Goal: Task Accomplishment & Management: Manage account settings

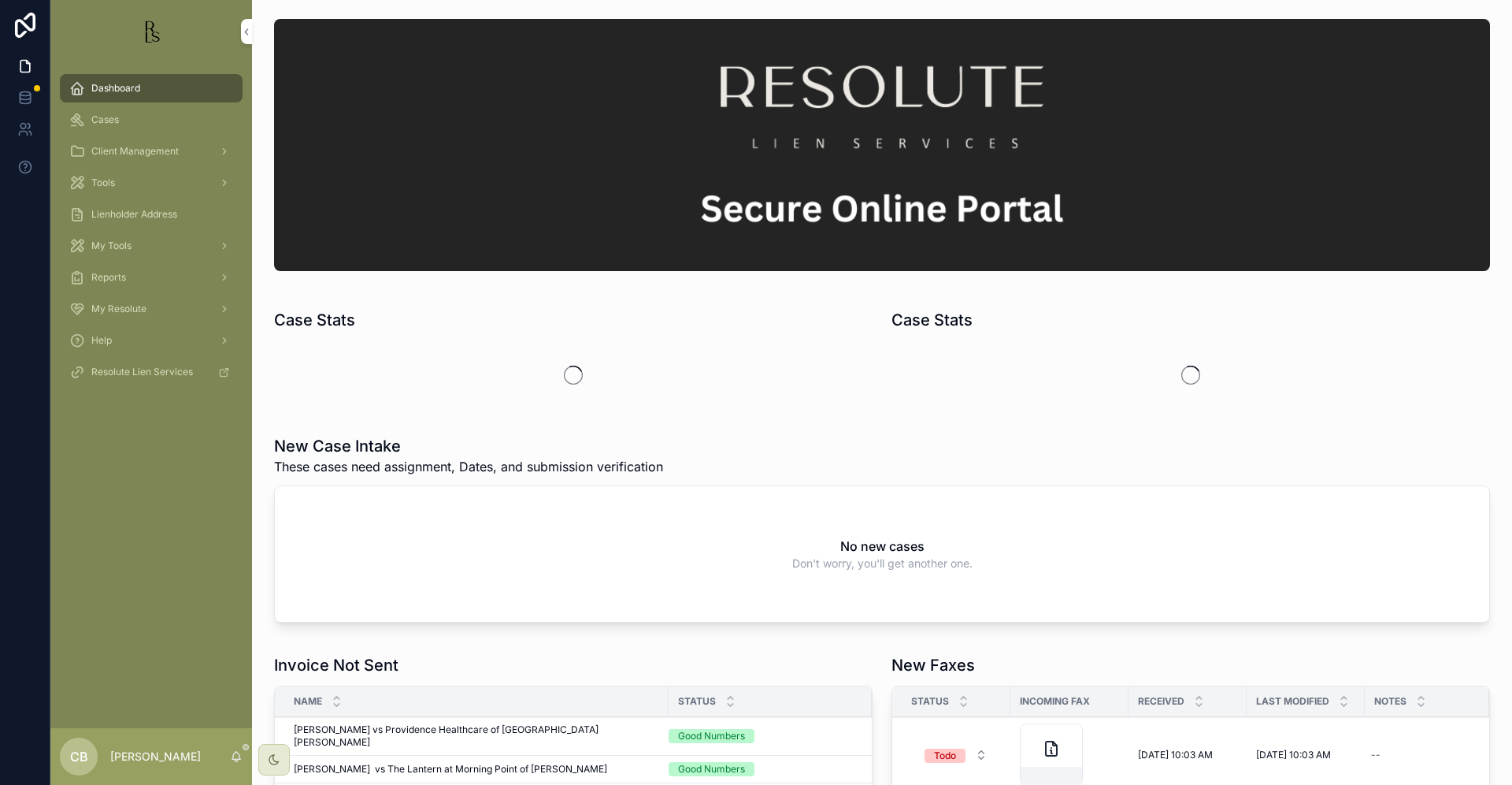
click at [114, 182] on span "Tools" at bounding box center [103, 183] width 24 height 12
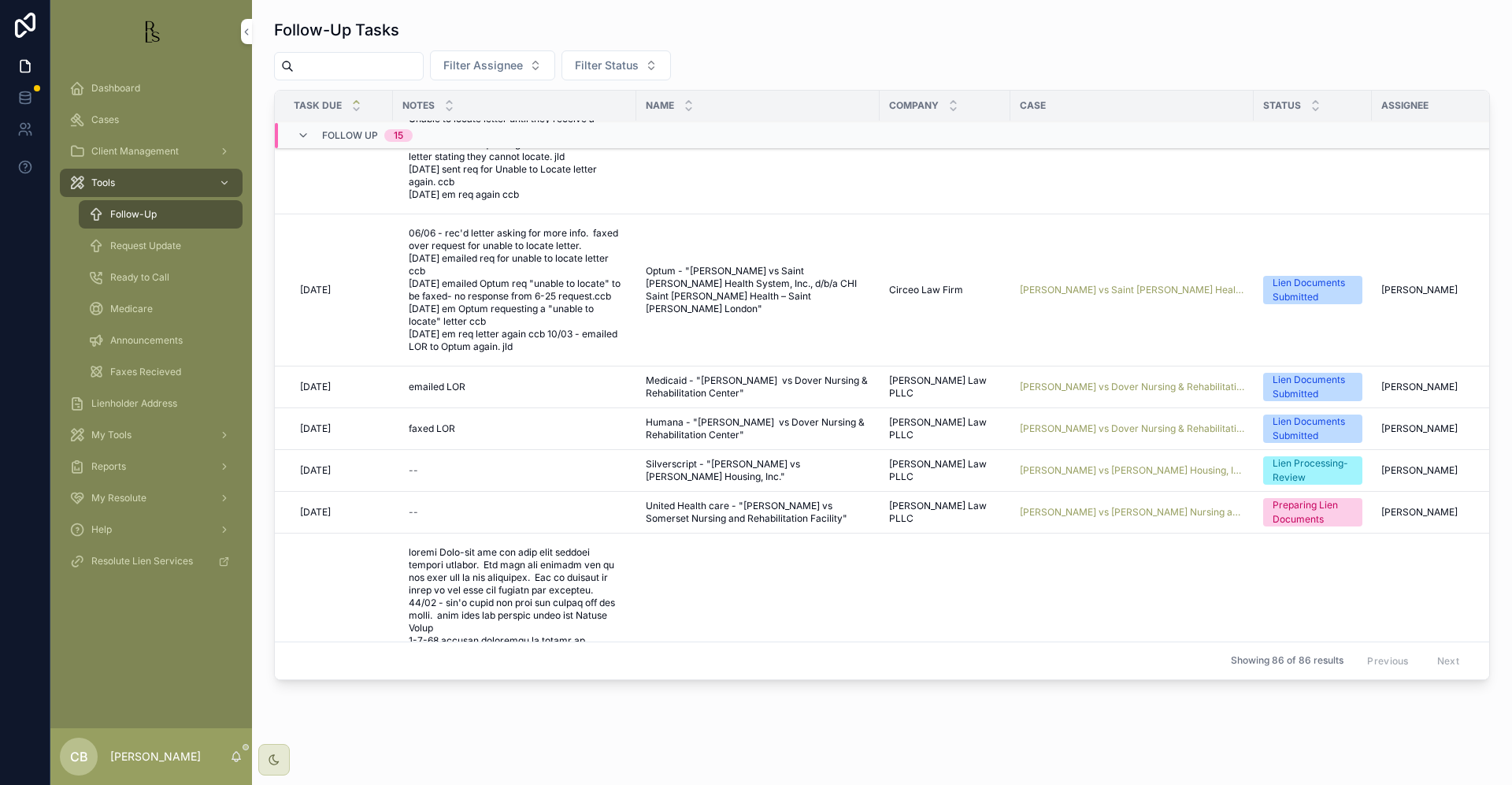
scroll to position [388, 0]
click at [1122, 284] on span "Curry, Patricia vs Saint Joseph Health System, Inc., d/b/a CHI Saint Joseph Hea…" at bounding box center [1133, 289] width 224 height 12
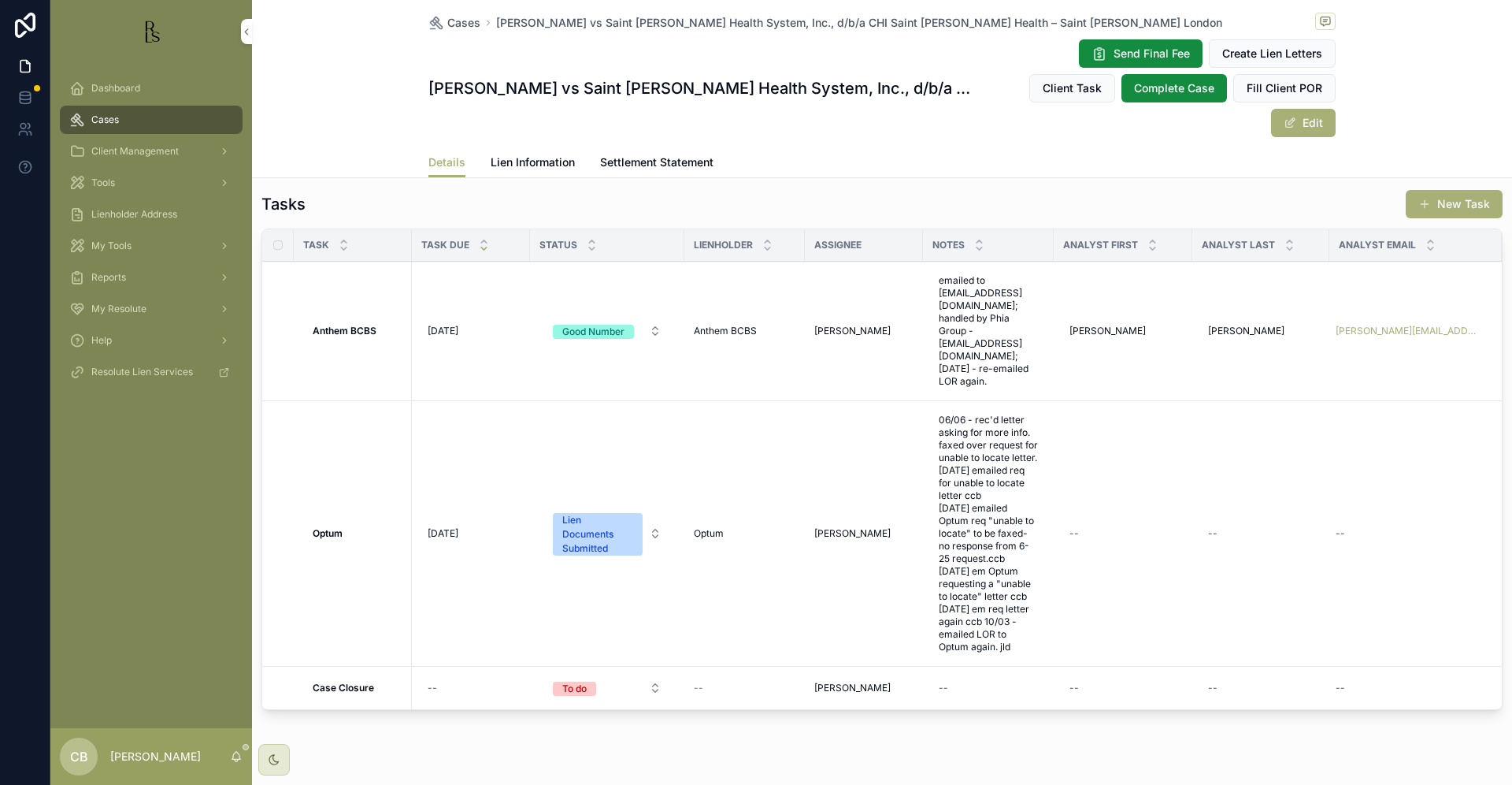
click at [450, 527] on span "10/2/2025" at bounding box center [443, 533] width 30 height 12
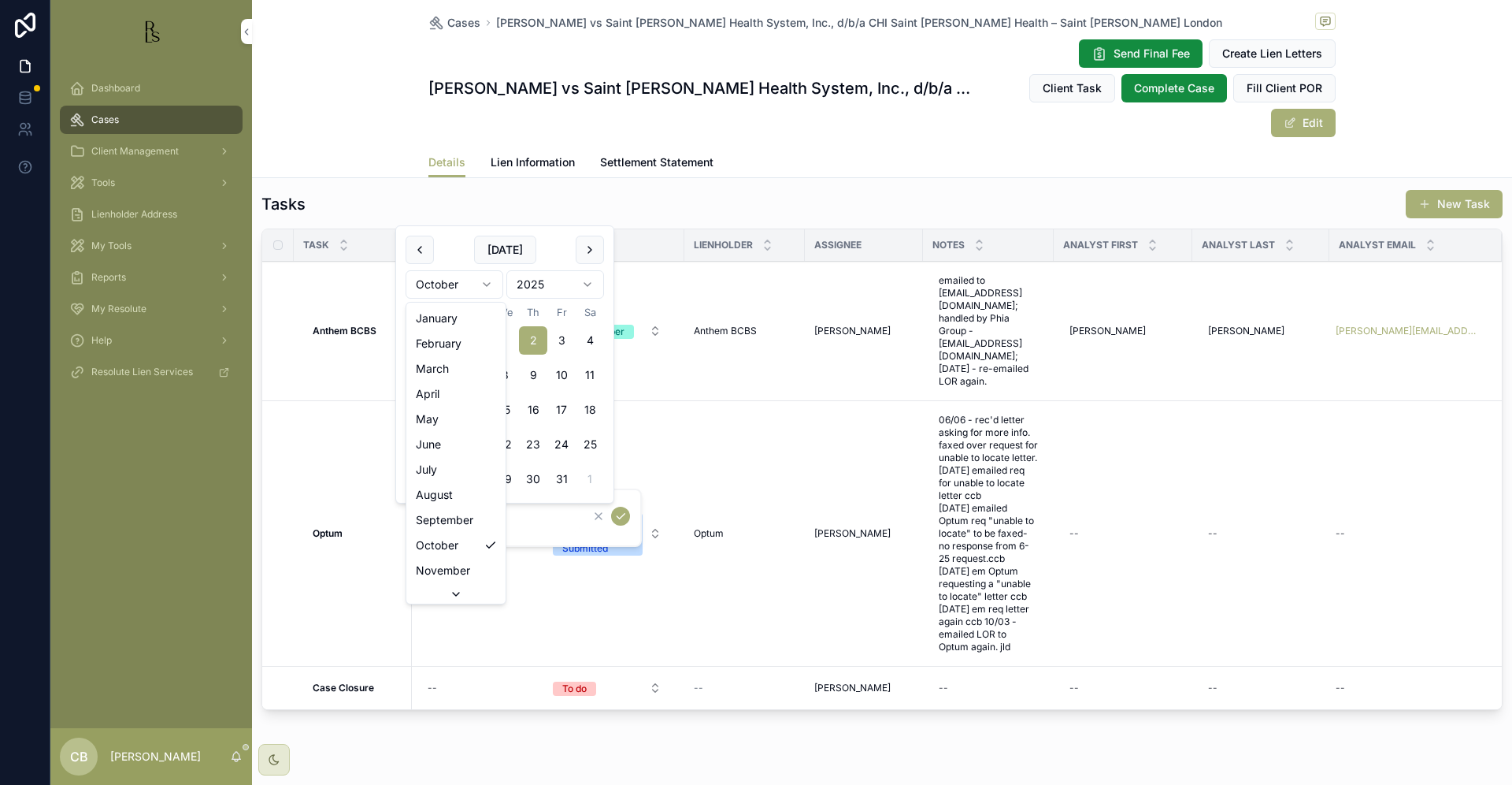
click at [488, 285] on html "Dashboard Cases Client Management Tools Lienholder Address My Tools Reports My …" at bounding box center [756, 392] width 1512 height 785
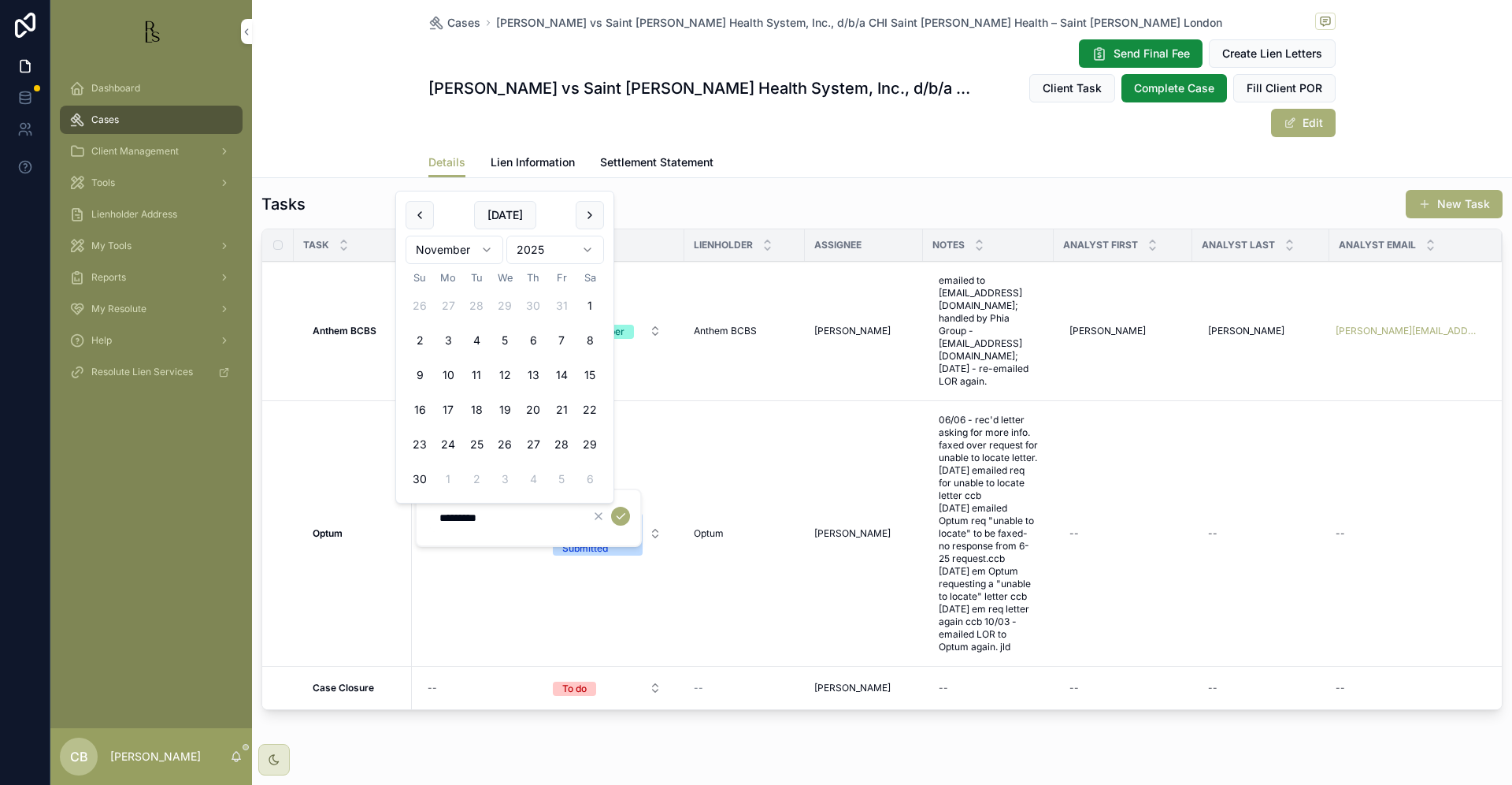
click at [447, 338] on button "3" at bounding box center [448, 341] width 29 height 29
type input "*********"
click at [617, 513] on icon "scrollable content" at bounding box center [620, 516] width 12 height 12
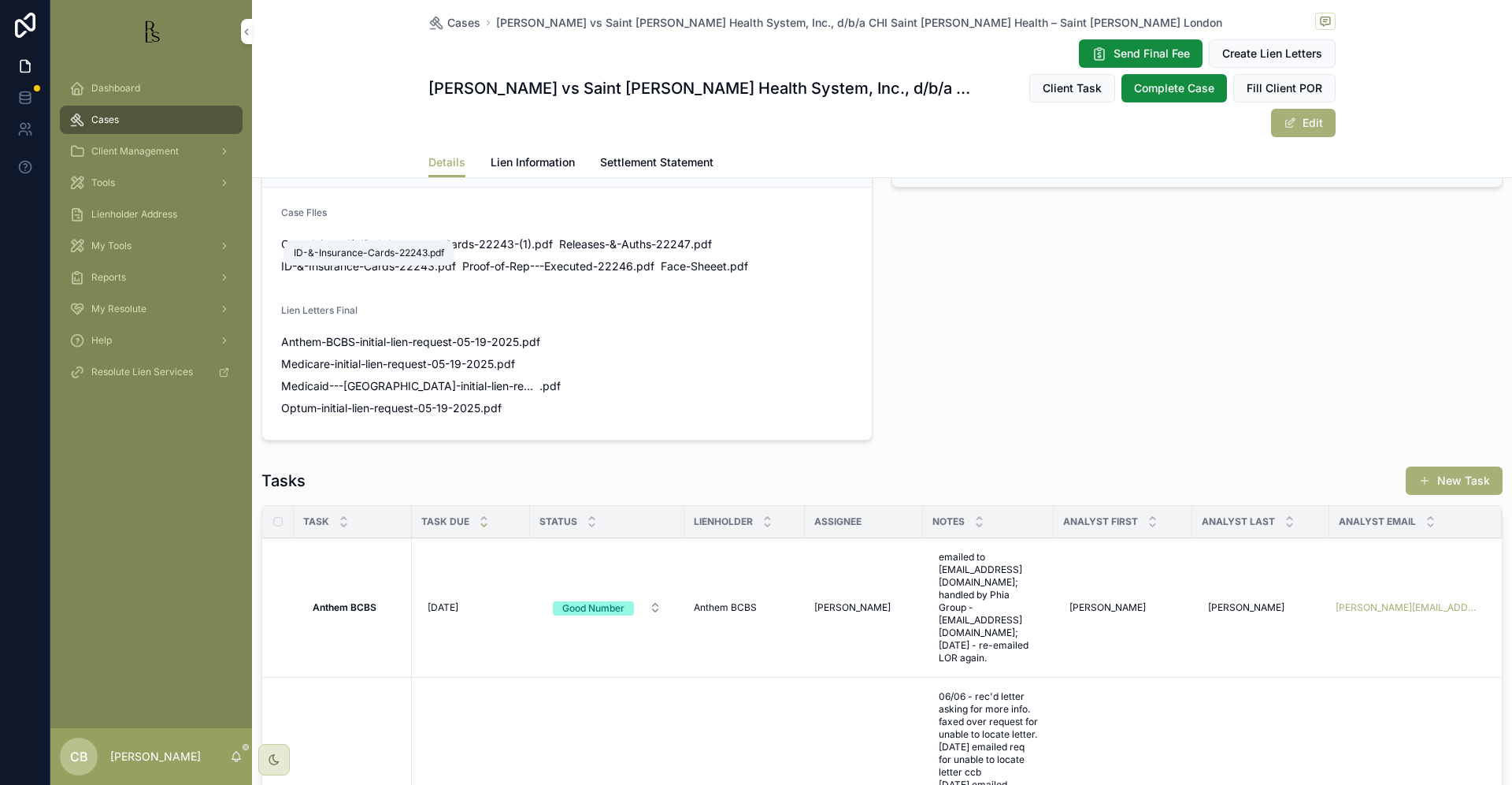
scroll to position [1044, 0]
click at [115, 182] on span "Tools" at bounding box center [103, 183] width 24 height 12
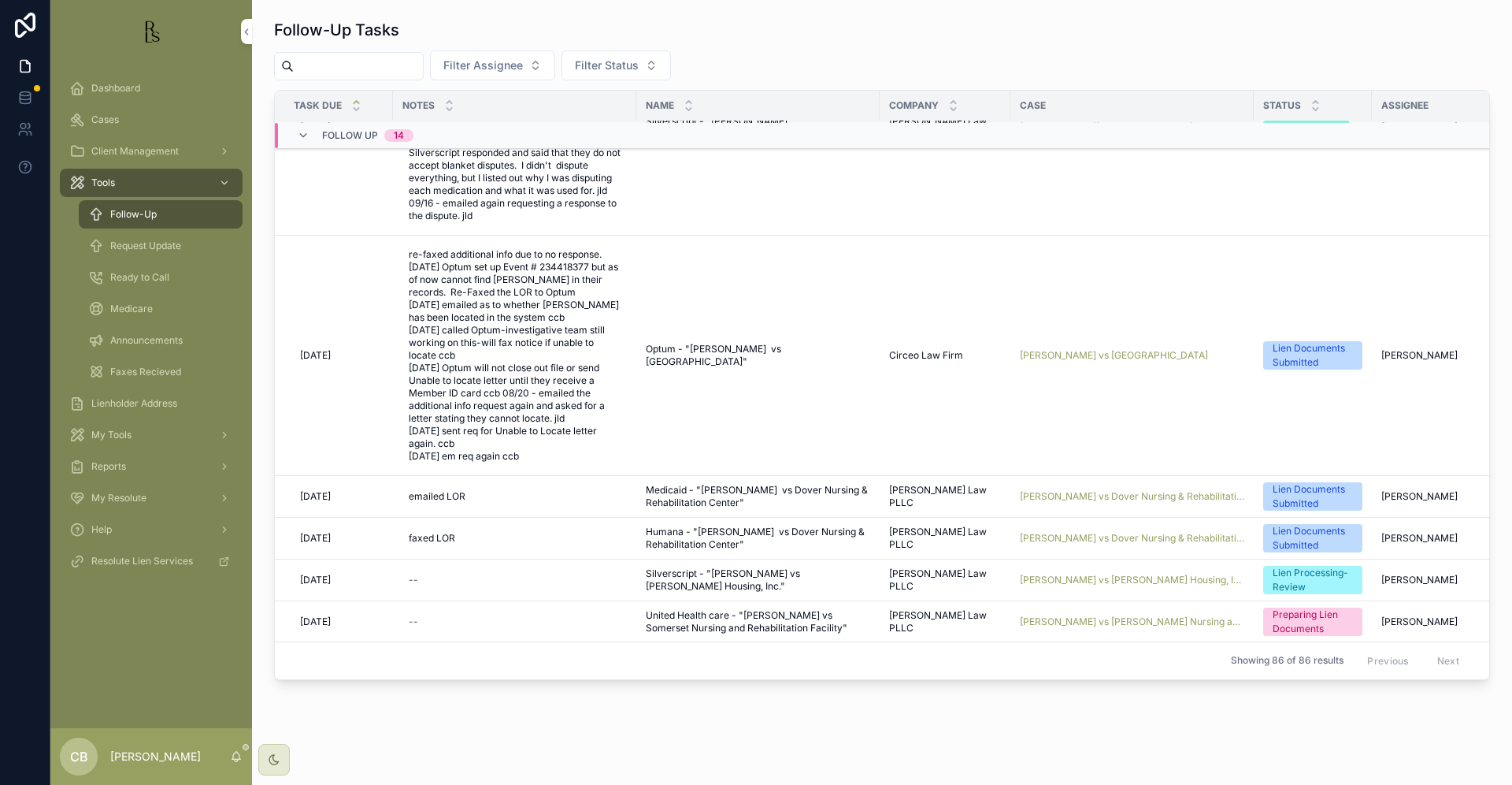
scroll to position [131, 0]
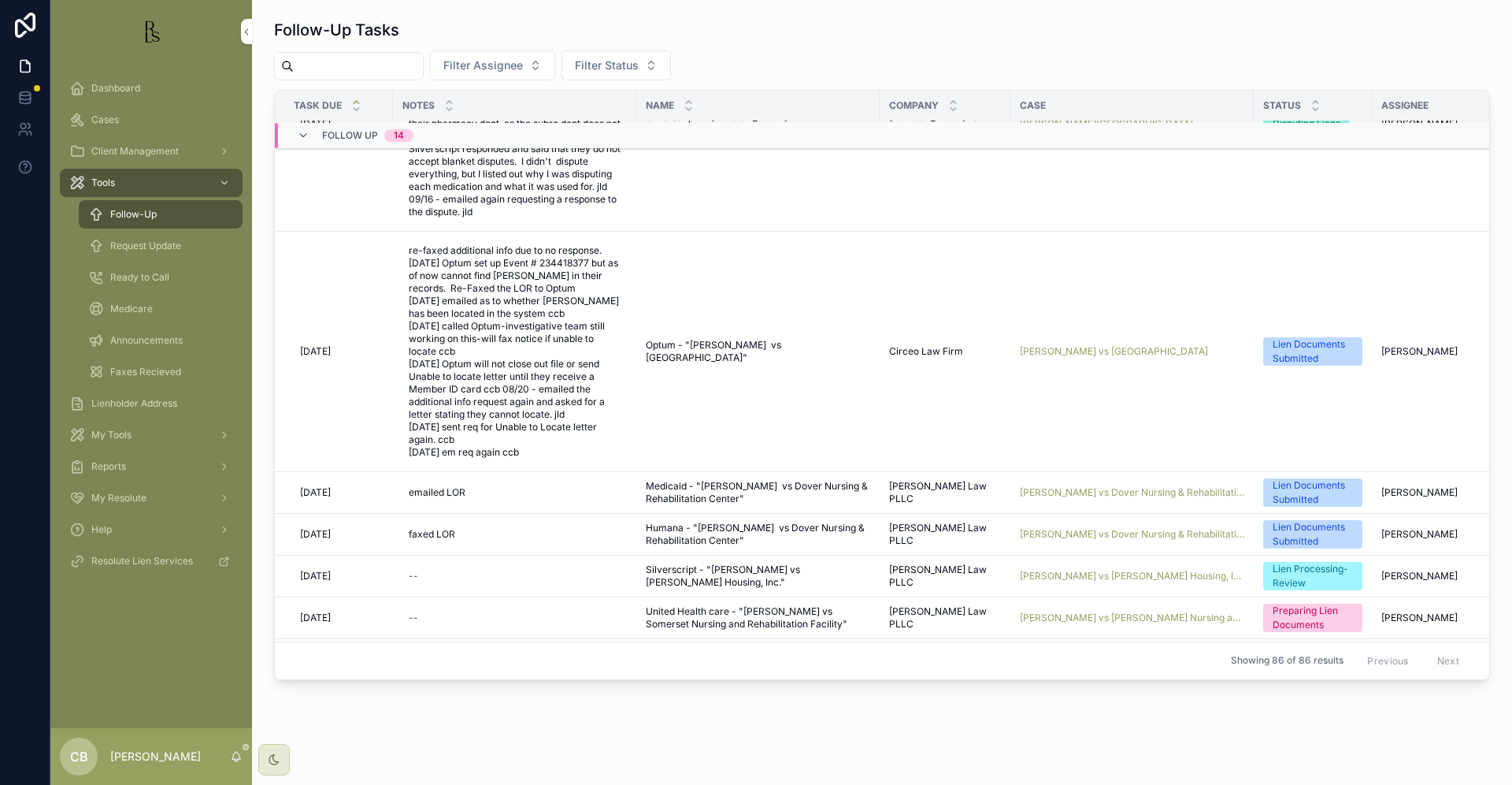
click at [1113, 486] on span "Sowder, Judy vs Dover Nursing & Rehabilitation Center" at bounding box center [1133, 492] width 224 height 12
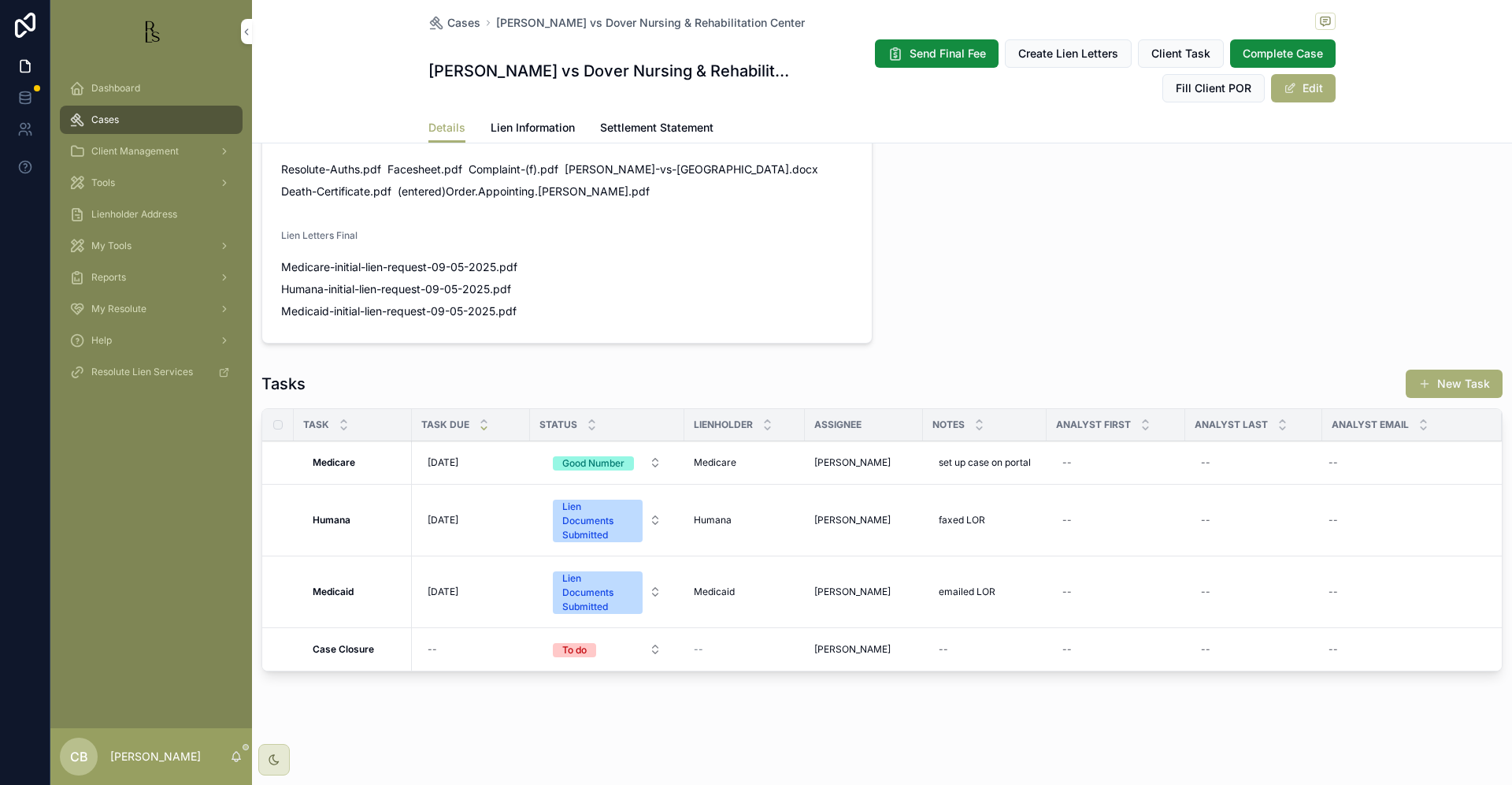
scroll to position [1113, 0]
click at [512, 125] on span "Lien Information" at bounding box center [533, 128] width 85 height 16
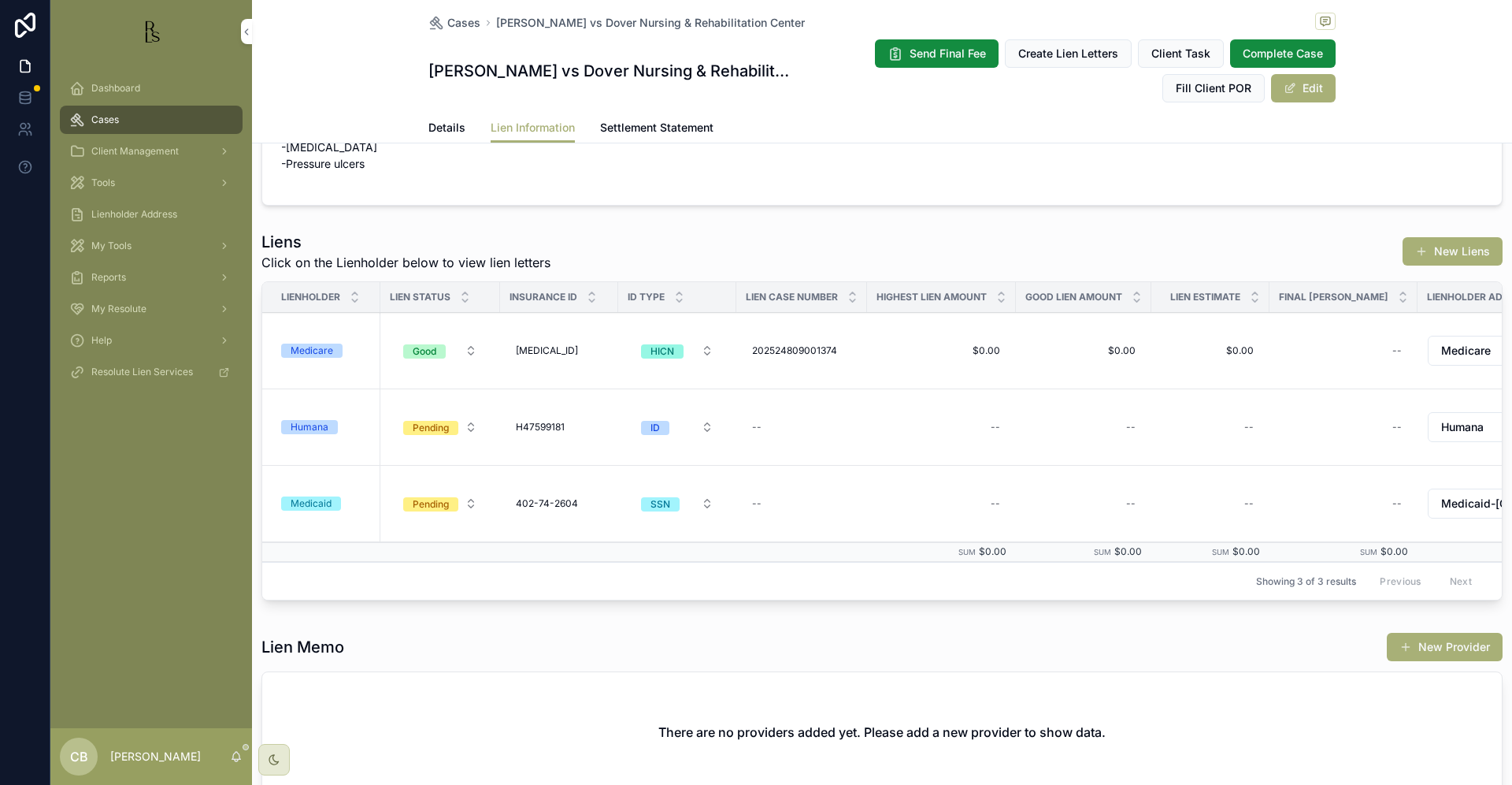
scroll to position [163, 0]
click at [312, 502] on div "Medicaid" at bounding box center [311, 502] width 41 height 14
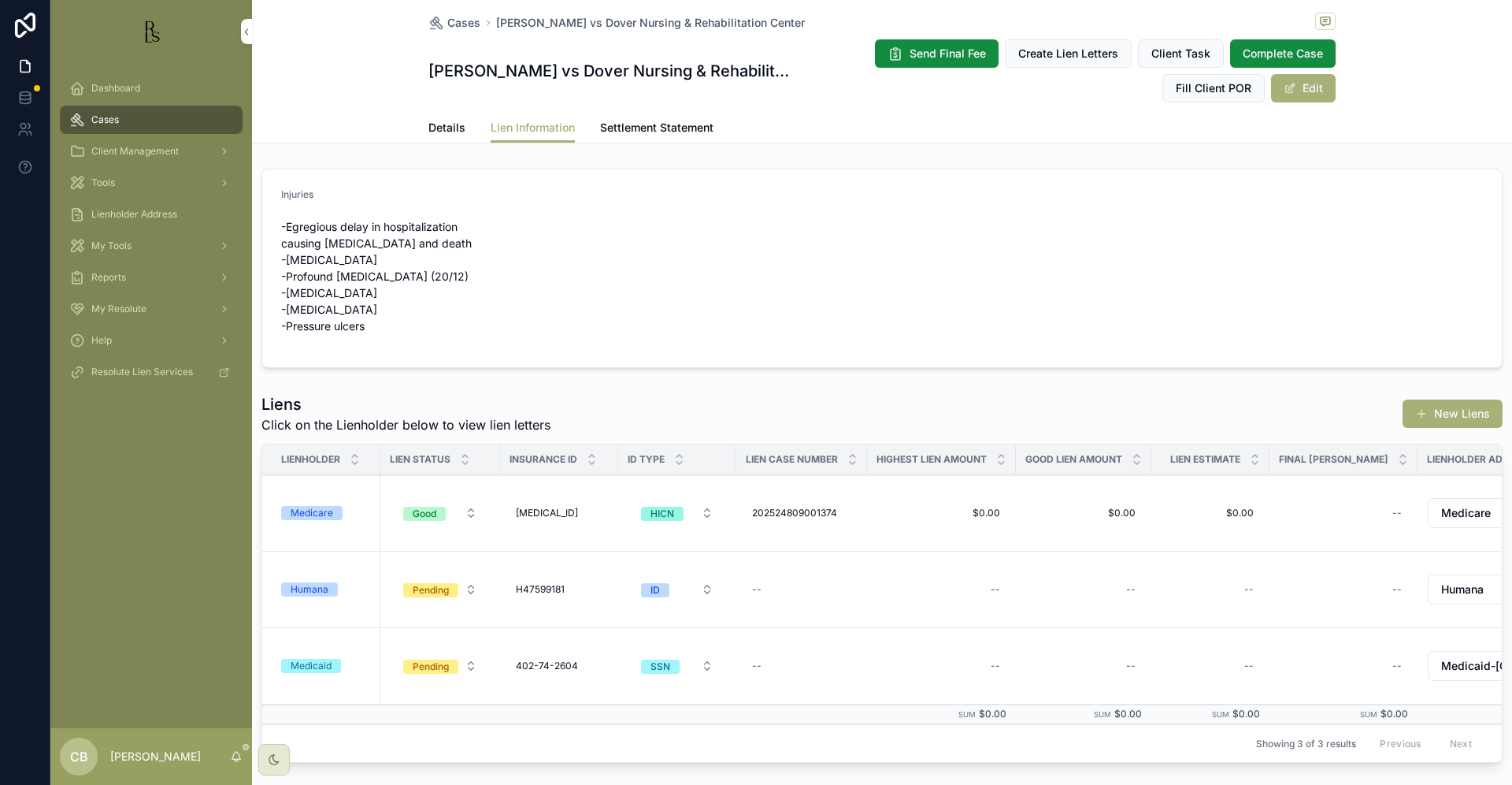
click at [437, 126] on span "Details" at bounding box center [447, 128] width 37 height 16
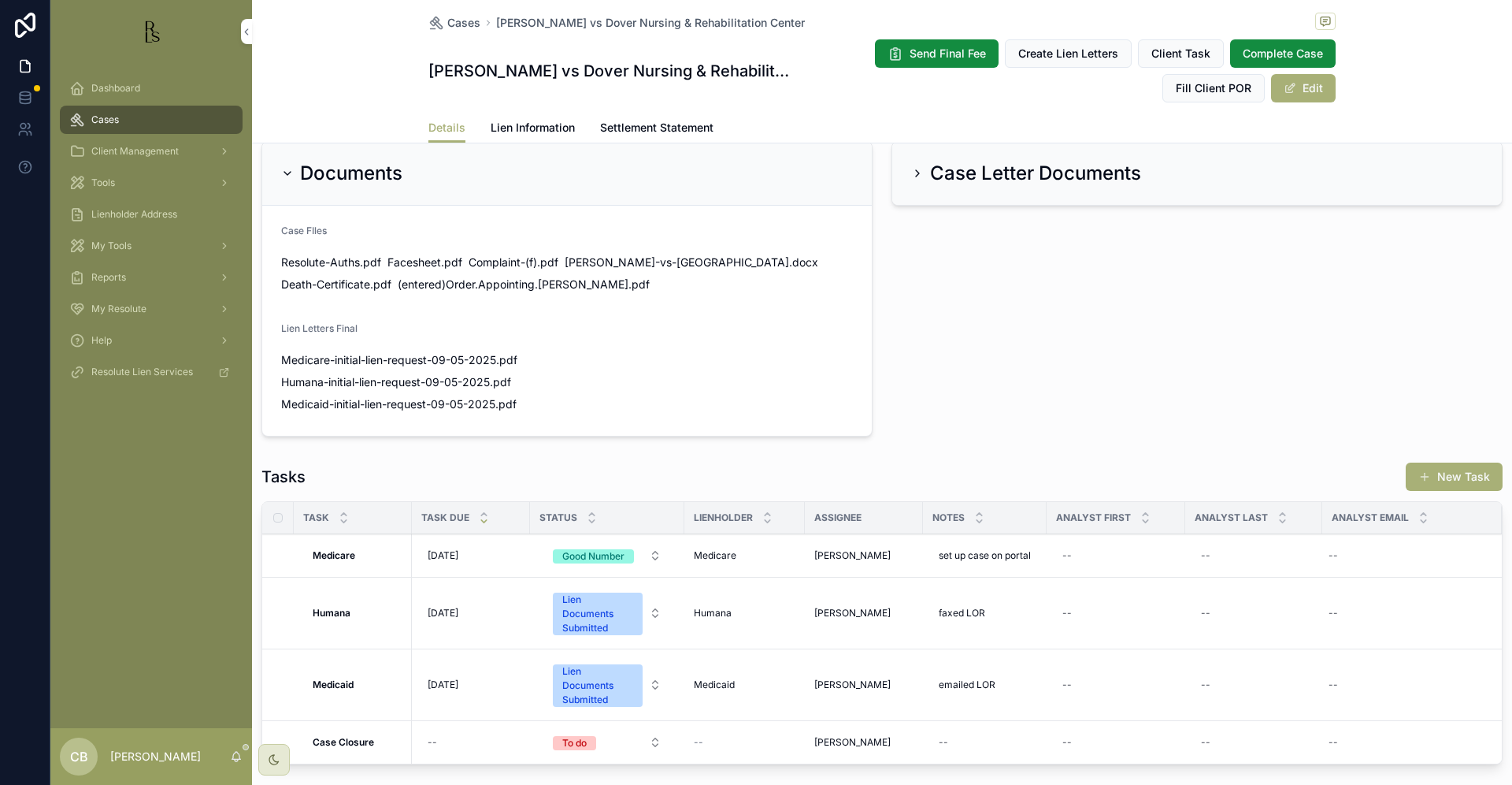
click at [519, 125] on span "Lien Information" at bounding box center [533, 128] width 85 height 16
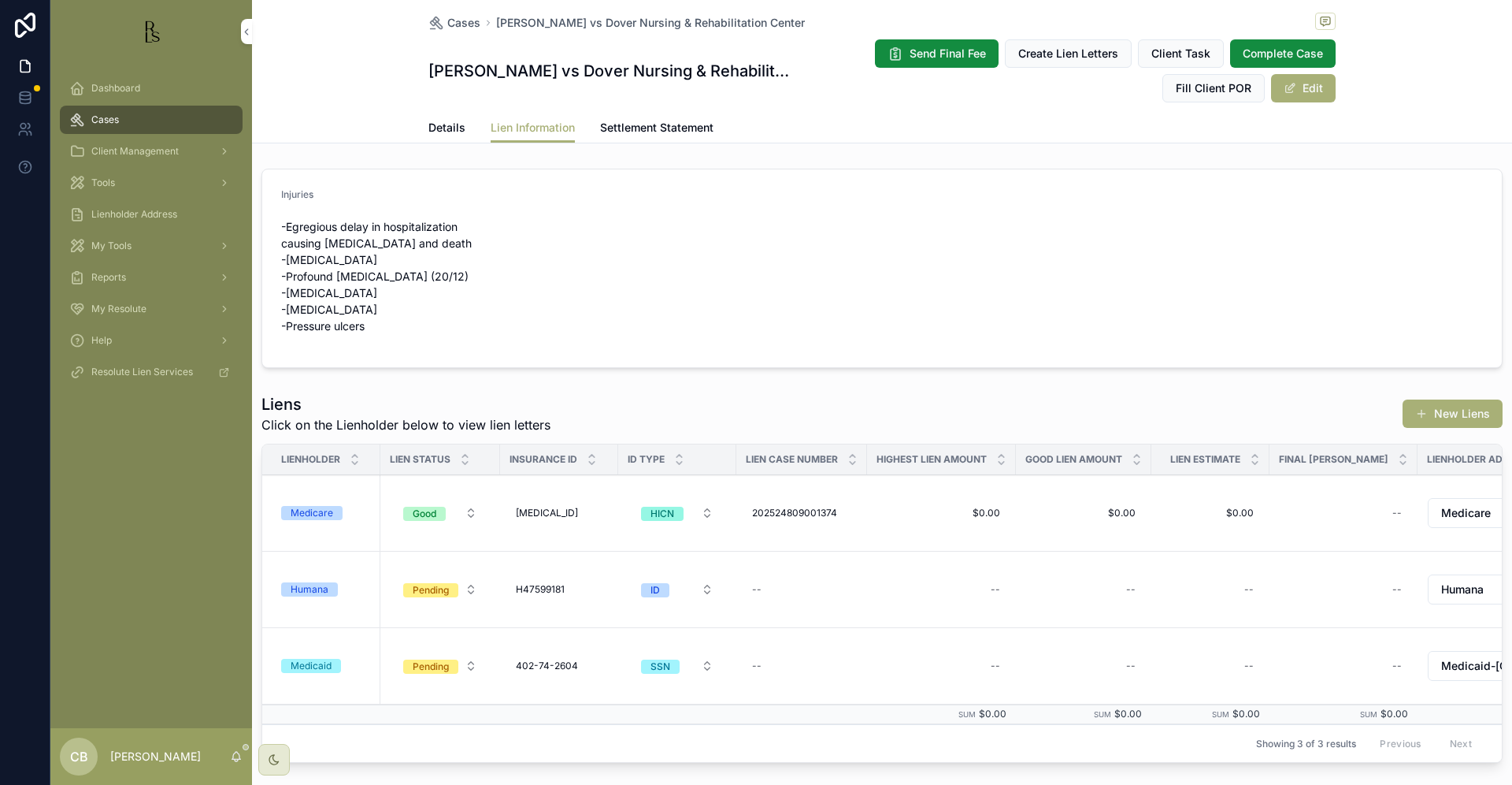
click at [315, 590] on div "Humana" at bounding box center [310, 589] width 38 height 14
click at [436, 124] on span "Details" at bounding box center [447, 128] width 37 height 16
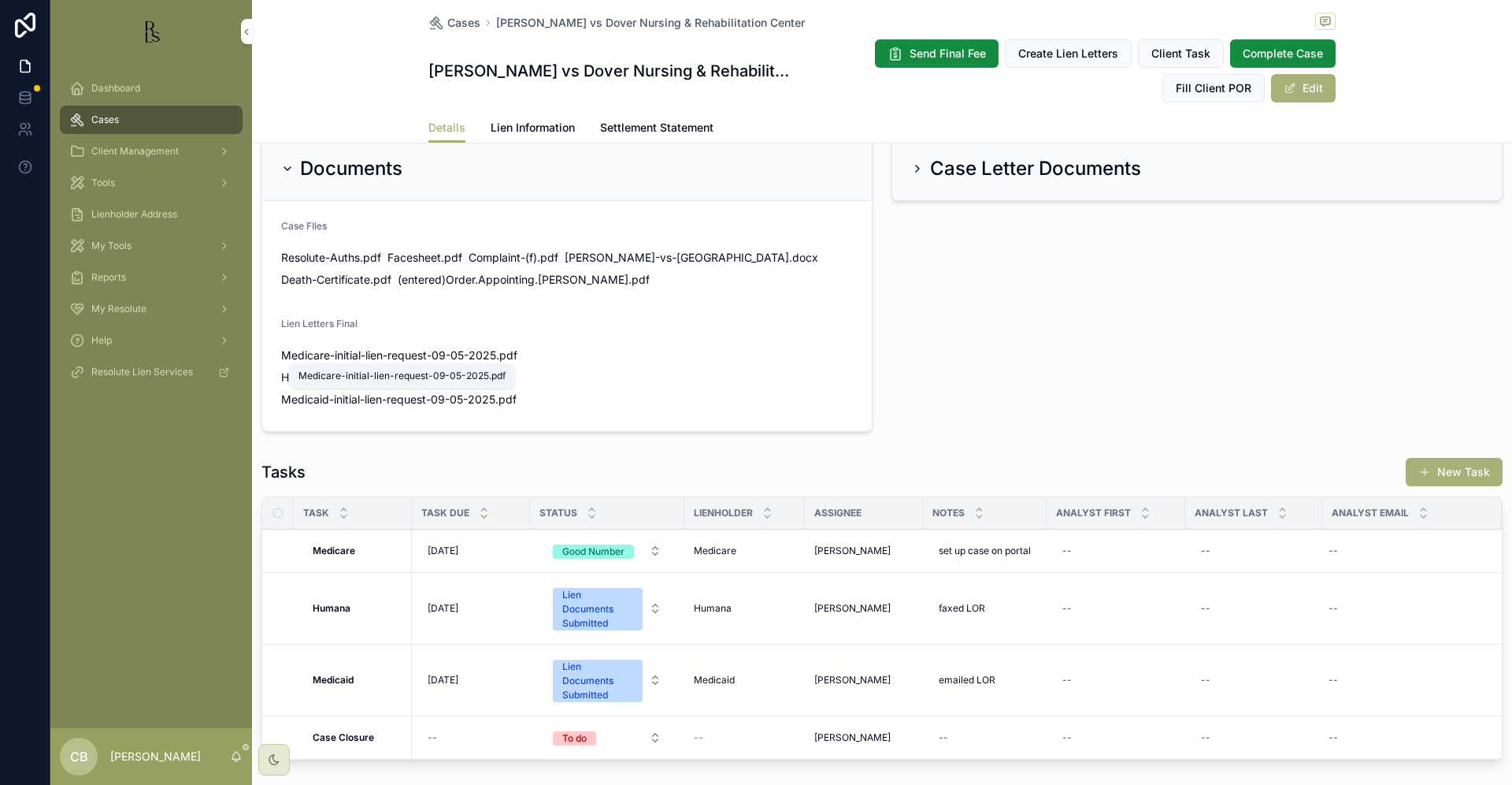
scroll to position [1024, 0]
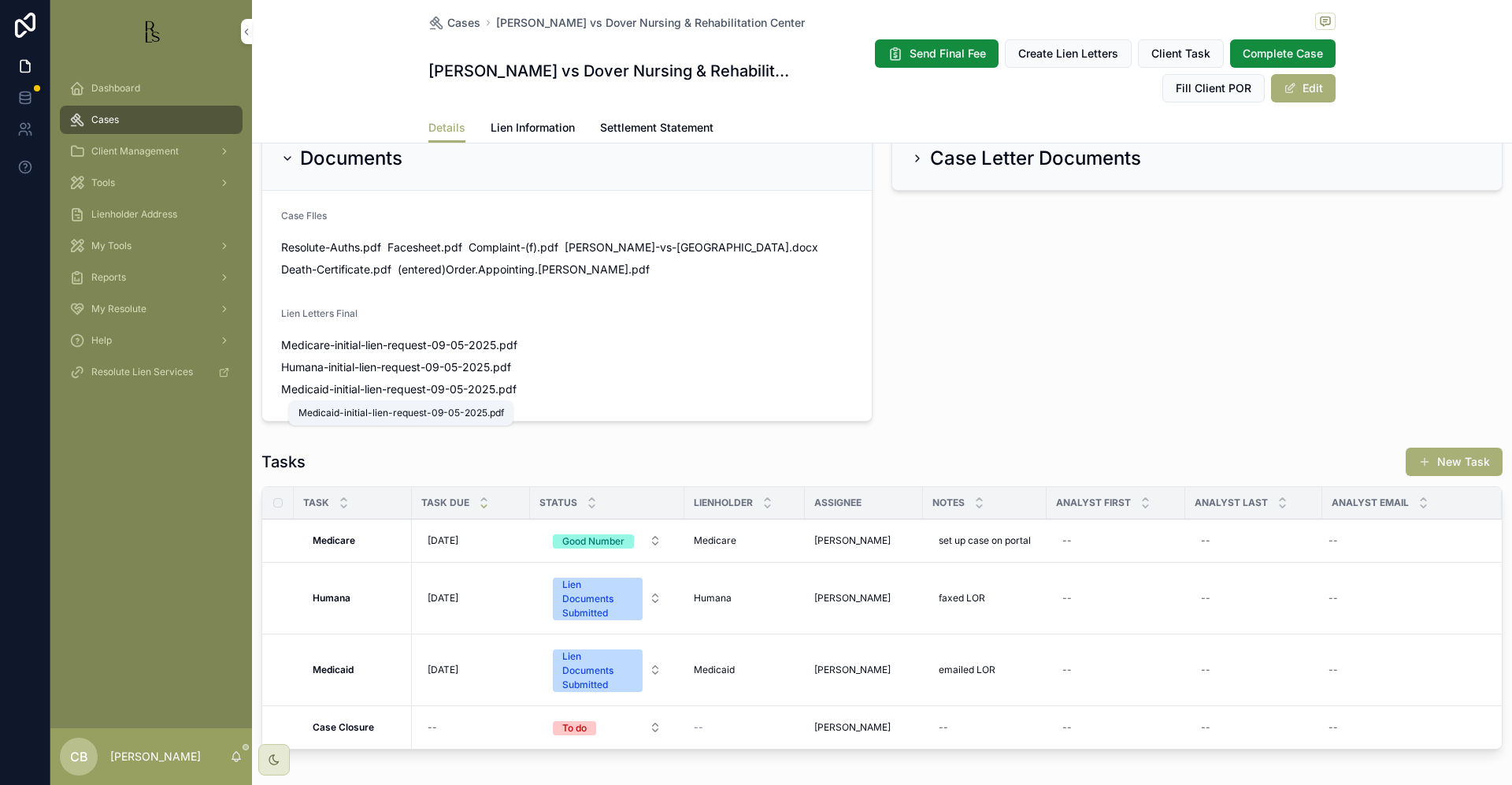
click at [414, 388] on span "Medicaid-initial-lien-request-09-05-2025" at bounding box center [388, 389] width 214 height 16
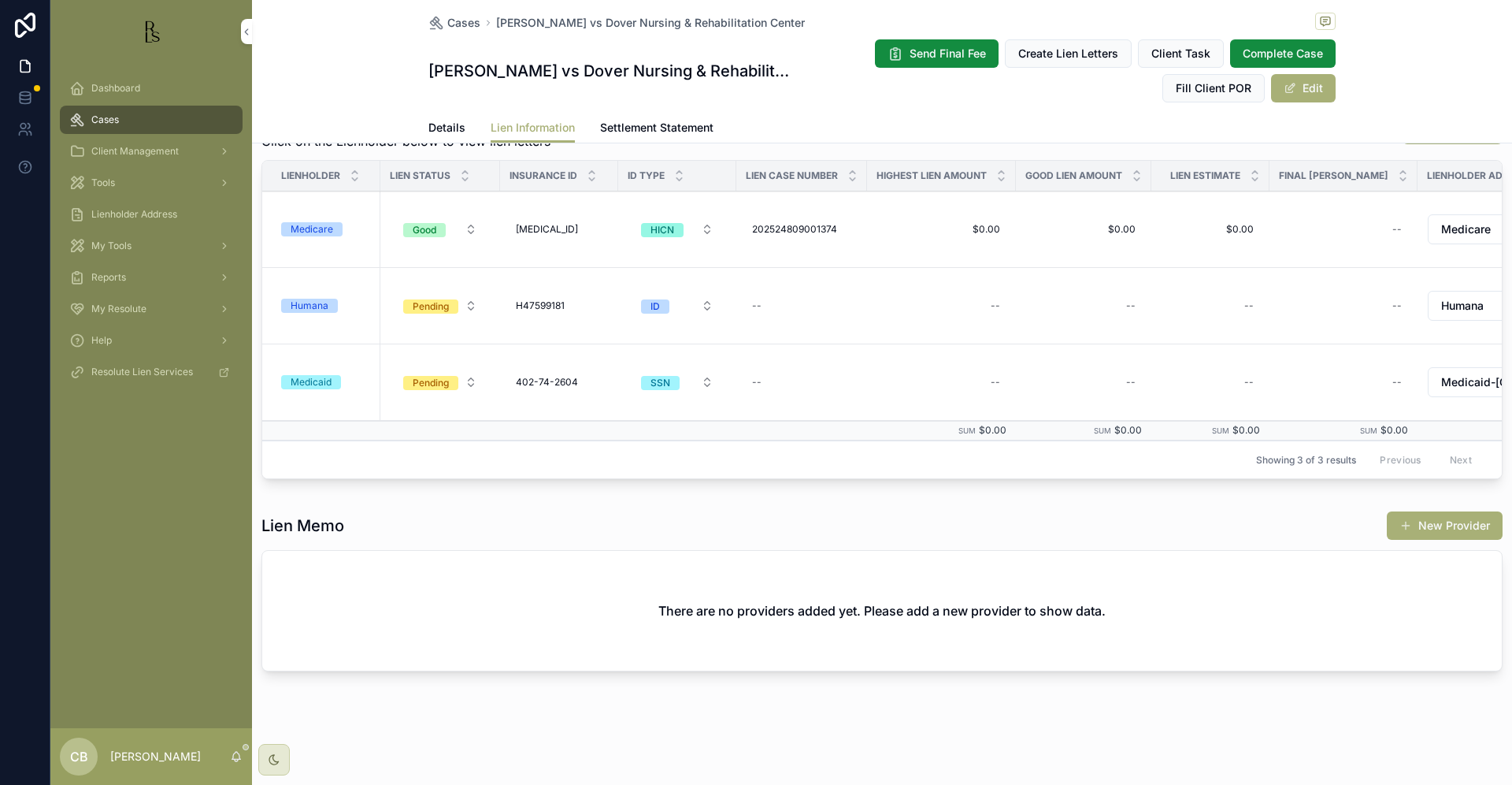
scroll to position [284, 0]
click at [439, 125] on span "Details" at bounding box center [447, 128] width 37 height 16
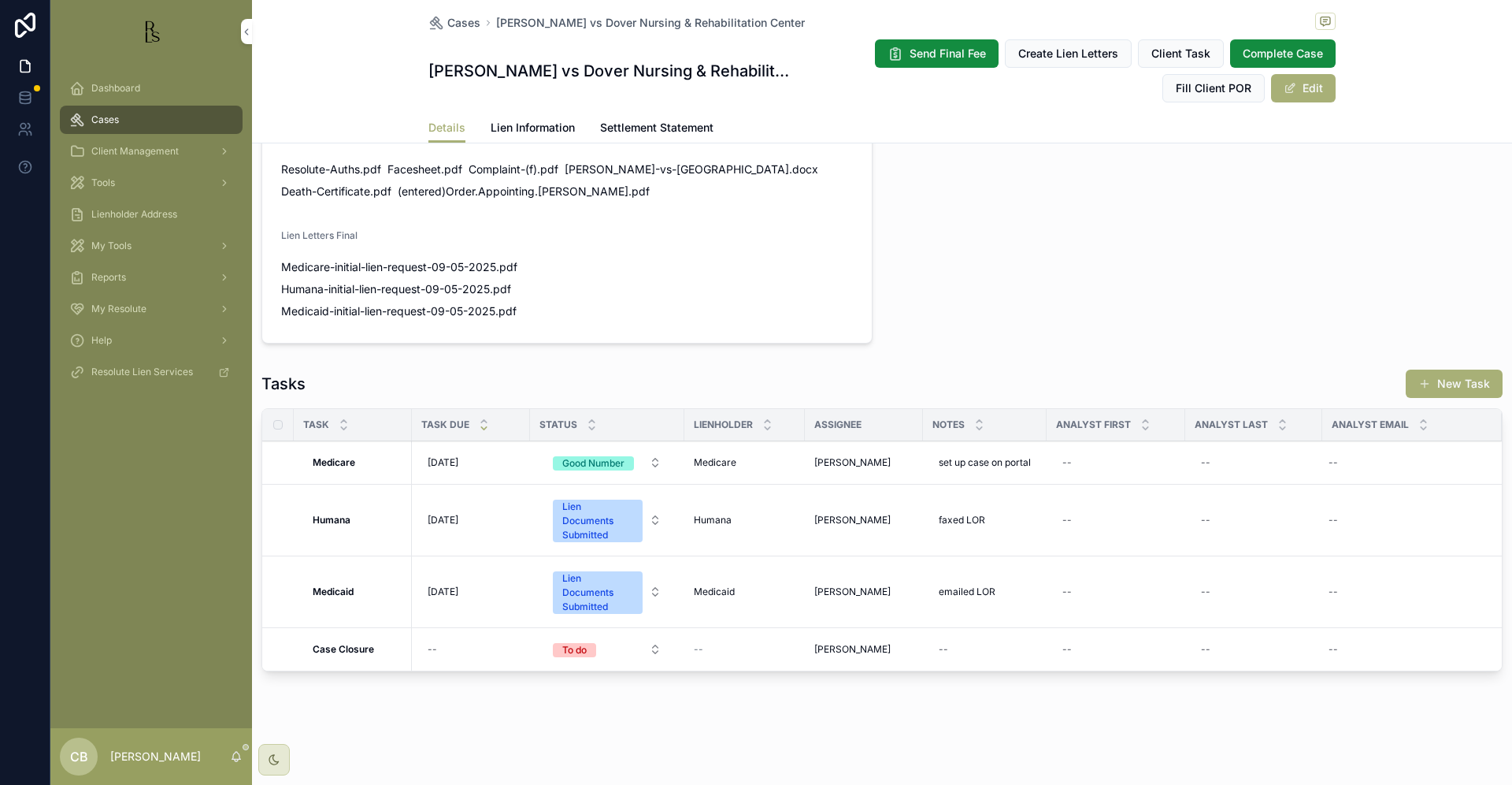
scroll to position [1102, 0]
click at [980, 595] on span "emailed LOR" at bounding box center [967, 591] width 57 height 12
click at [1035, 614] on textarea "**********" at bounding box center [1016, 624] width 149 height 48
type textarea "**********"
click at [1132, 609] on icon "scrollable content" at bounding box center [1132, 613] width 12 height 12
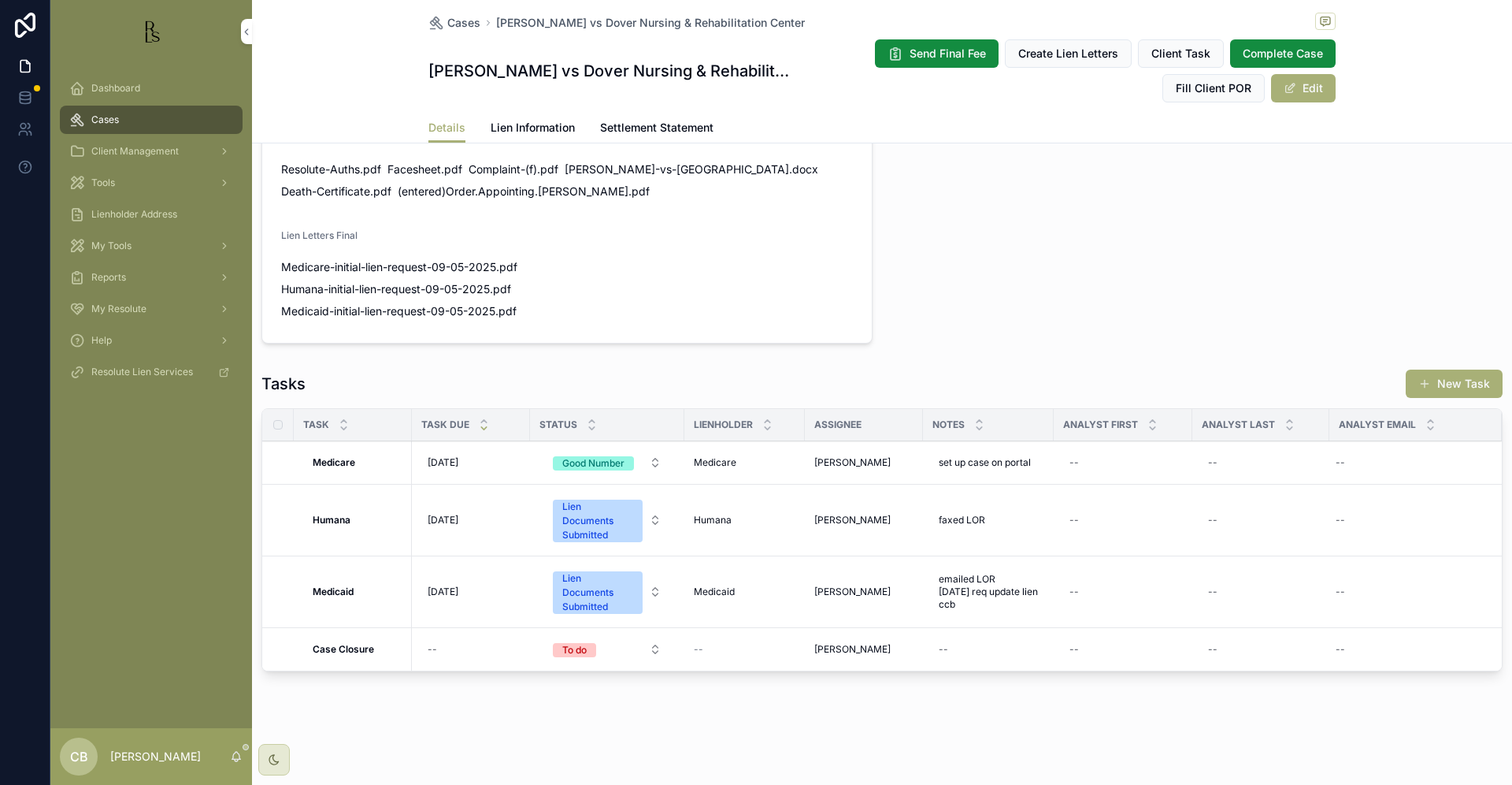
click at [450, 590] on span "[DATE]" at bounding box center [443, 591] width 30 height 12
click at [447, 589] on span "[DATE]" at bounding box center [443, 591] width 30 height 12
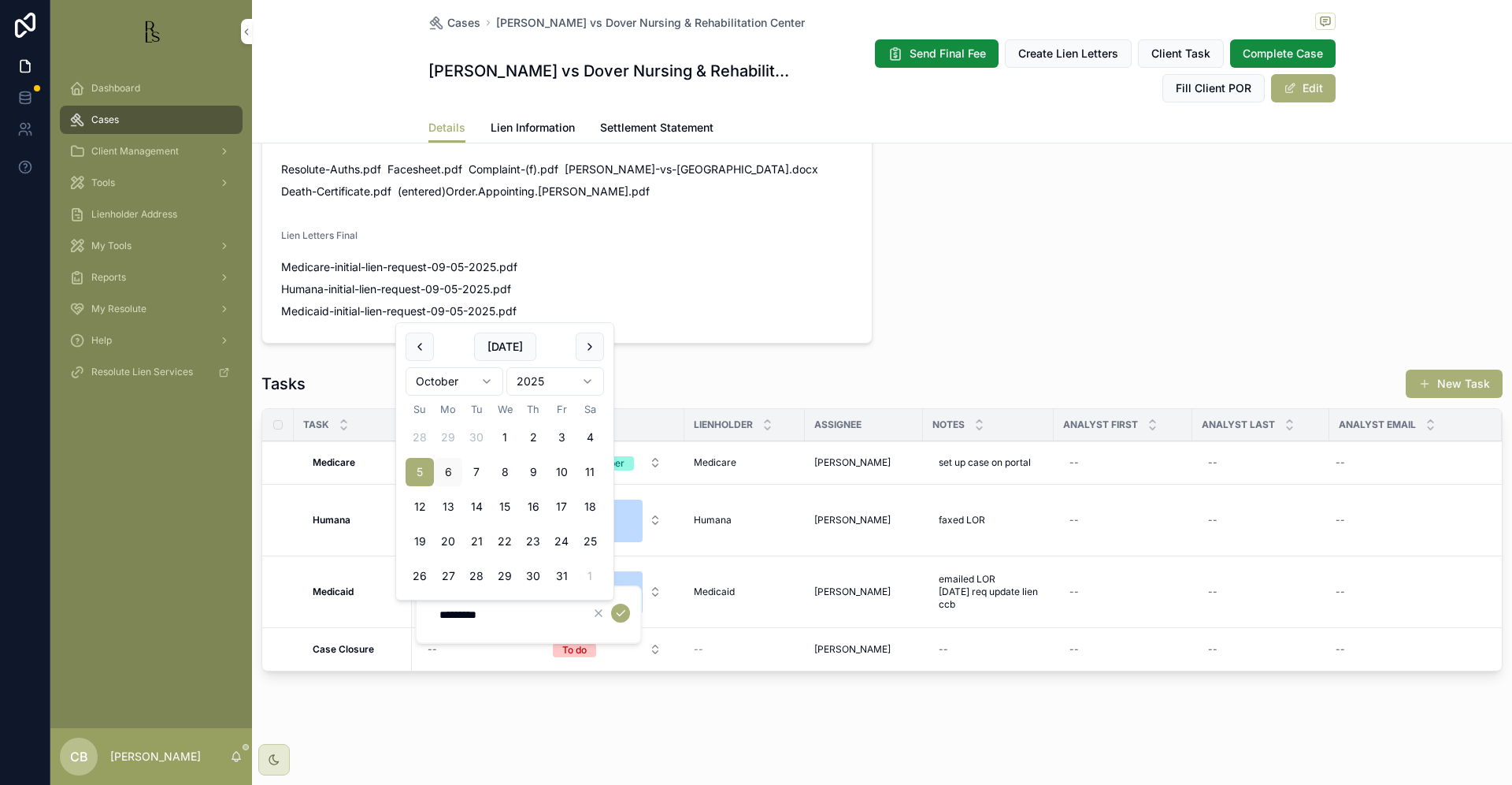
click at [533, 469] on button "9" at bounding box center [533, 472] width 29 height 29
type input "*********"
click at [622, 613] on icon "scrollable content" at bounding box center [620, 613] width 12 height 12
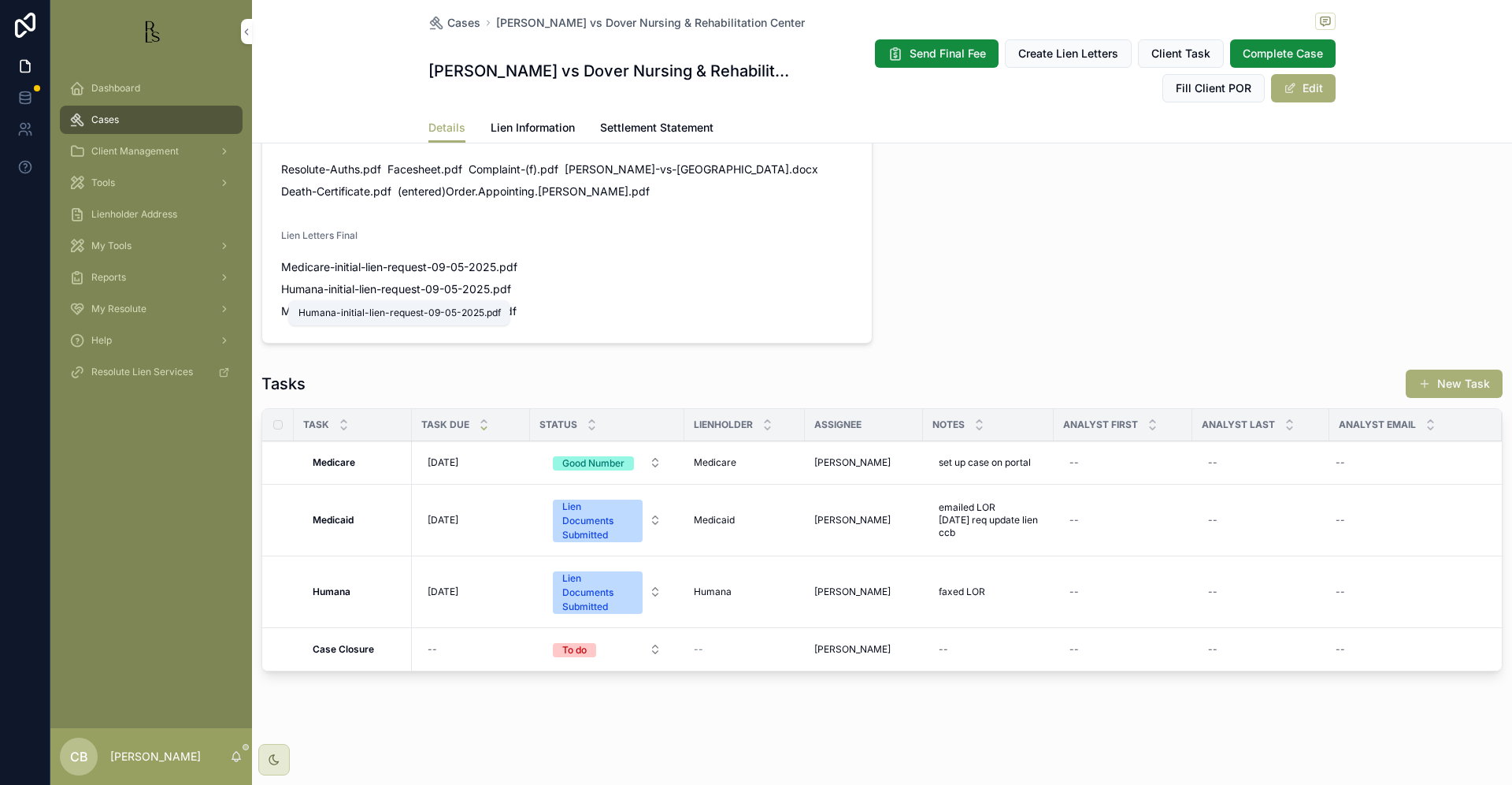
click at [383, 288] on span "Humana-initial-lien-request-09-05-2025" at bounding box center [386, 289] width 209 height 16
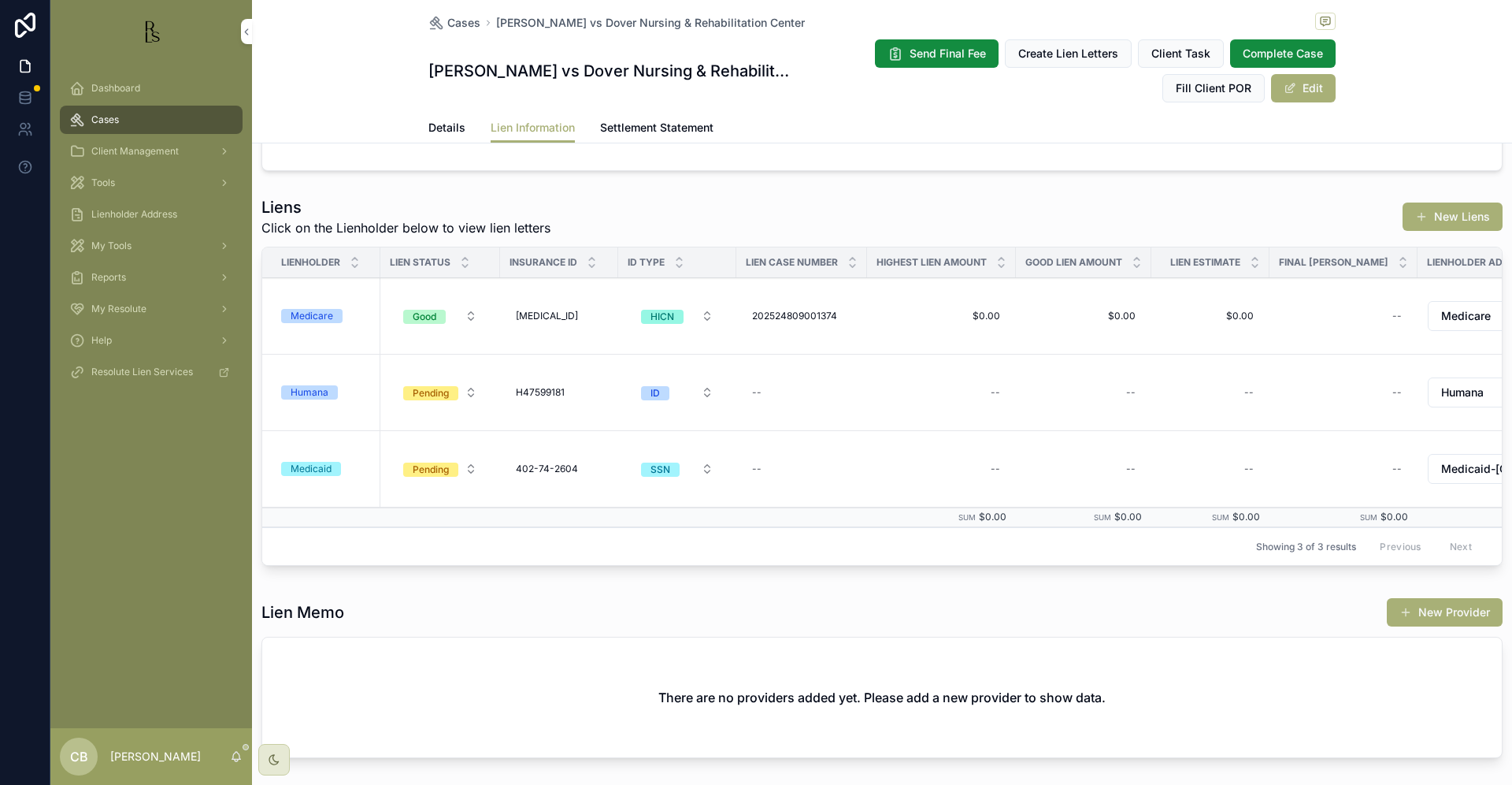
scroll to position [196, 0]
click at [301, 392] on div "Humana" at bounding box center [310, 393] width 38 height 14
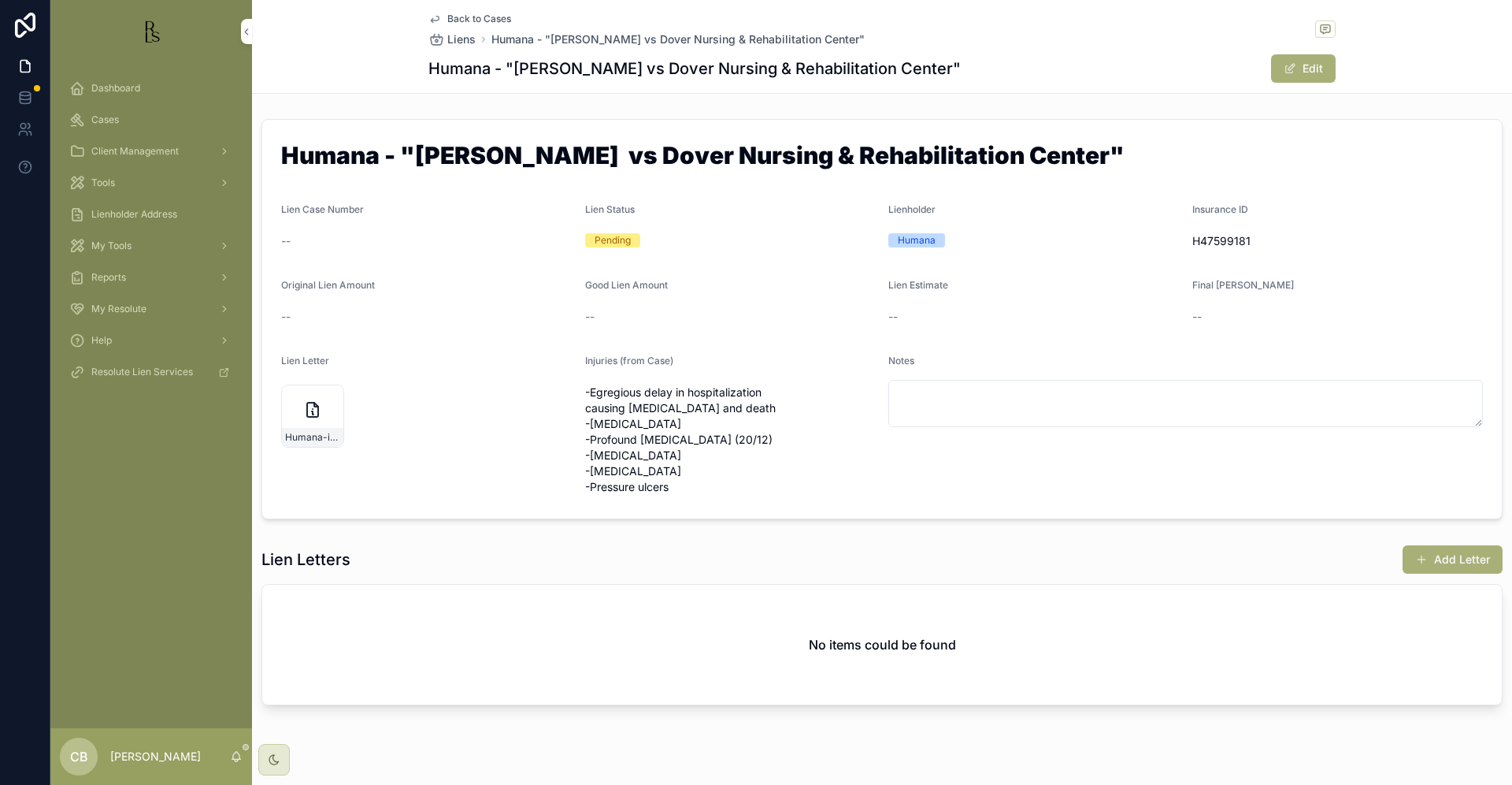
click at [307, 425] on div "Humana-initial-lien-request-09-05-2025" at bounding box center [313, 416] width 63 height 63
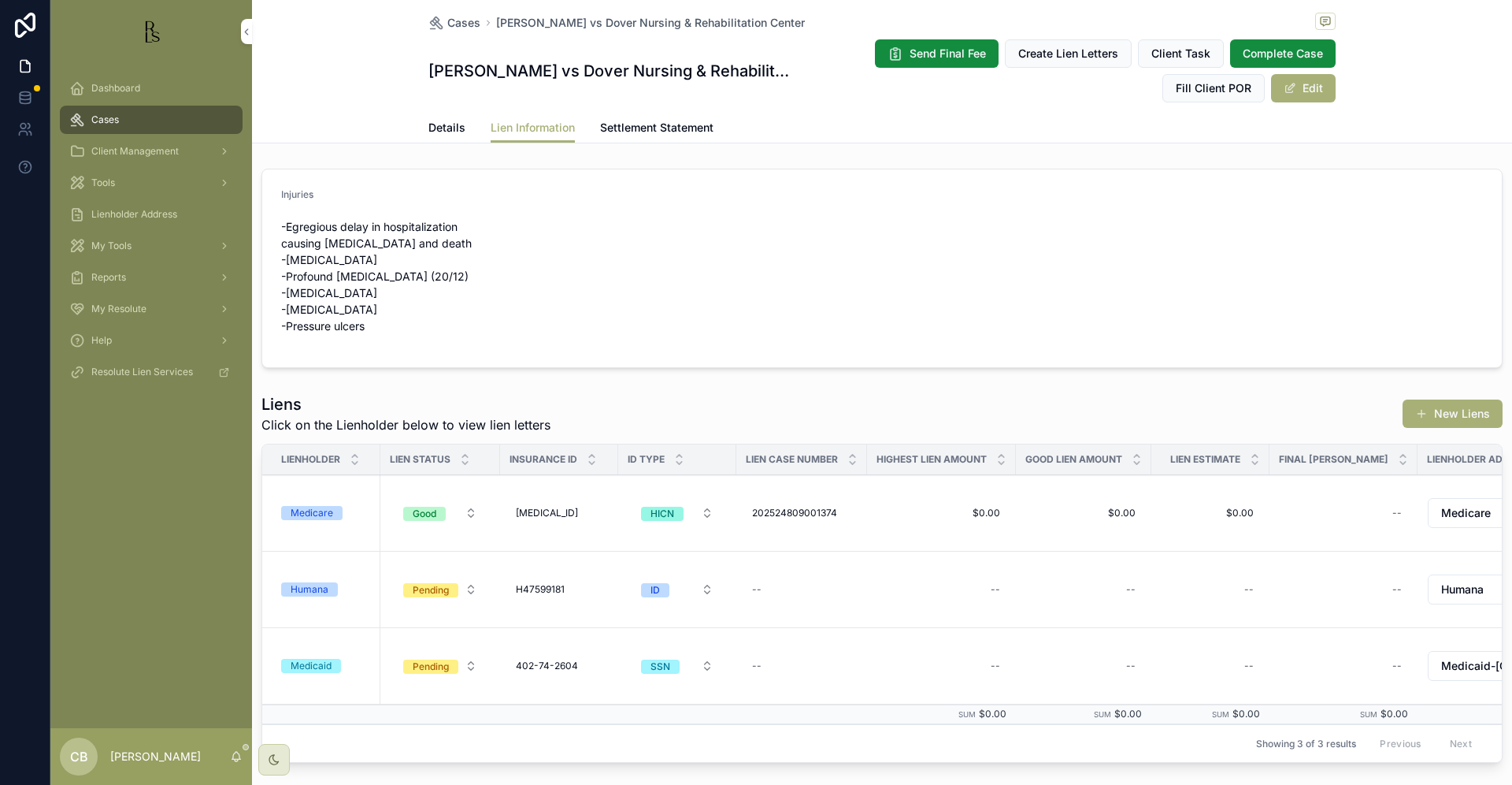
click at [435, 127] on span "Details" at bounding box center [447, 128] width 37 height 16
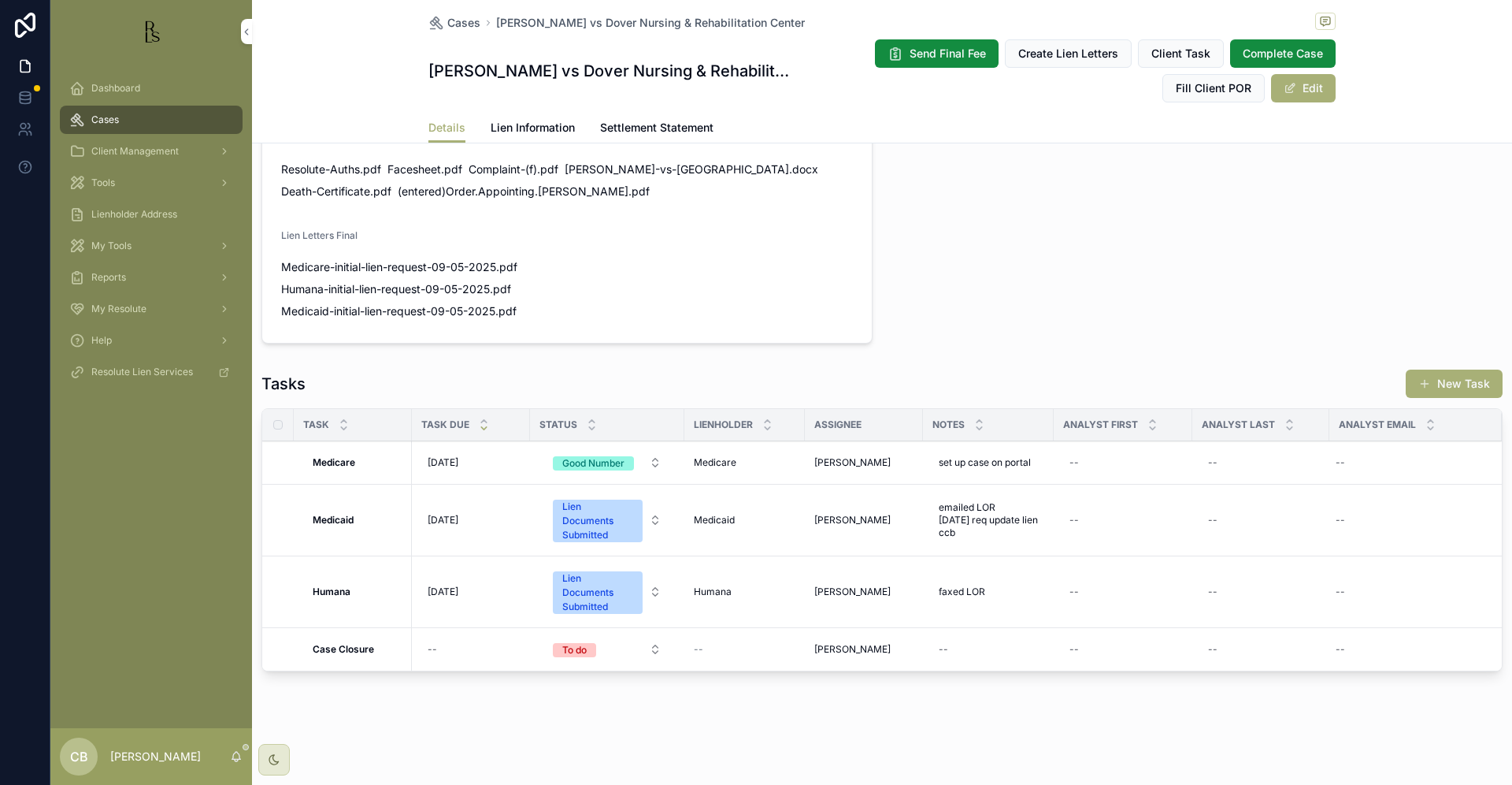
scroll to position [1102, 0]
click at [453, 589] on span "[DATE]" at bounding box center [443, 591] width 30 height 12
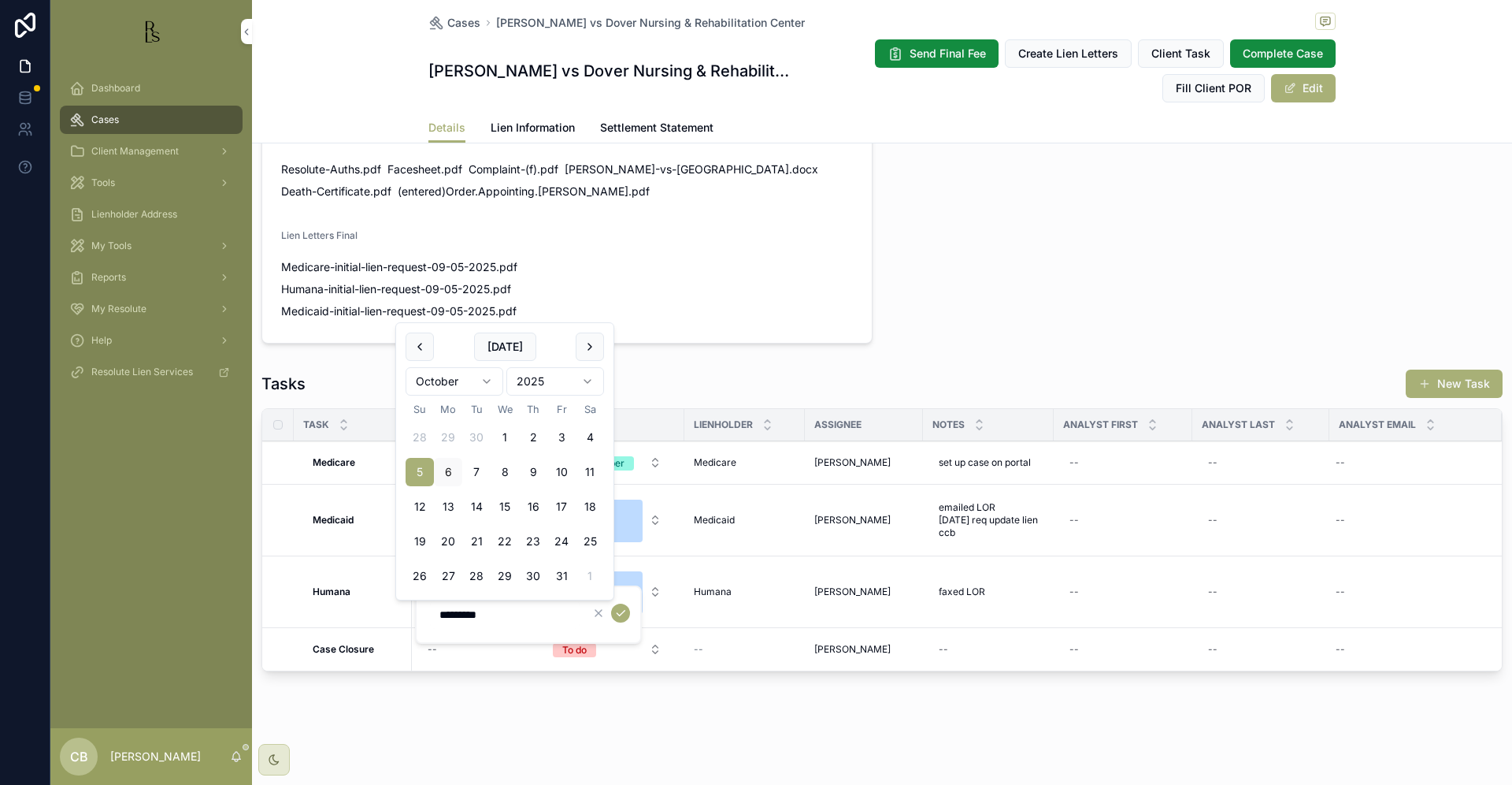
click at [507, 507] on button "15" at bounding box center [505, 507] width 29 height 29
type input "**********"
click at [622, 614] on icon "scrollable content" at bounding box center [619, 613] width 12 height 12
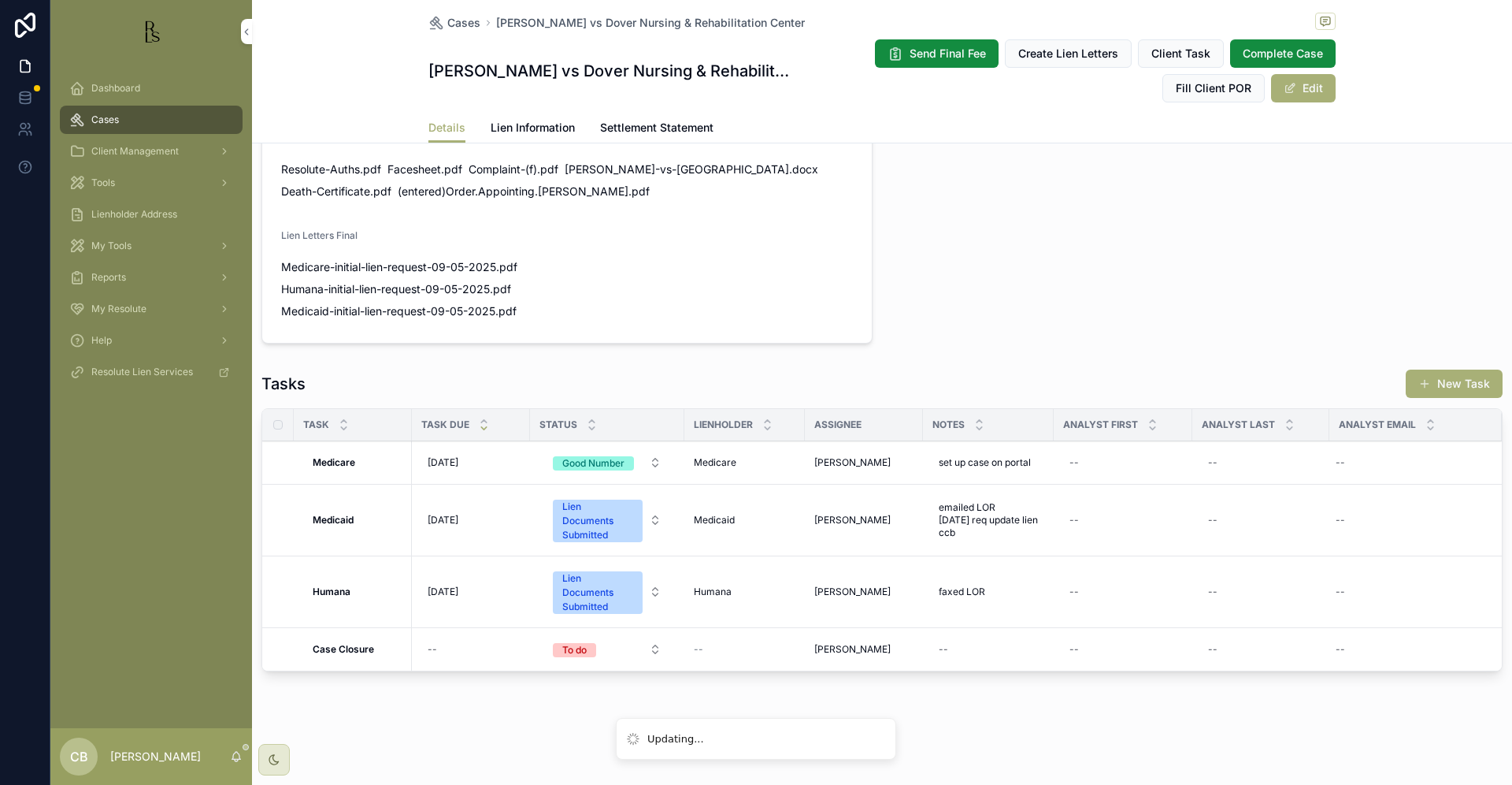
scroll to position [0, 0]
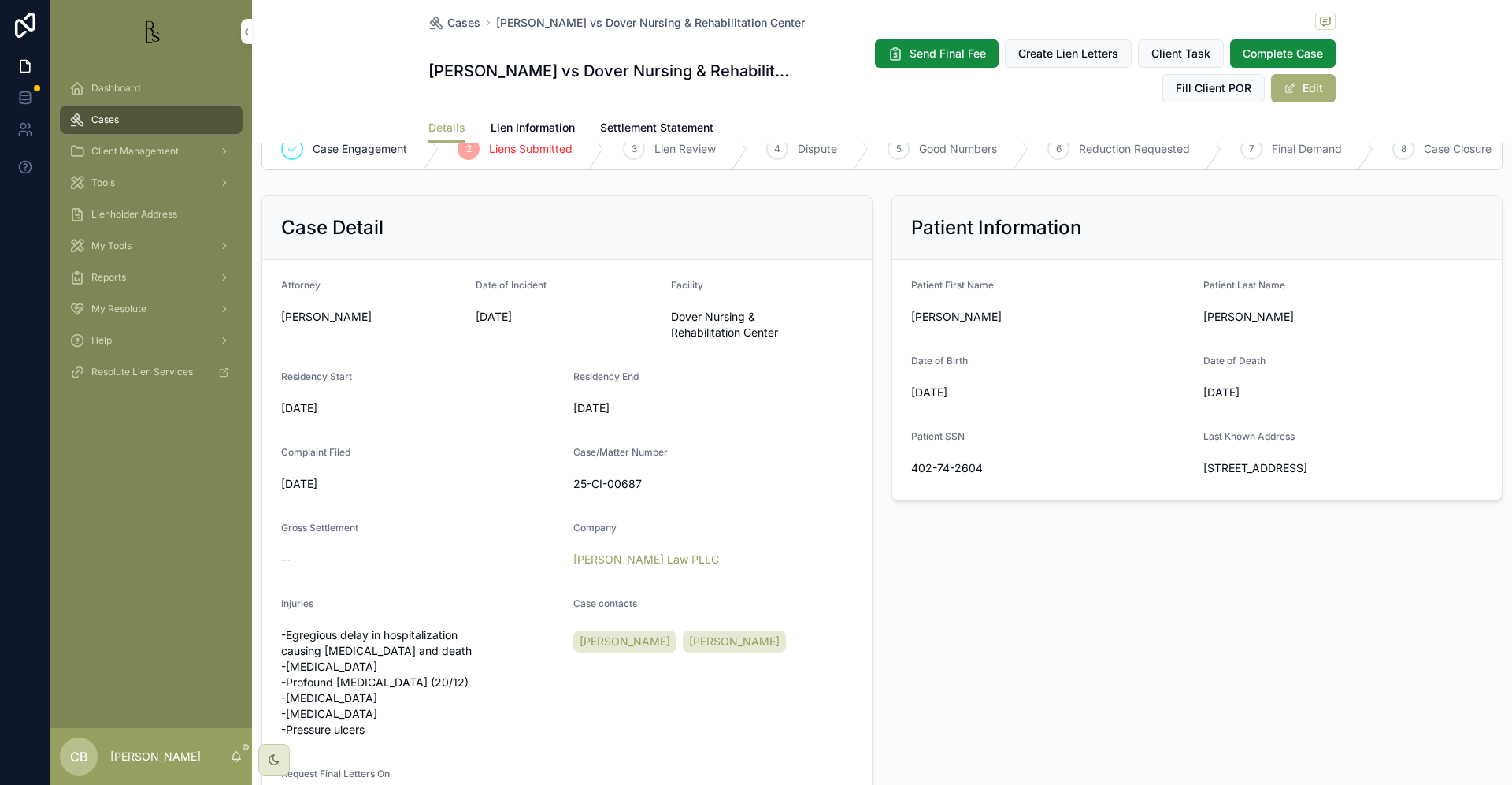
click at [107, 182] on span "Tools" at bounding box center [103, 183] width 24 height 12
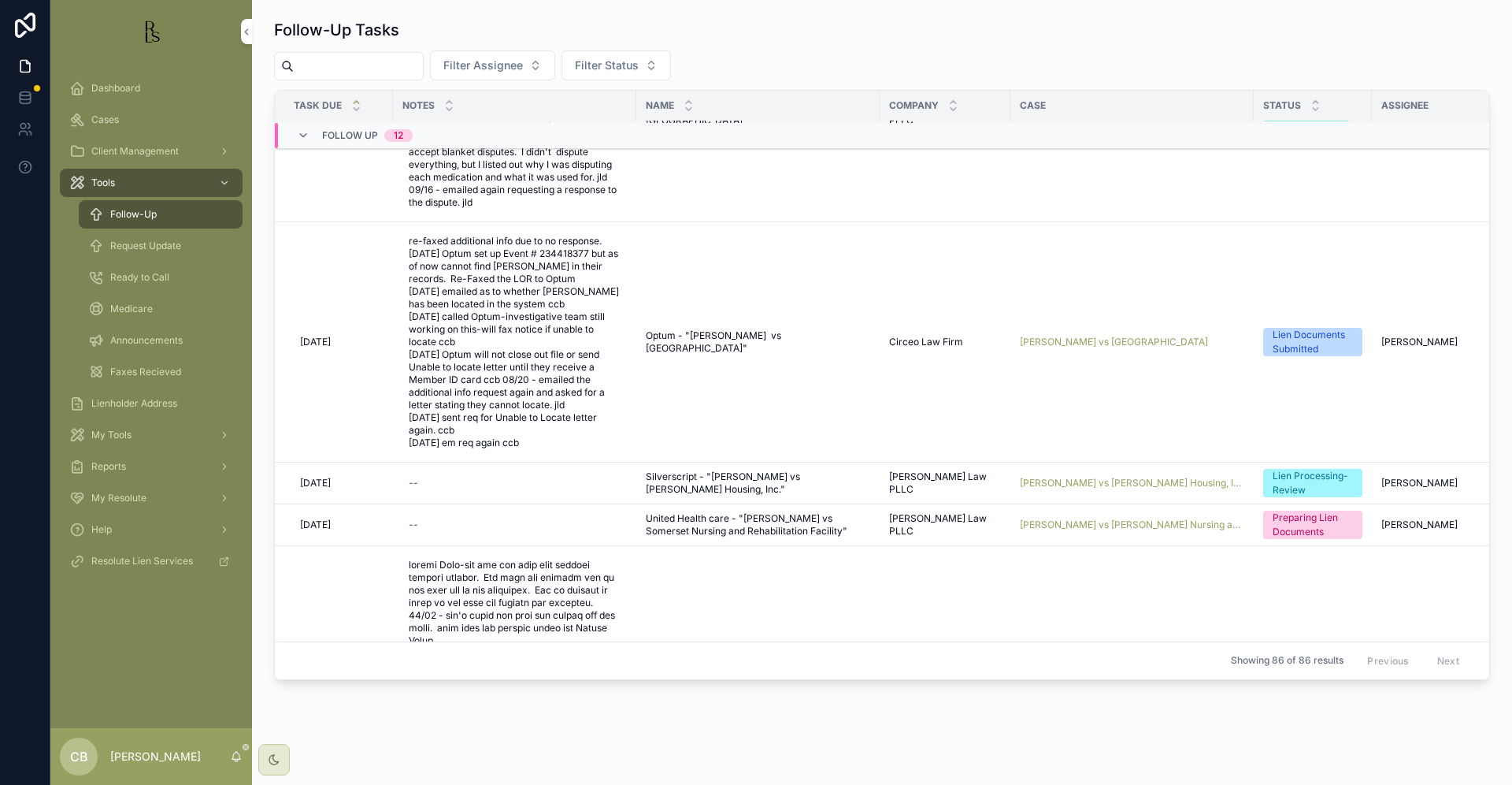
scroll to position [154, 0]
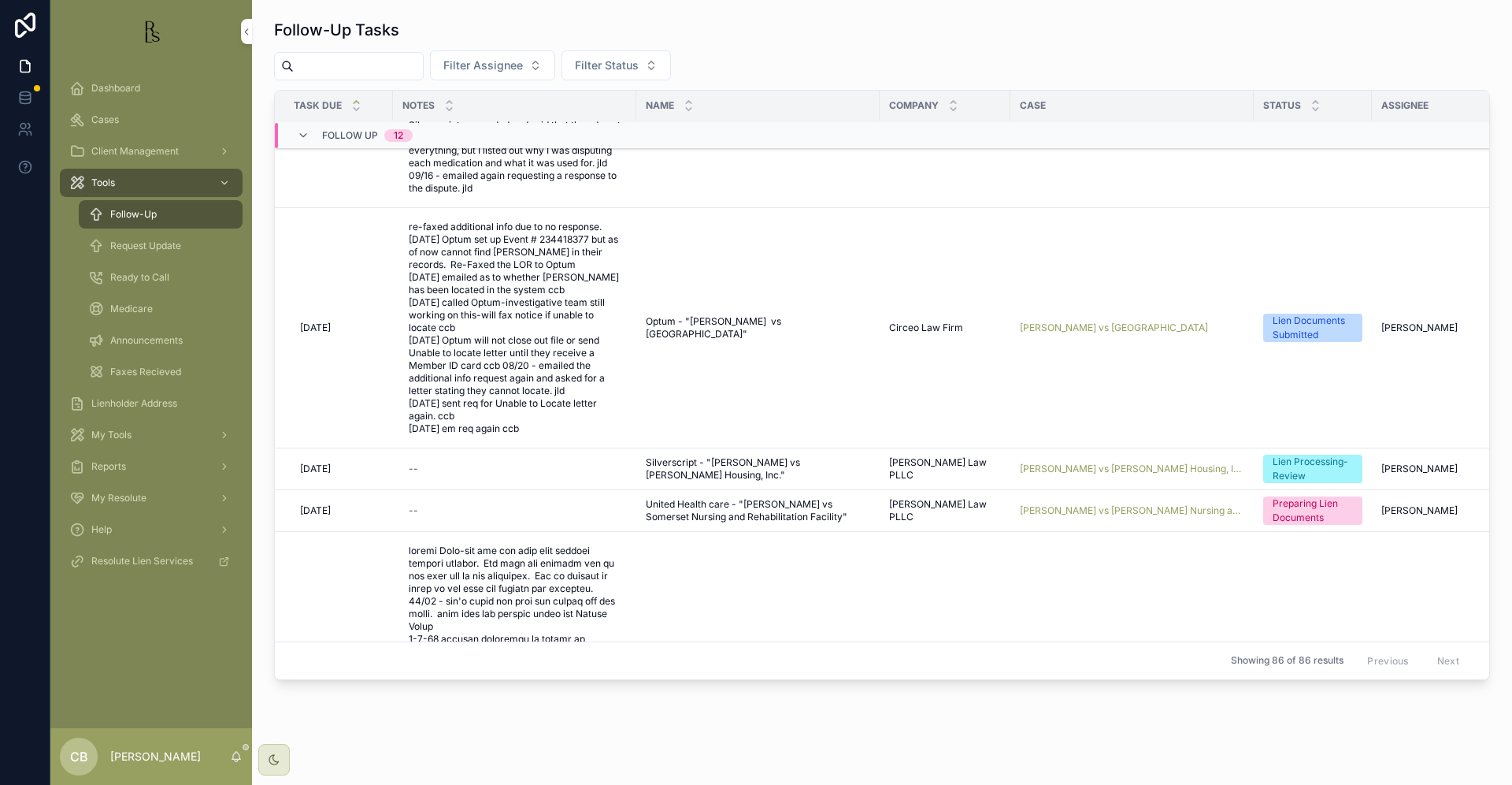
click at [1104, 462] on span "[PERSON_NAME] vs [PERSON_NAME] Housing, Inc." at bounding box center [1133, 468] width 224 height 12
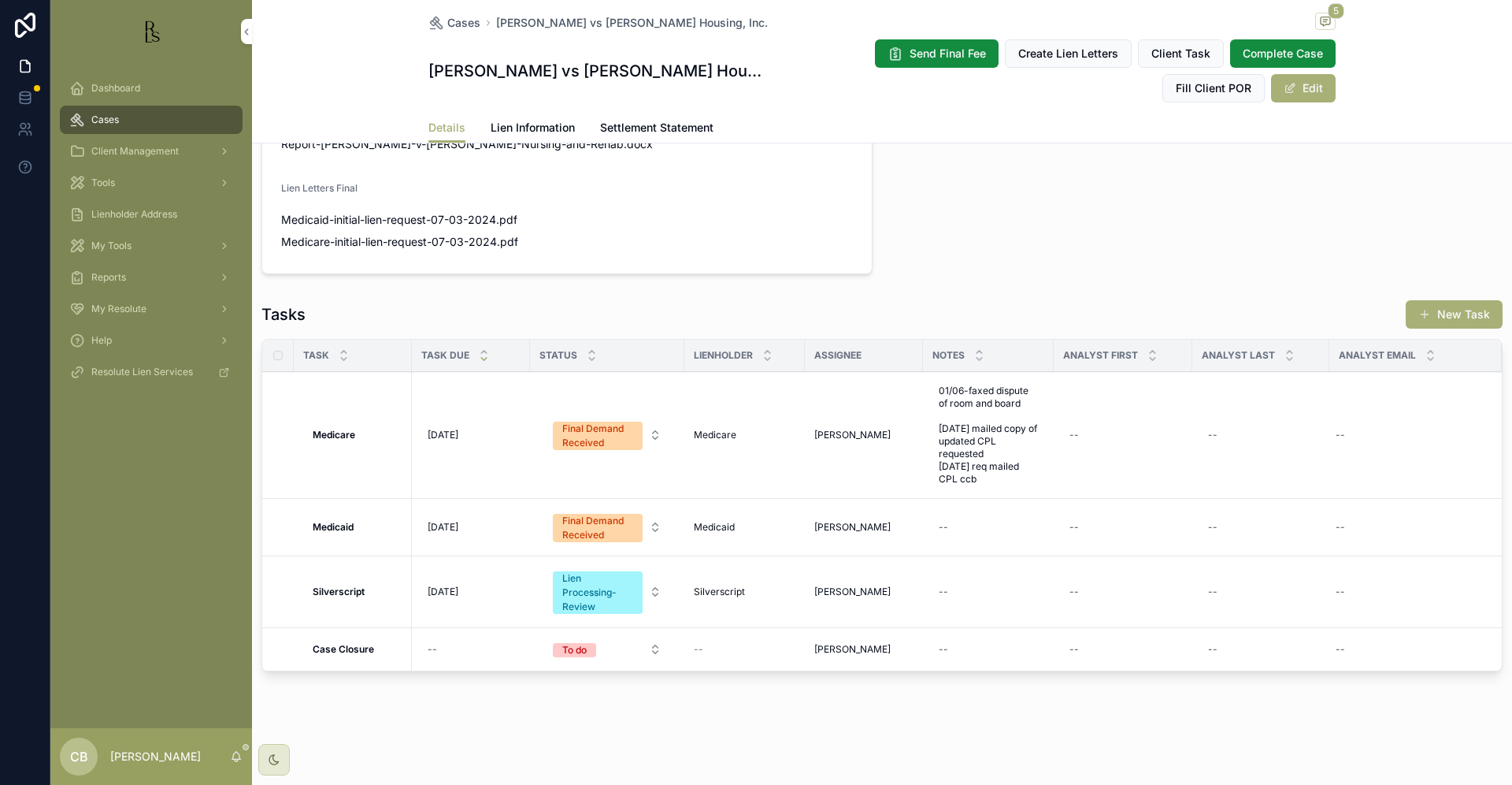
scroll to position [1082, 0]
click at [535, 124] on span "Lien Information" at bounding box center [533, 128] width 85 height 16
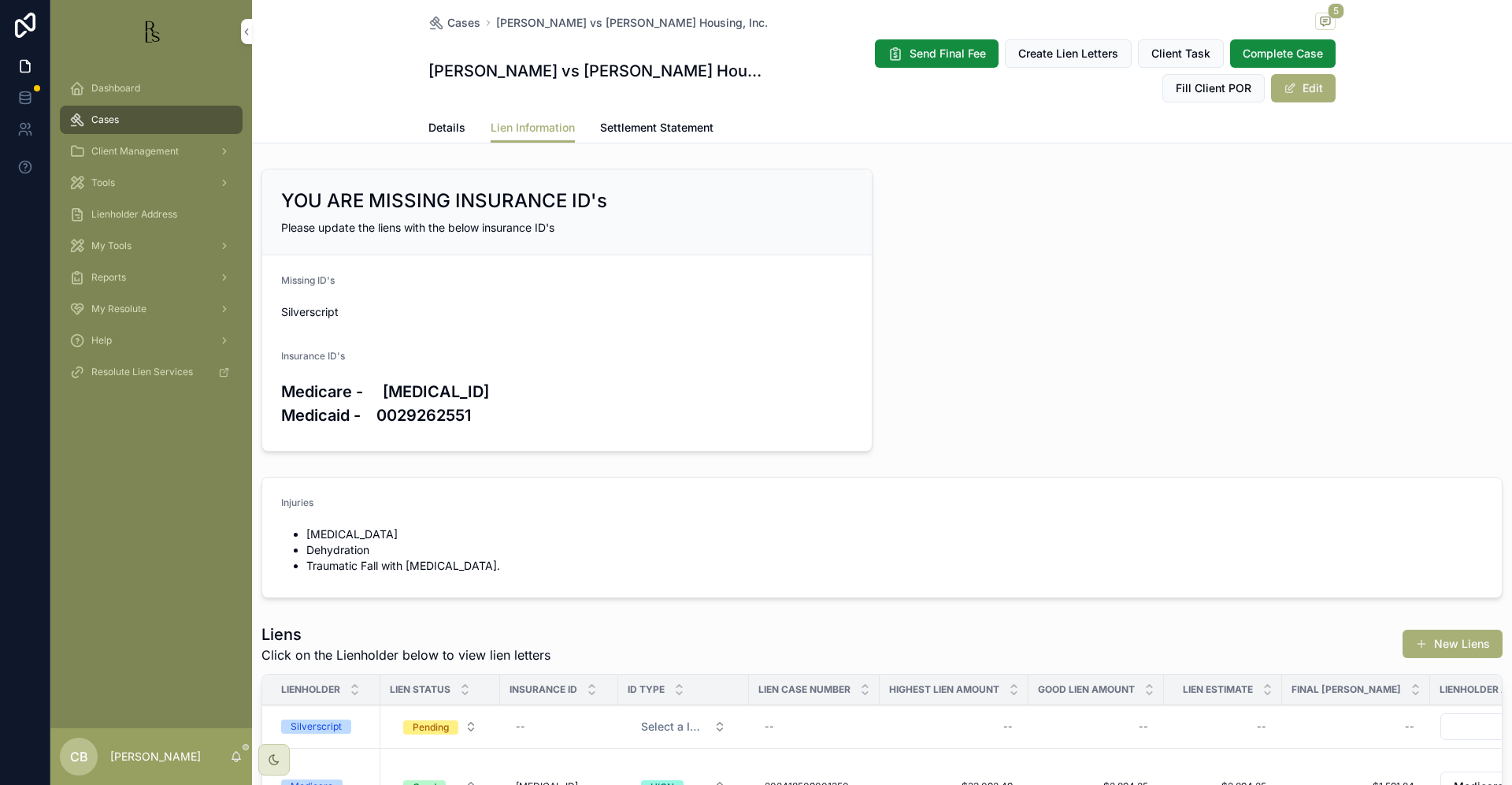
click at [447, 125] on span "Details" at bounding box center [447, 128] width 37 height 16
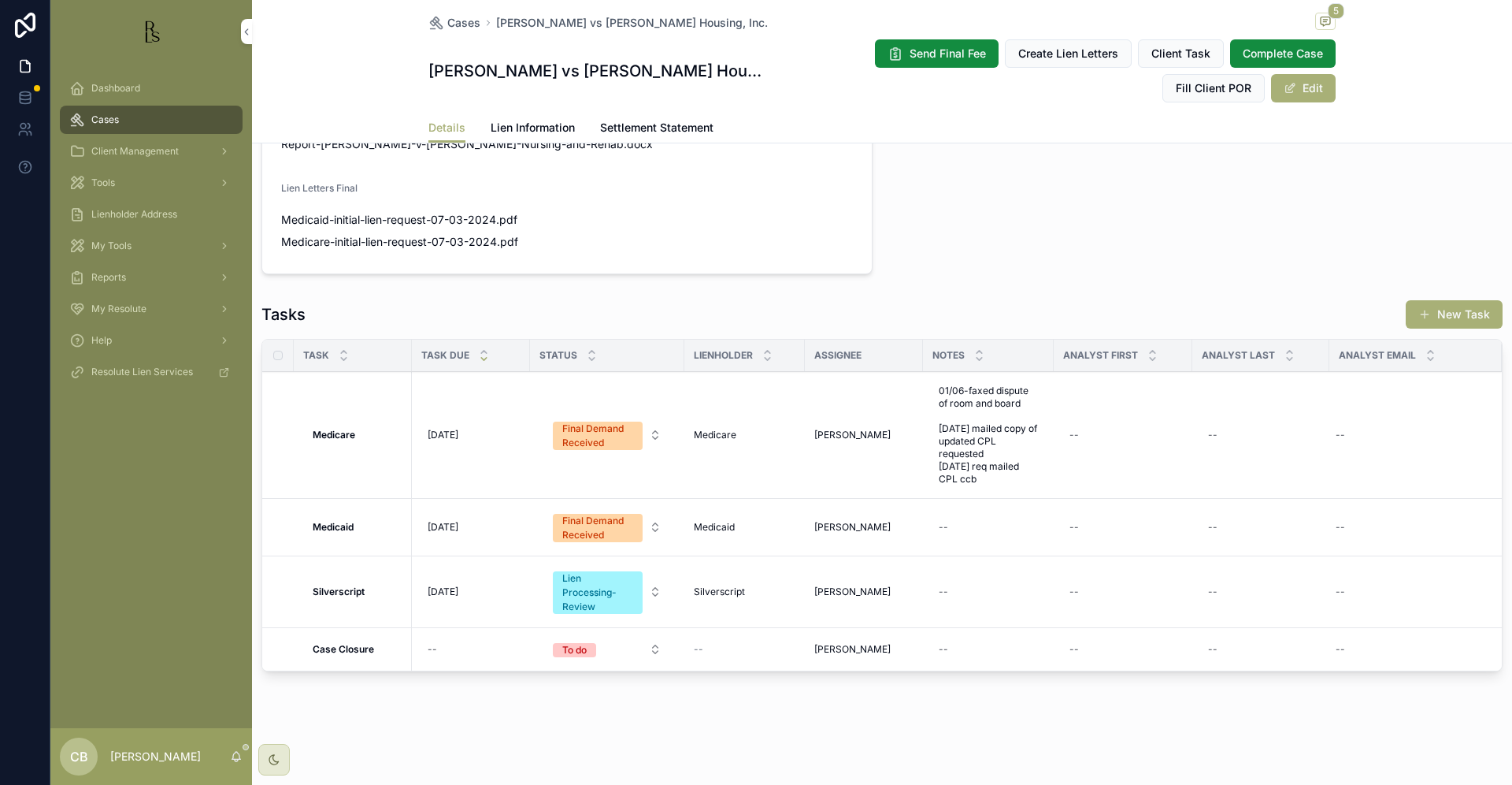
scroll to position [1070, 0]
click at [522, 127] on span "Lien Information" at bounding box center [533, 128] width 85 height 16
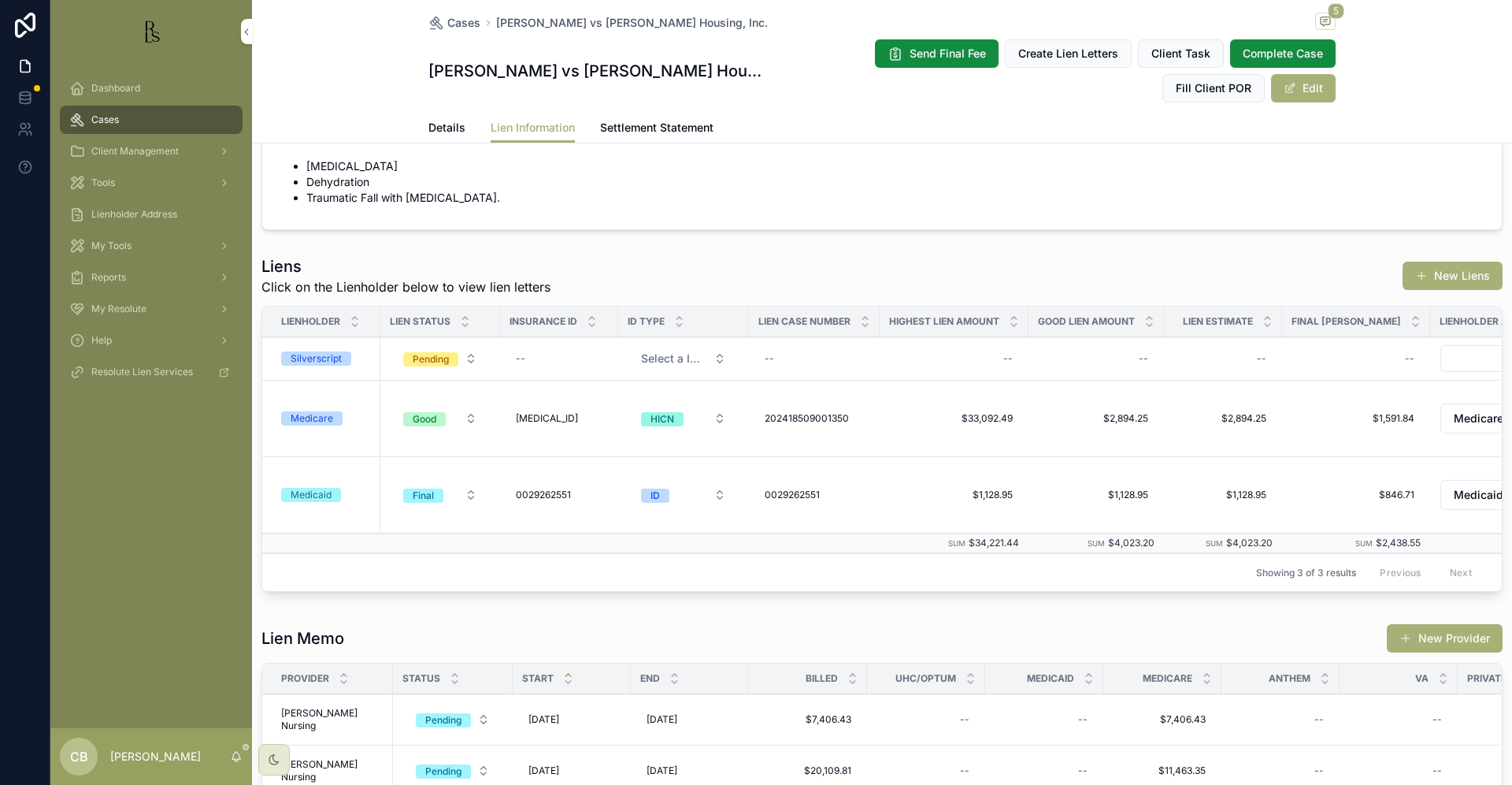
scroll to position [365, 0]
click at [321, 358] on div "Silverscript" at bounding box center [317, 361] width 51 height 14
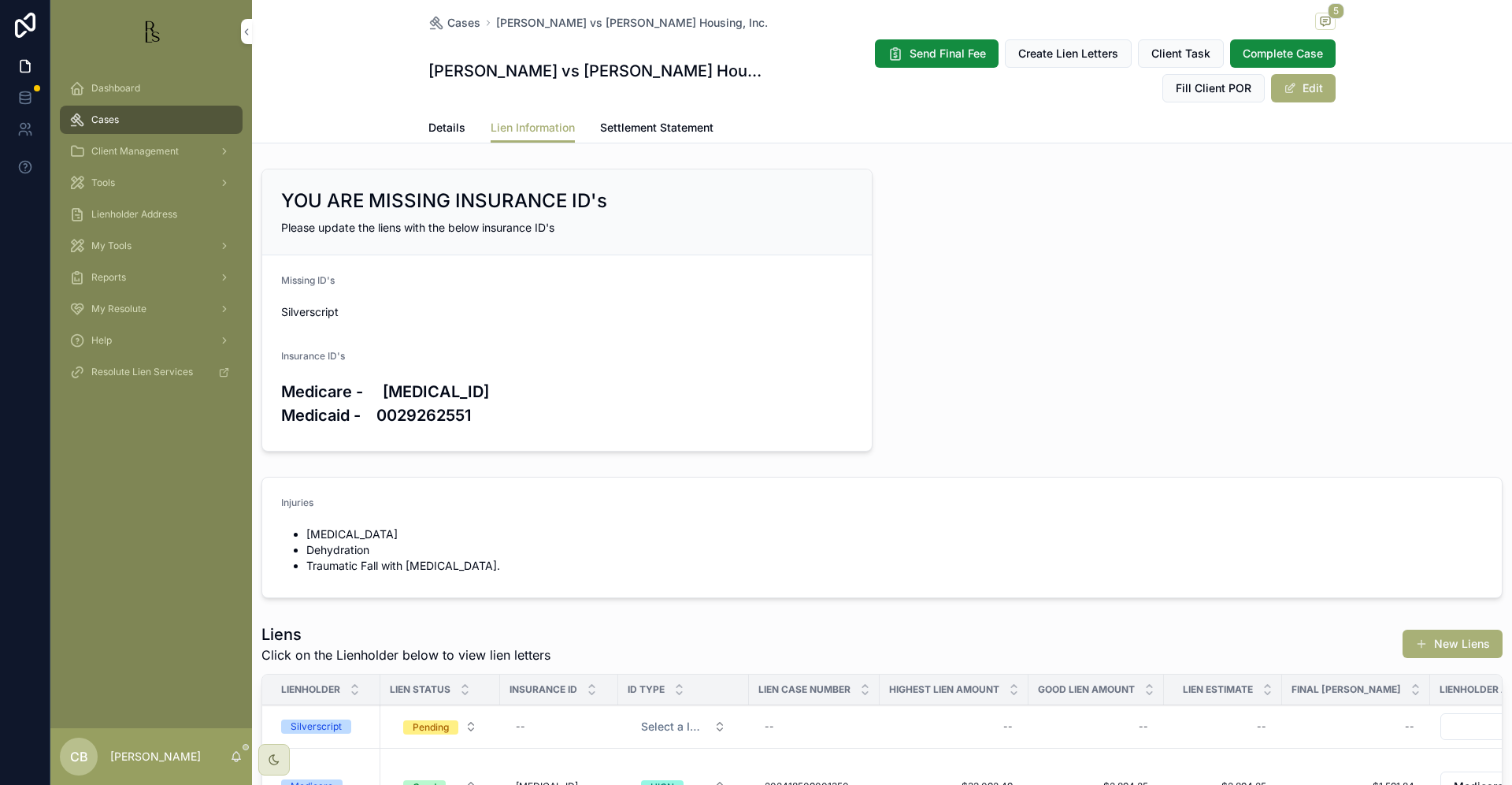
click at [440, 130] on span "Details" at bounding box center [447, 128] width 37 height 16
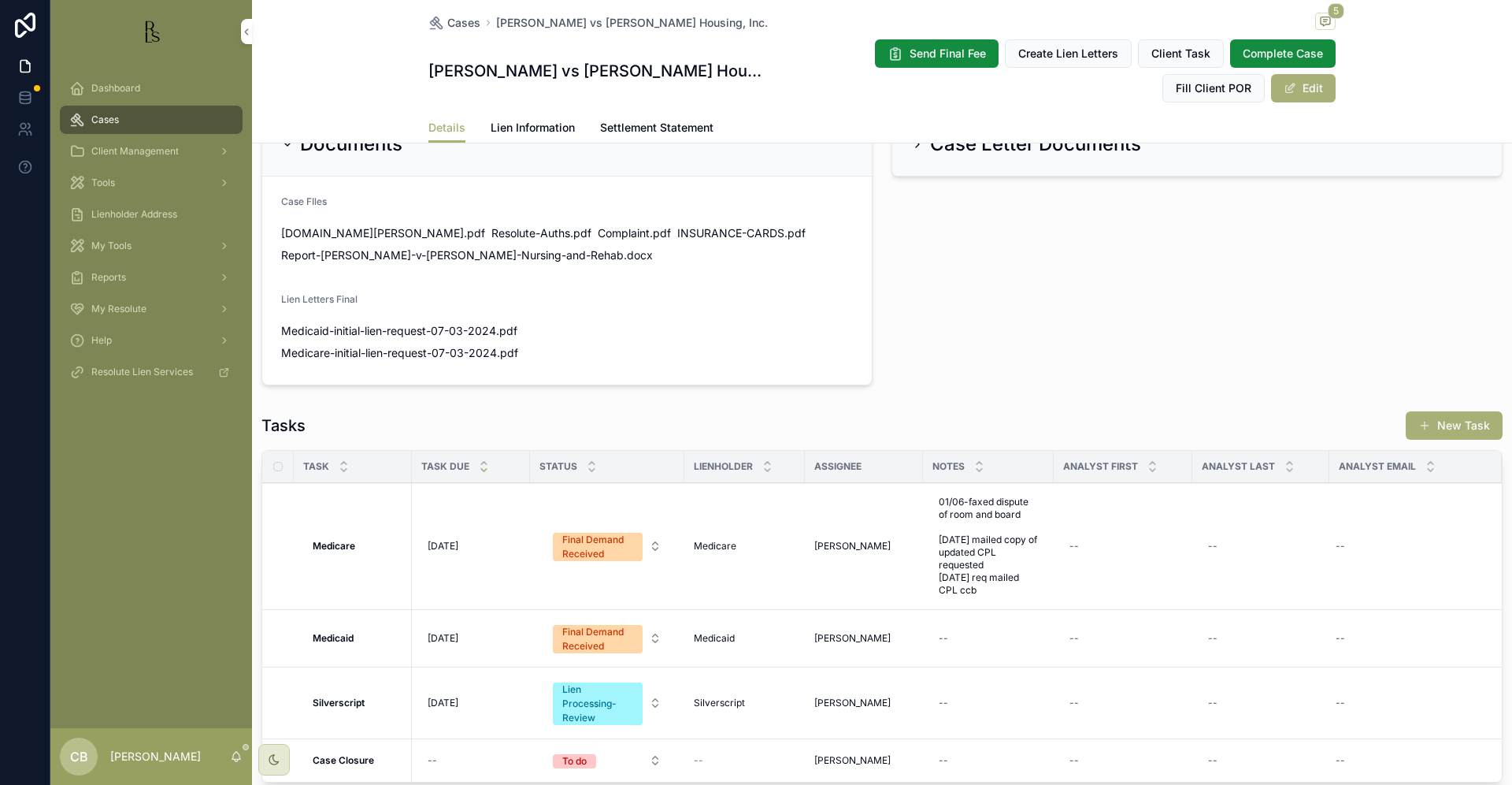
scroll to position [958, 0]
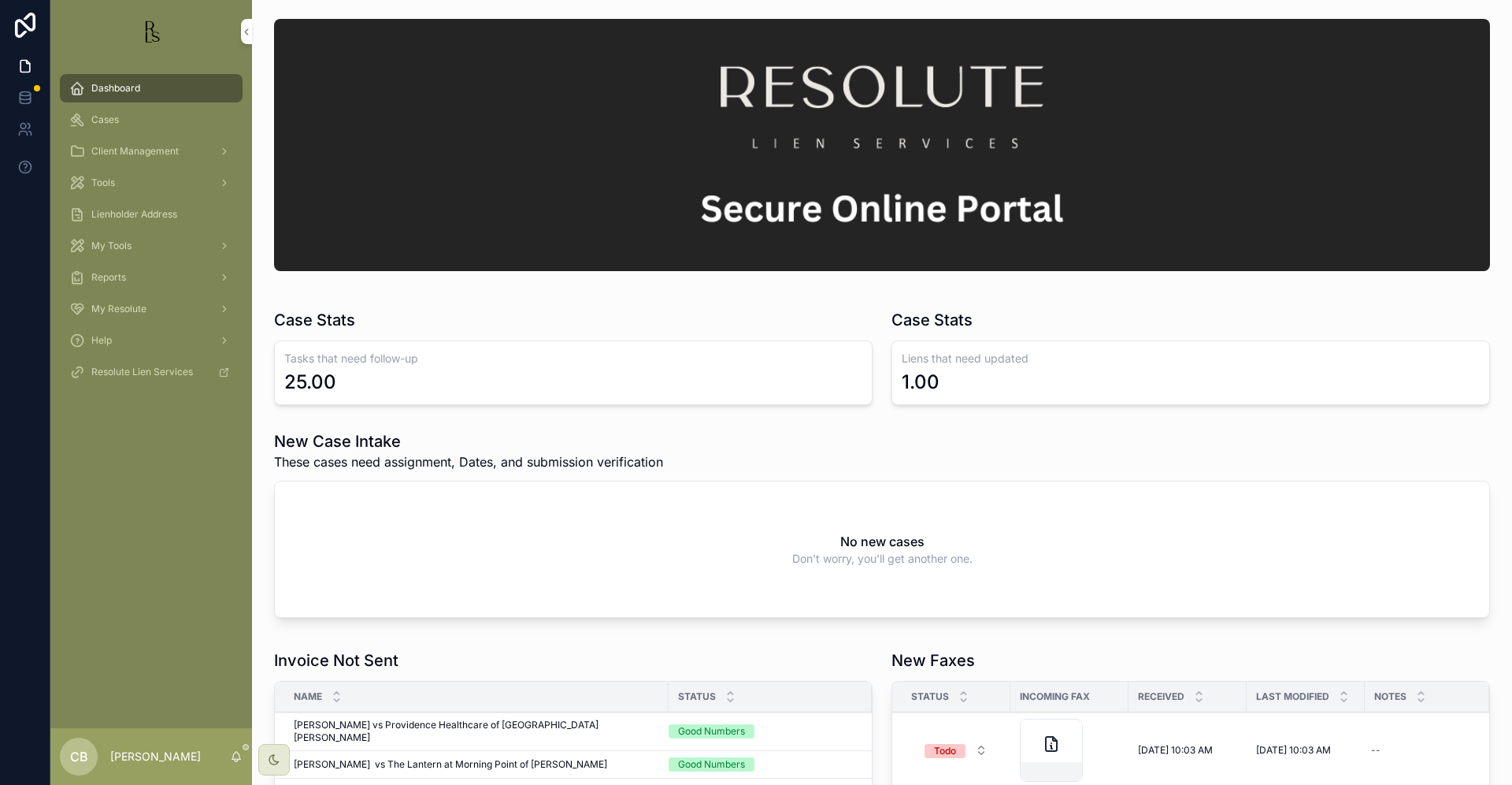
click at [112, 182] on span "Tools" at bounding box center [103, 183] width 24 height 12
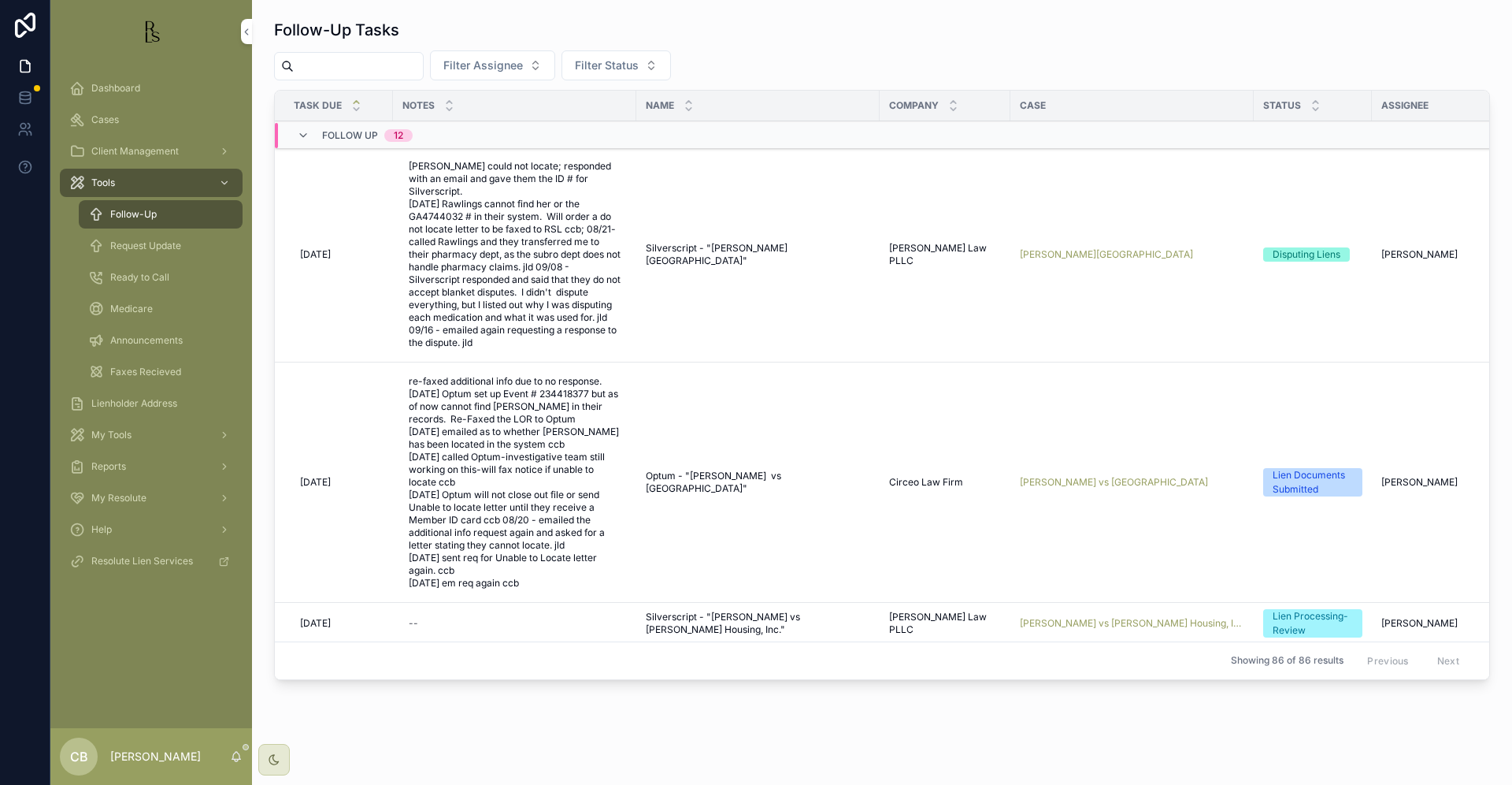
click at [150, 218] on span "Follow-Up" at bounding box center [133, 214] width 47 height 12
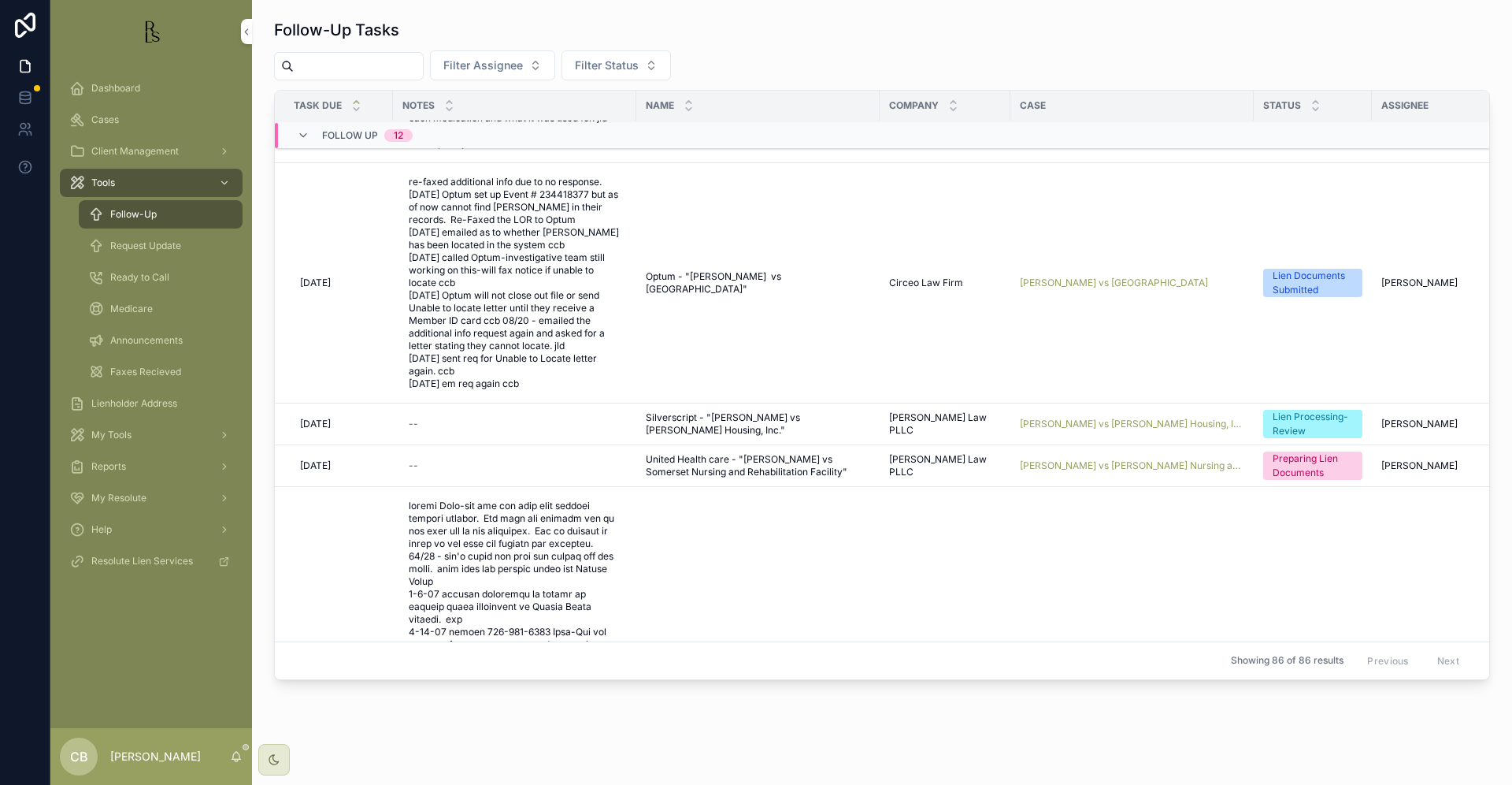
scroll to position [202, 0]
click at [1082, 416] on span "[PERSON_NAME] vs [PERSON_NAME] Housing, Inc." at bounding box center [1133, 422] width 224 height 12
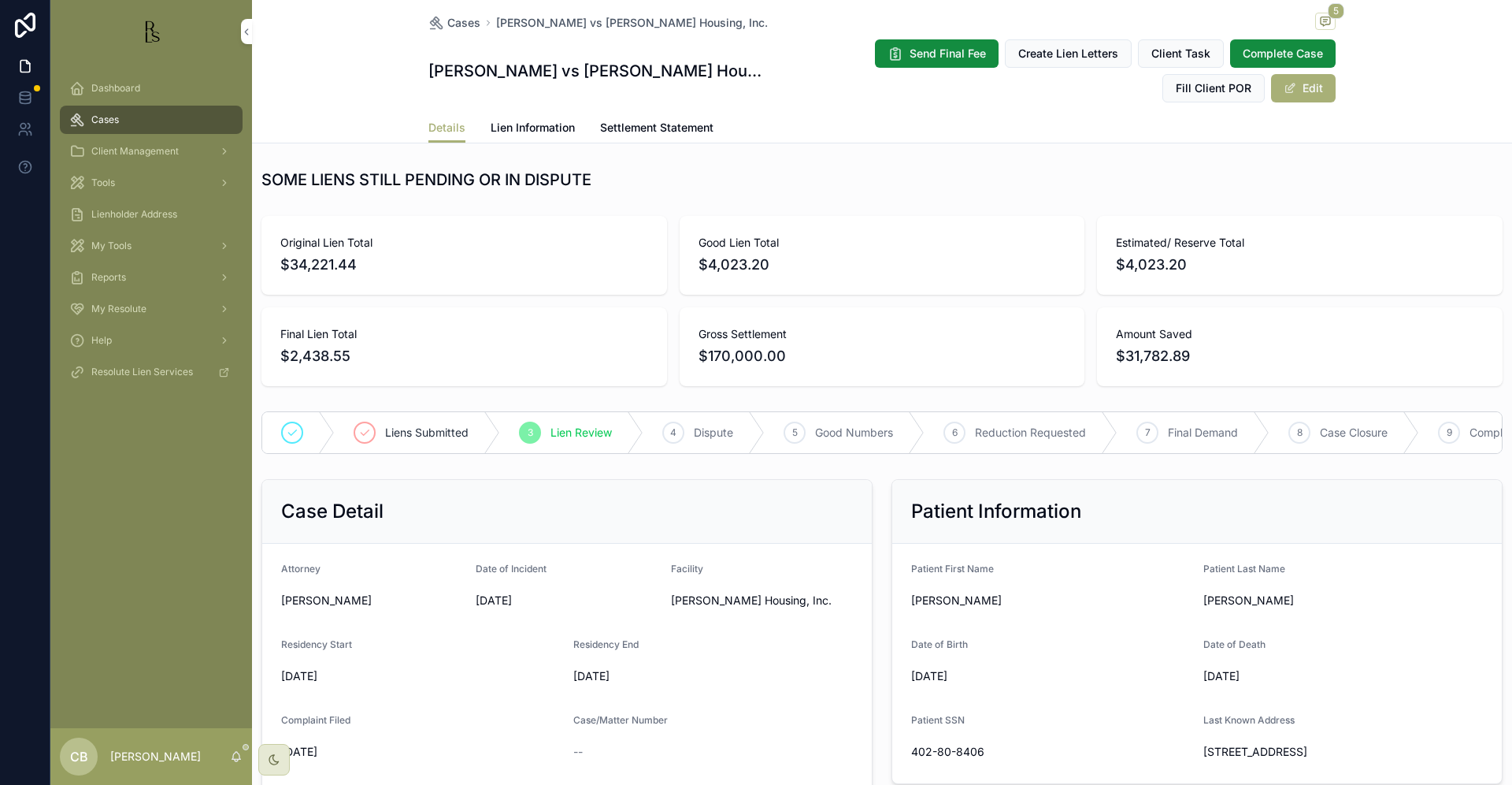
click at [533, 126] on span "Lien Information" at bounding box center [533, 128] width 85 height 16
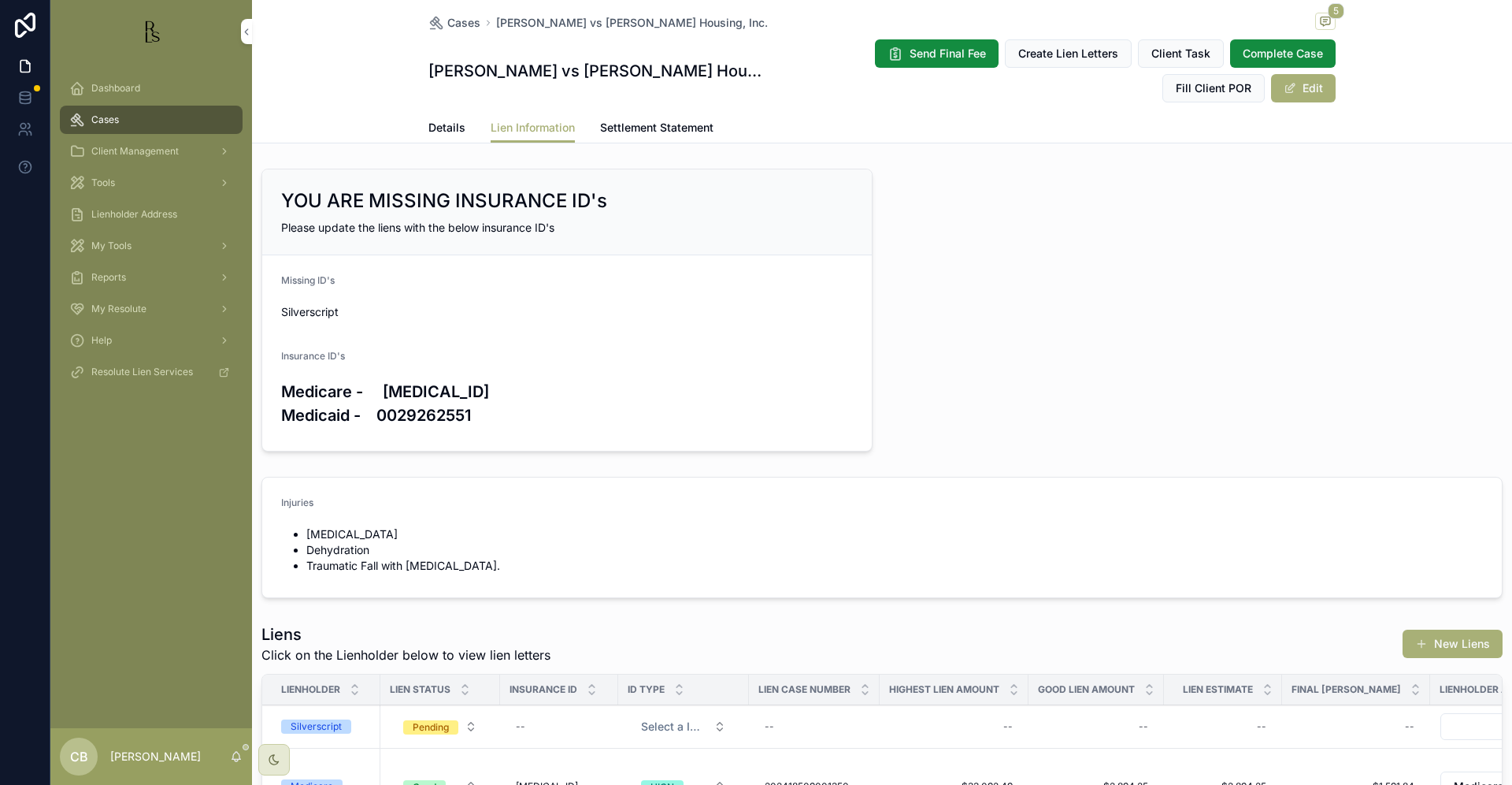
click at [436, 123] on span "Details" at bounding box center [447, 128] width 37 height 16
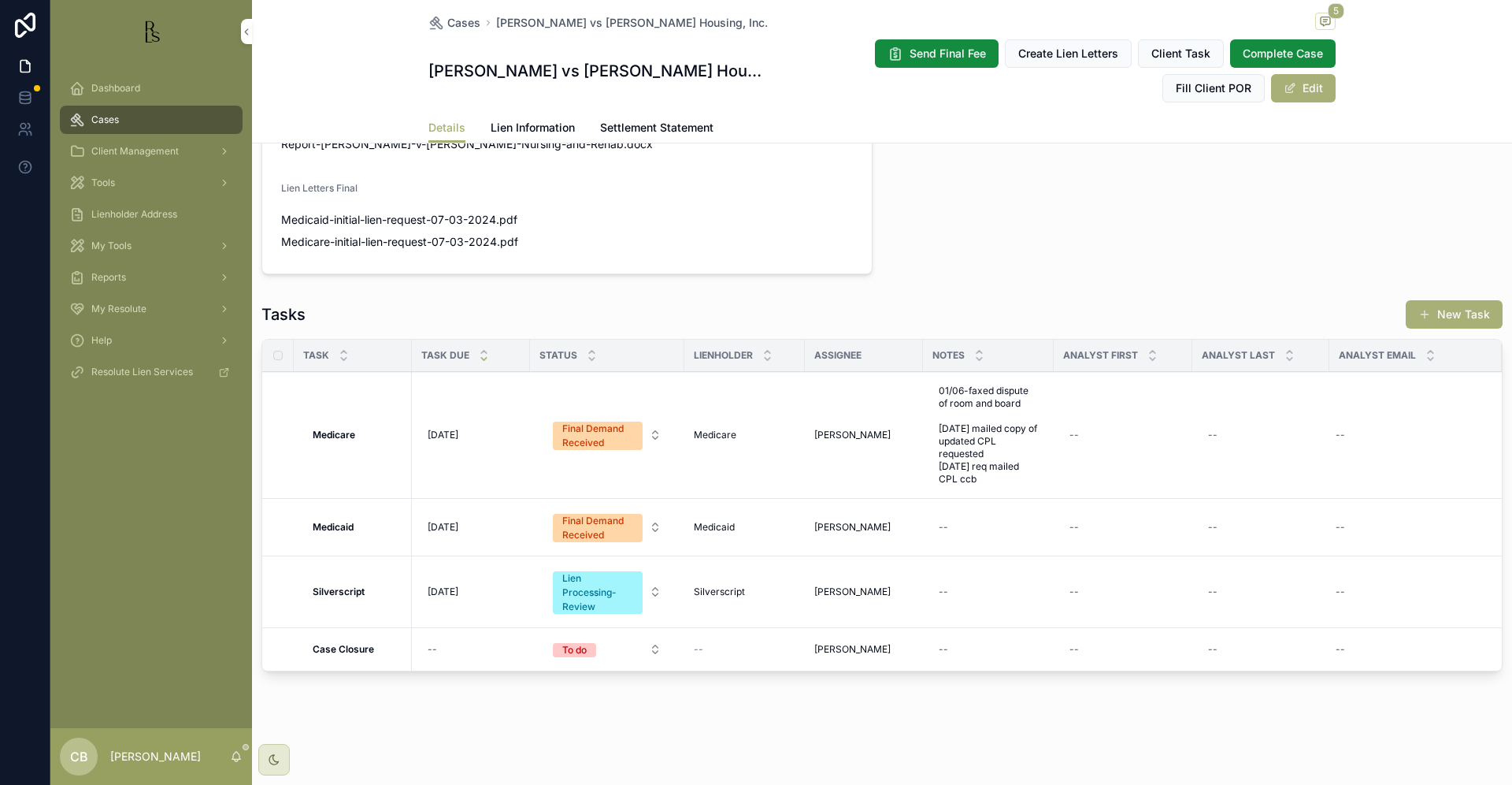
drag, startPoint x: 931, startPoint y: 584, endPoint x: 940, endPoint y: 585, distance: 9.1
click at [934, 584] on td "--" at bounding box center [989, 592] width 131 height 71
click at [976, 579] on td "--" at bounding box center [989, 592] width 131 height 71
click at [965, 586] on div "--" at bounding box center [989, 592] width 112 height 26
type textarea "**********"
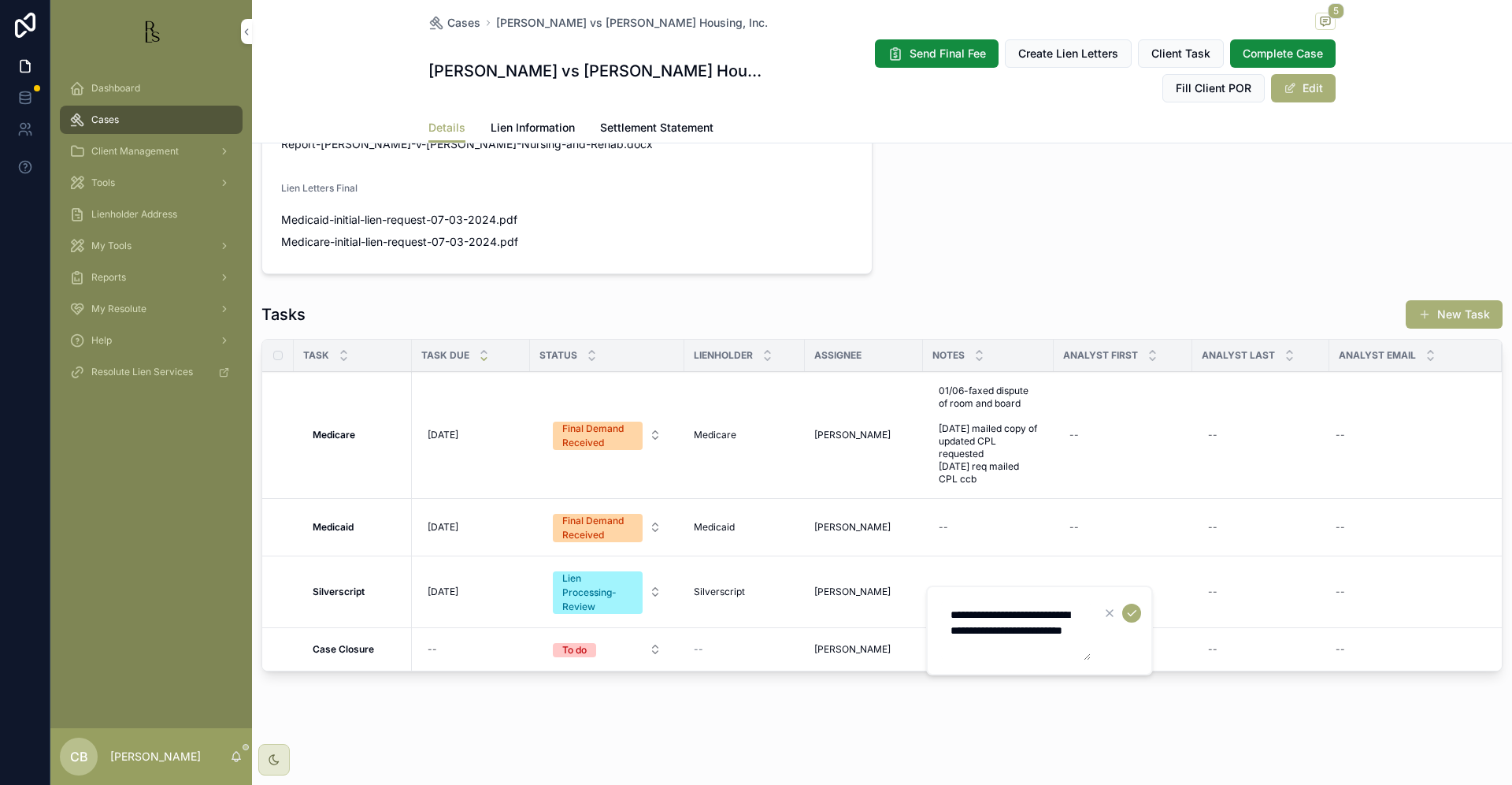
click at [1134, 611] on icon "scrollable content" at bounding box center [1132, 613] width 12 height 12
click at [450, 593] on span "[DATE]" at bounding box center [443, 591] width 30 height 12
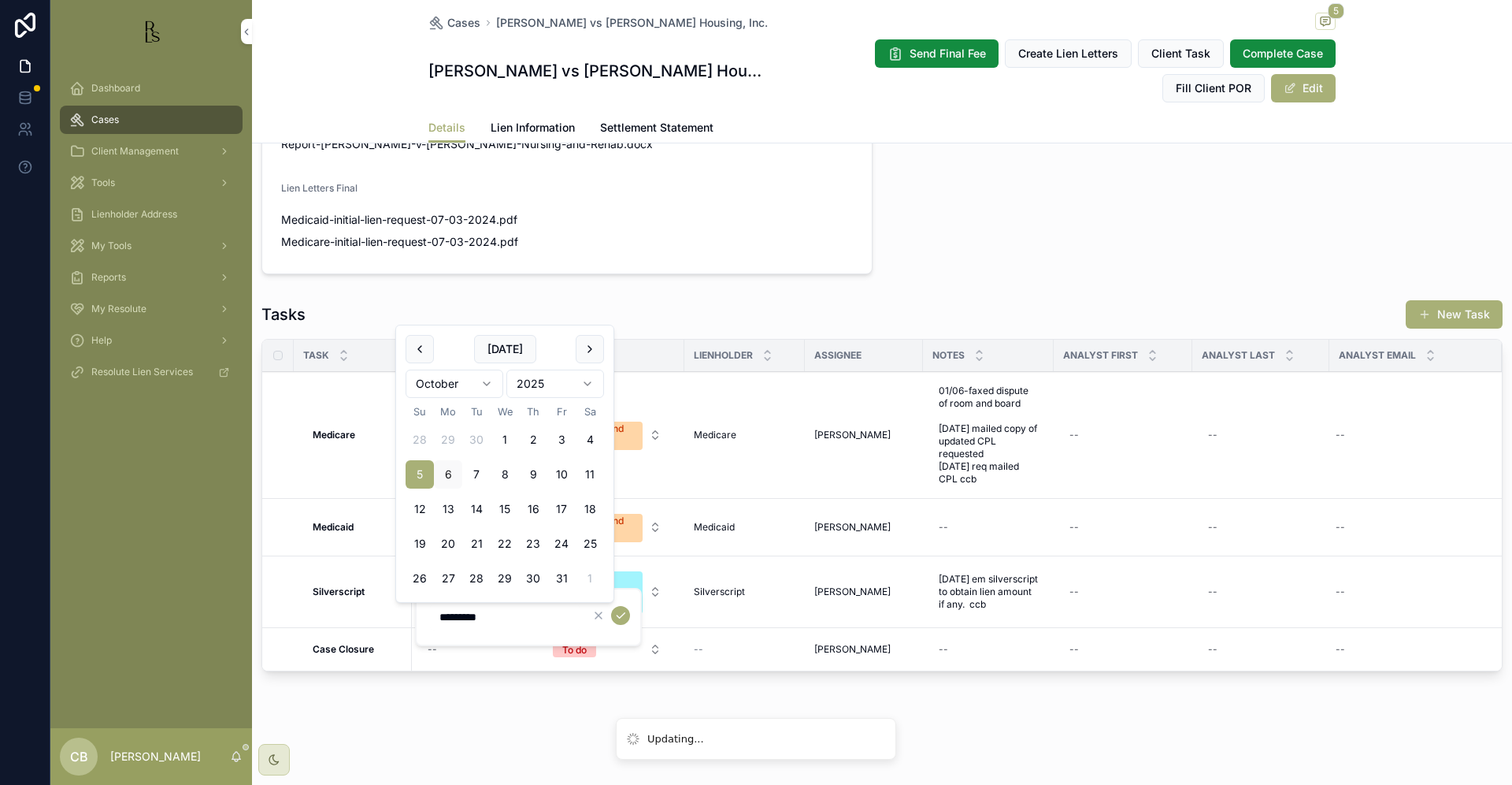
click at [447, 502] on button "13" at bounding box center [448, 509] width 29 height 29
type input "**********"
click at [619, 614] on icon "scrollable content" at bounding box center [620, 615] width 12 height 12
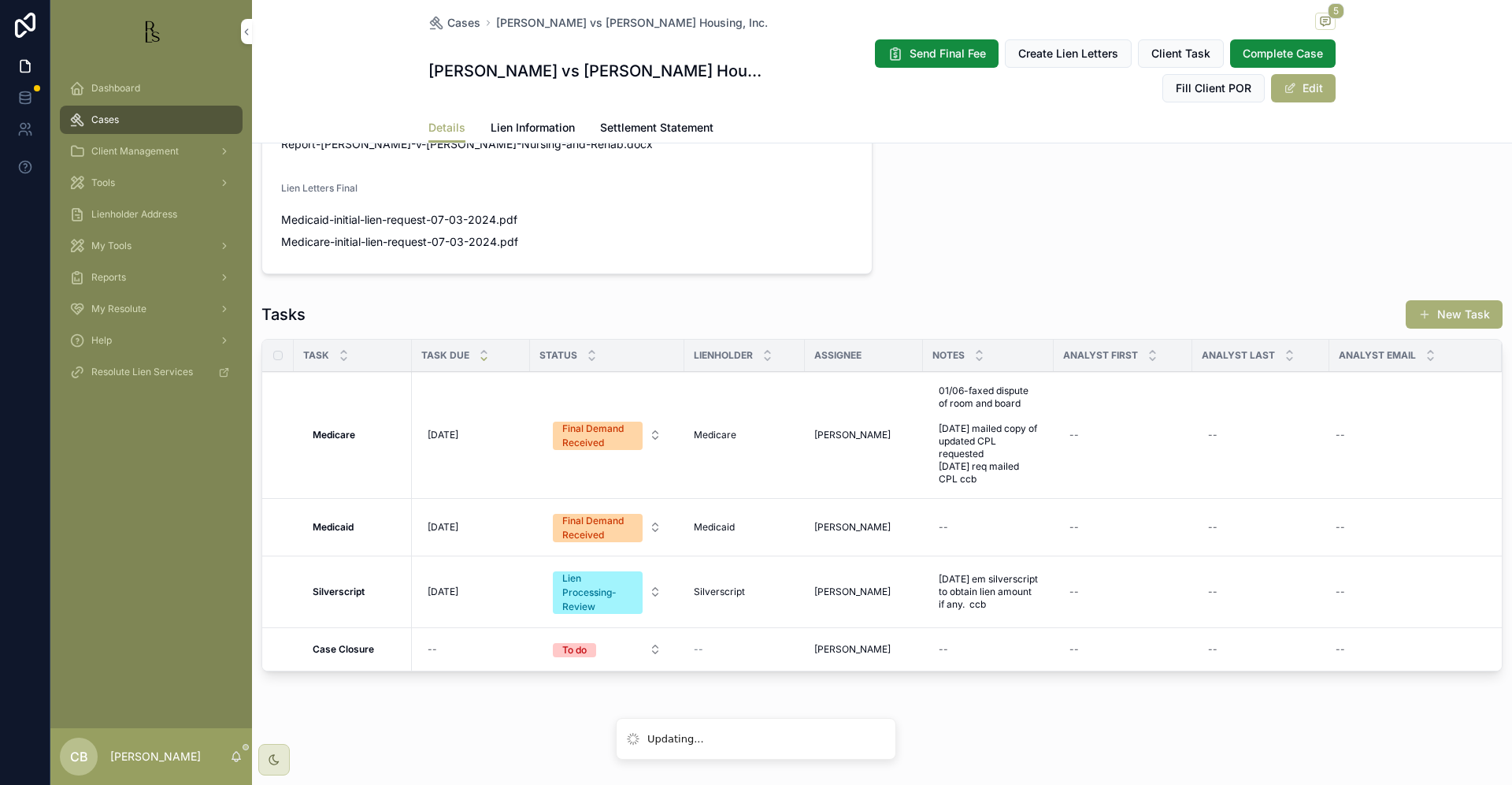
click at [111, 183] on span "Tools" at bounding box center [103, 183] width 24 height 12
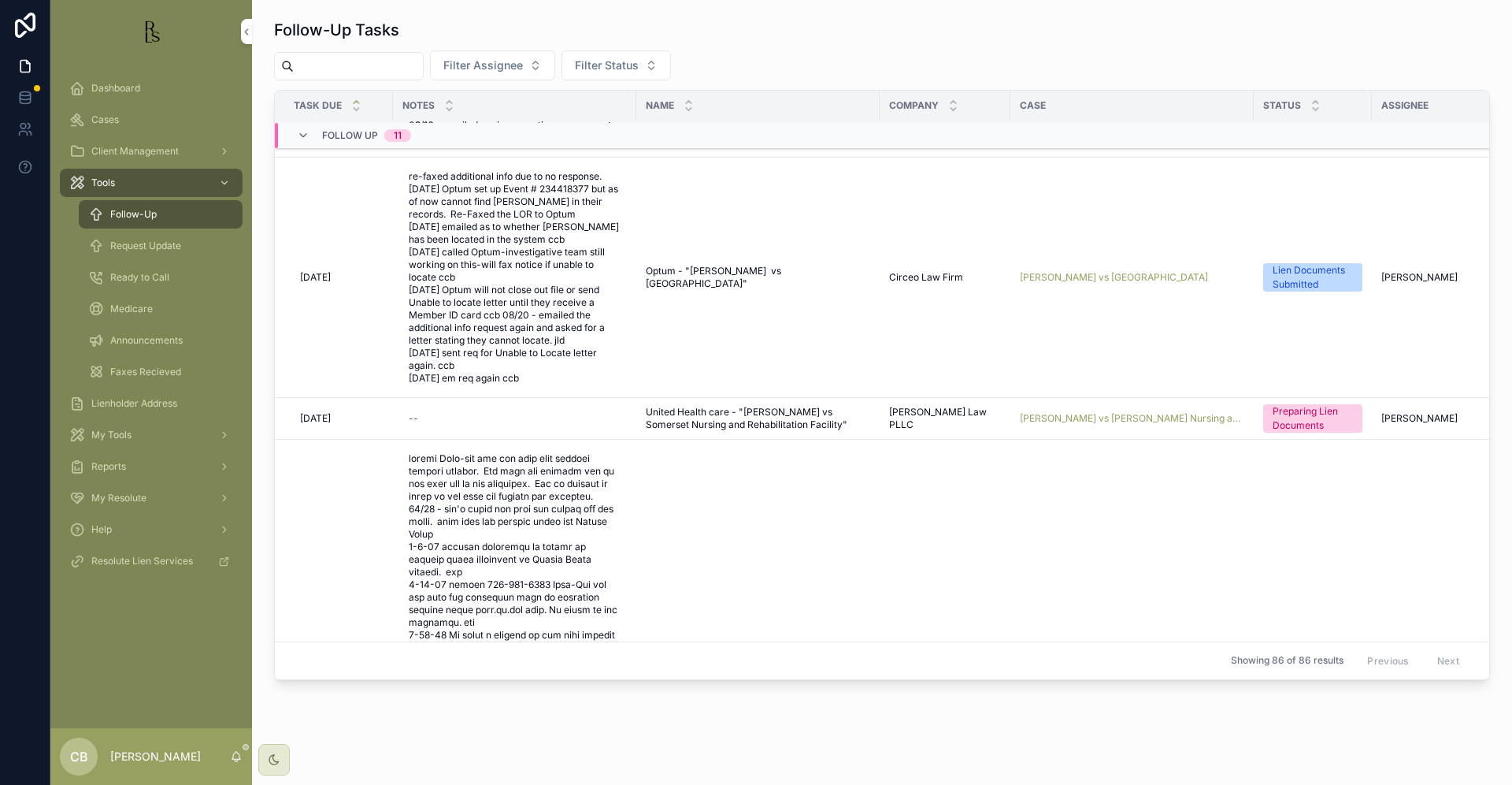
scroll to position [196, 0]
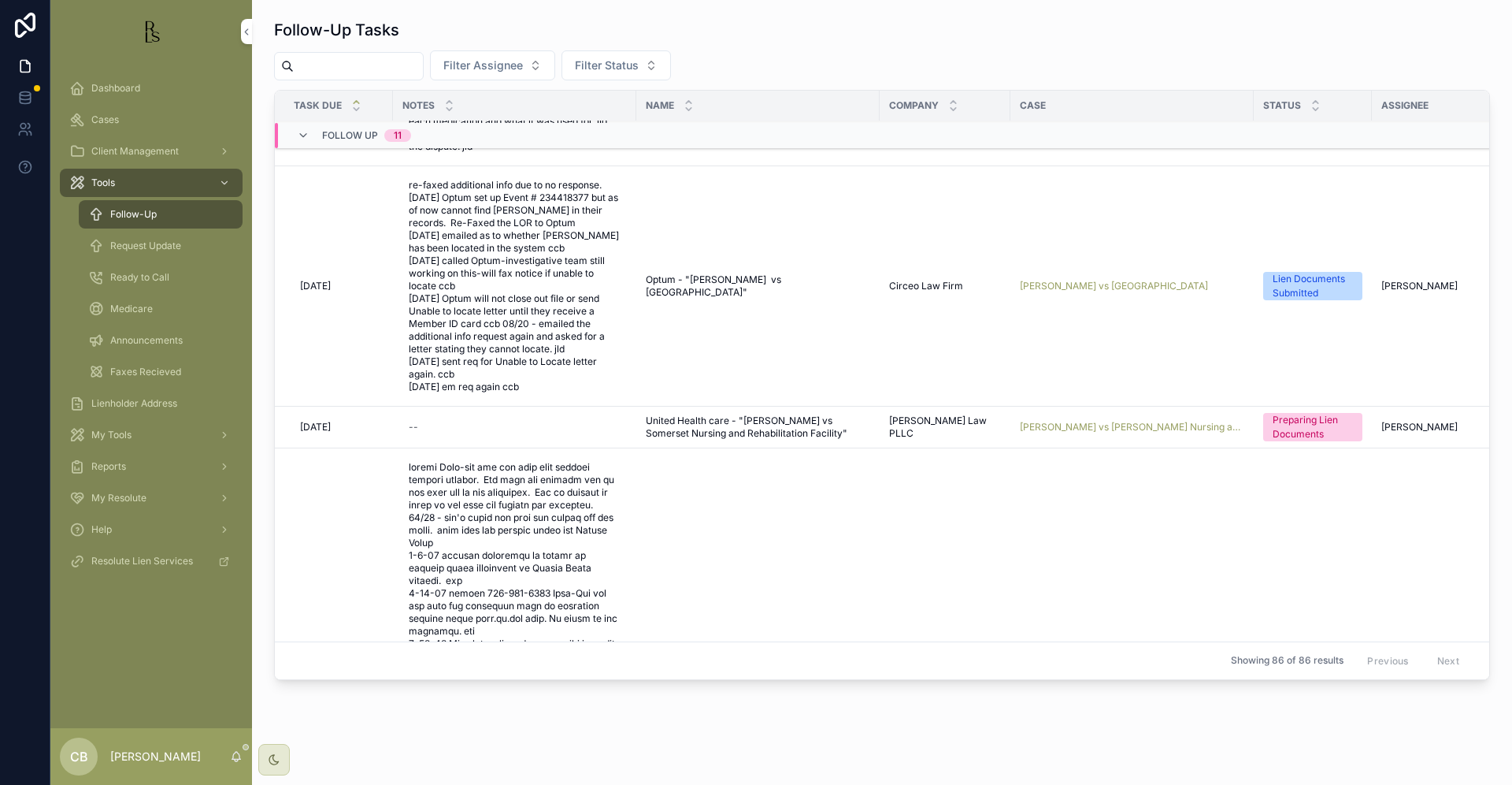
click at [1122, 421] on span "[PERSON_NAME] vs [PERSON_NAME] Nursing and Rehabilitation Facility" at bounding box center [1133, 426] width 224 height 12
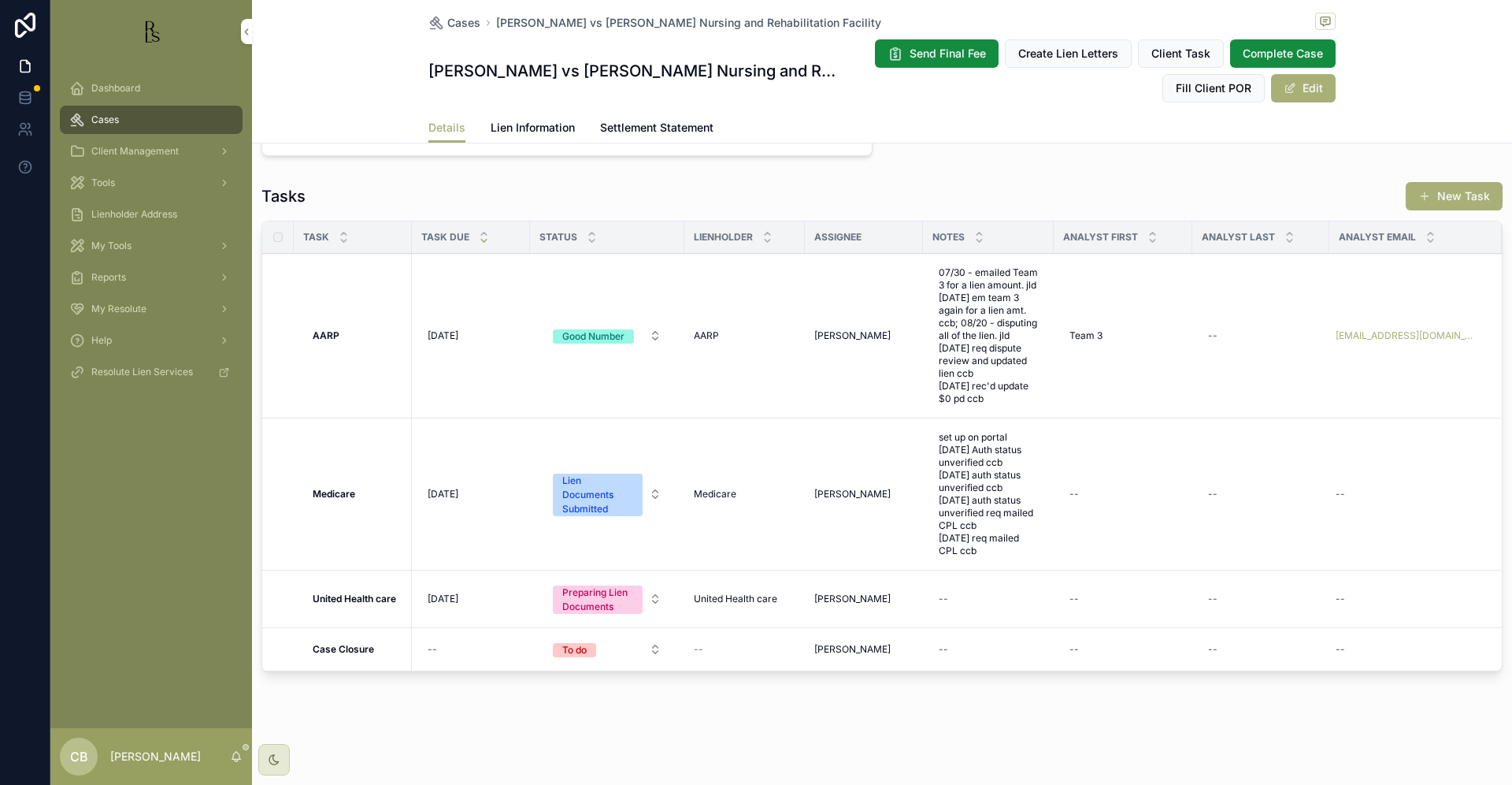
scroll to position [1223, 0]
click at [526, 127] on span "Lien Information" at bounding box center [533, 128] width 85 height 16
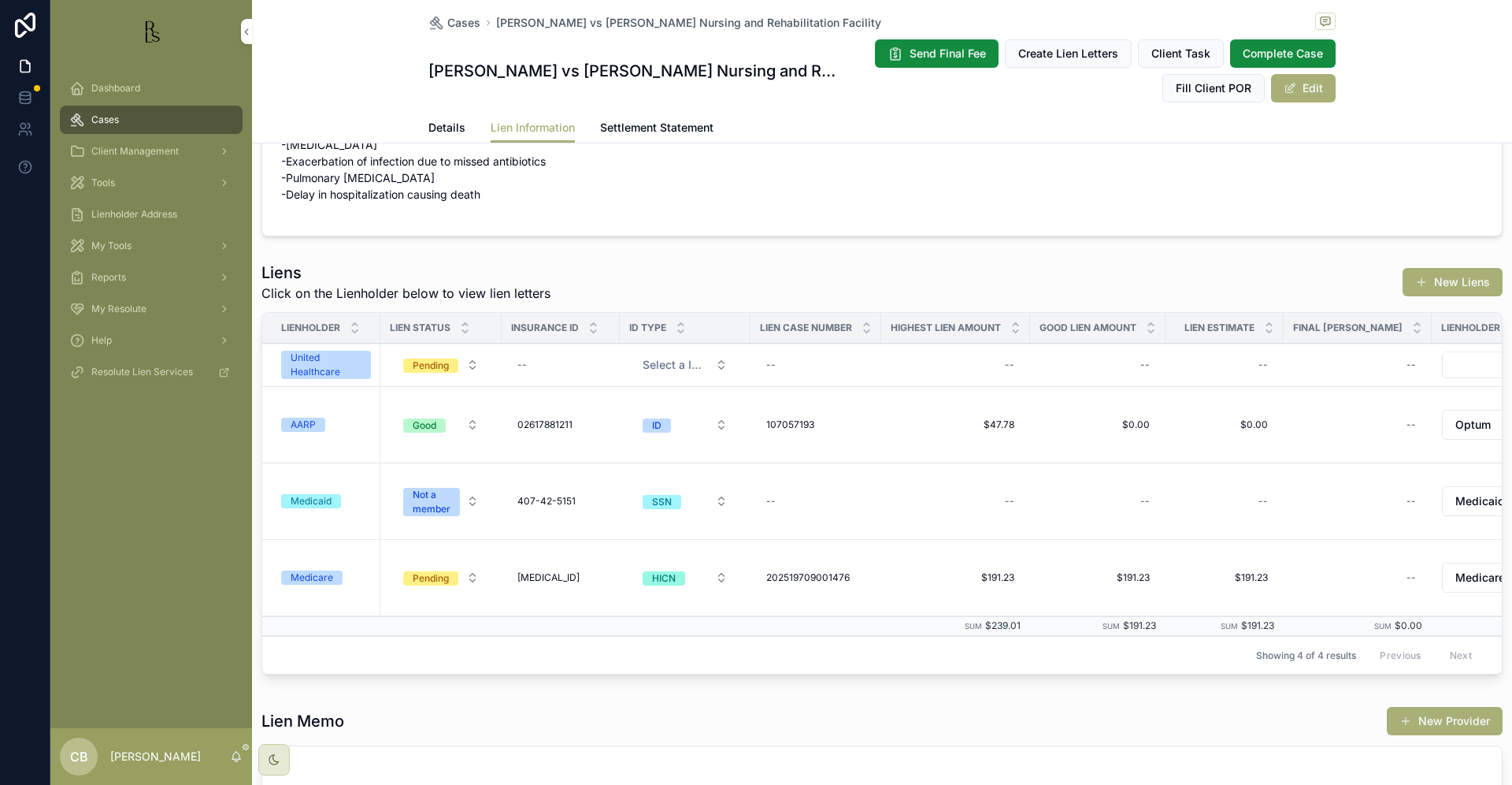
scroll to position [411, 0]
click at [441, 125] on span "Details" at bounding box center [447, 128] width 37 height 16
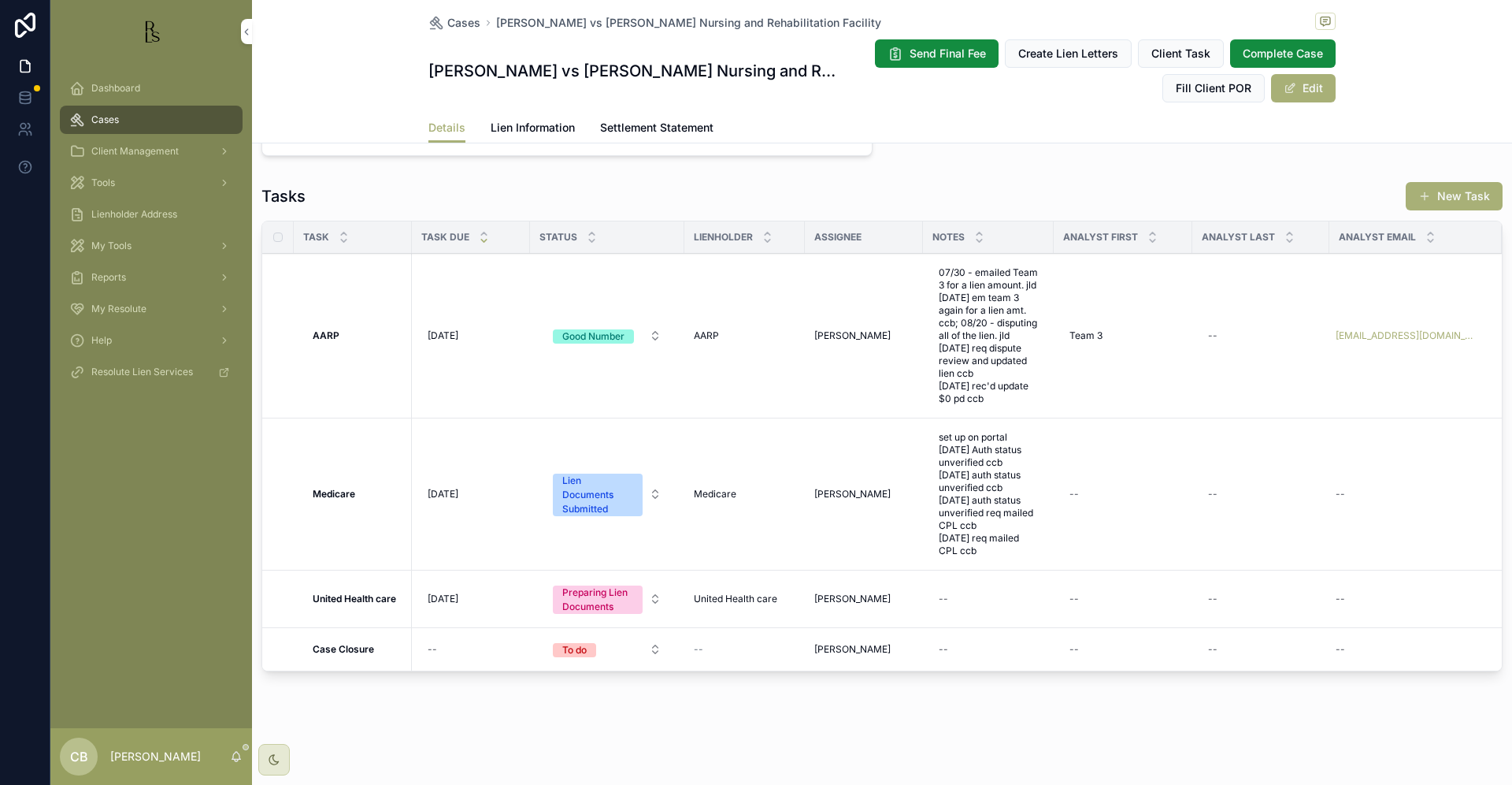
scroll to position [1210, 0]
click at [109, 182] on span "Tools" at bounding box center [103, 183] width 24 height 12
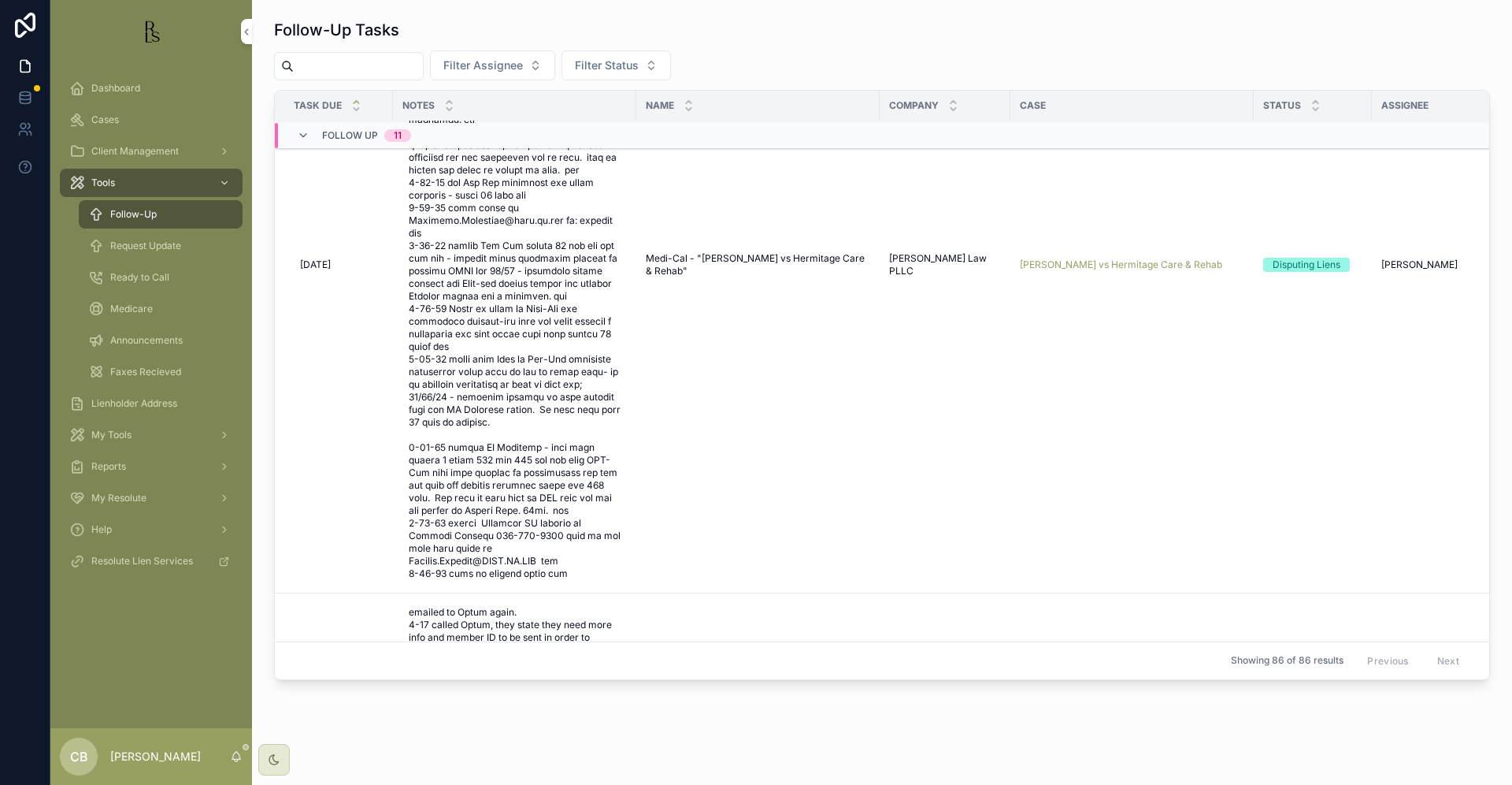
scroll to position [708, 0]
click at [1091, 259] on span "[PERSON_NAME] vs Hermitage Care & Rehab" at bounding box center [1121, 265] width 203 height 12
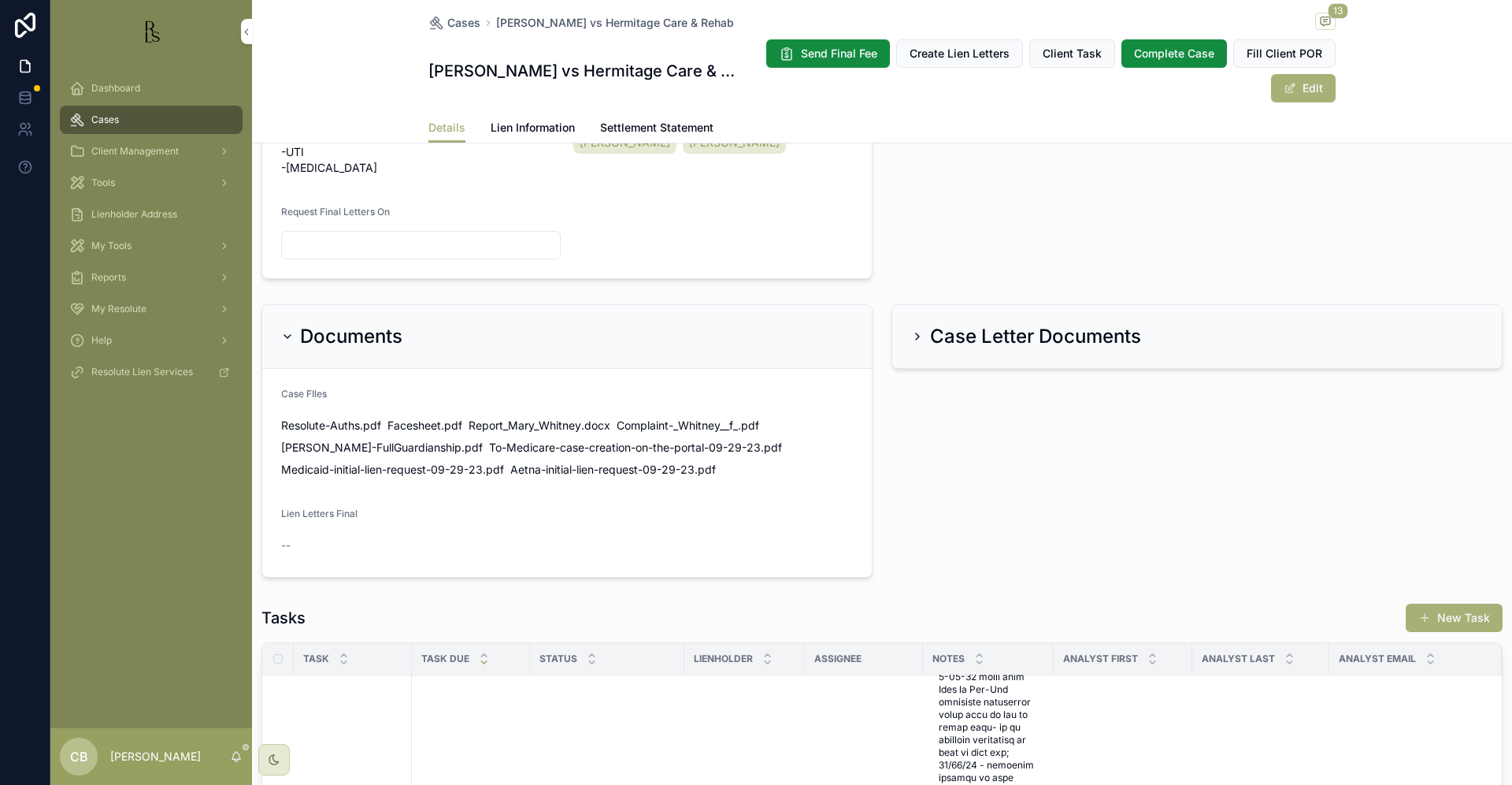
scroll to position [769, 0]
click at [527, 127] on span "Lien Information" at bounding box center [533, 128] width 85 height 16
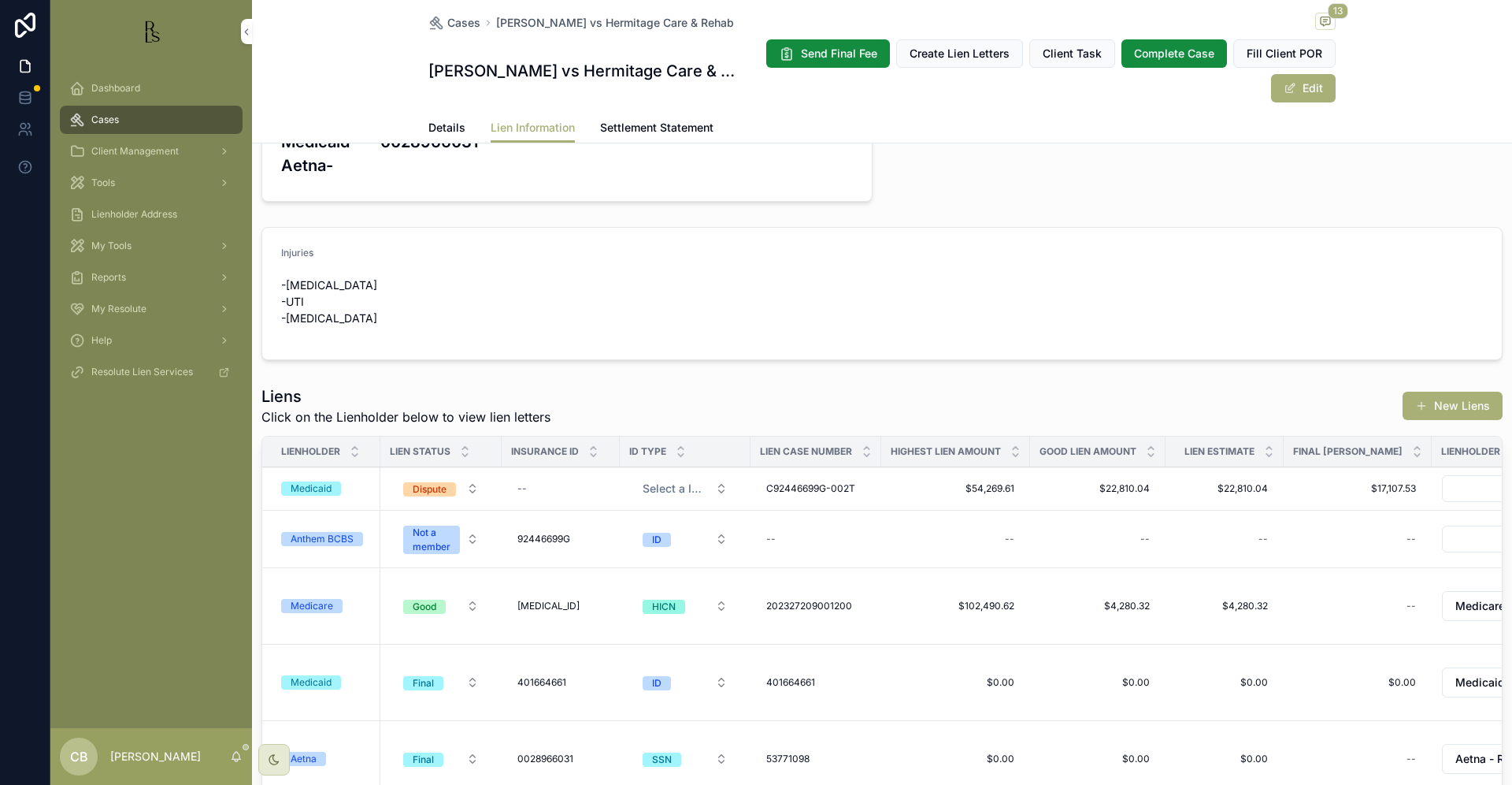
scroll to position [272, 0]
click at [436, 126] on span "Details" at bounding box center [447, 128] width 37 height 16
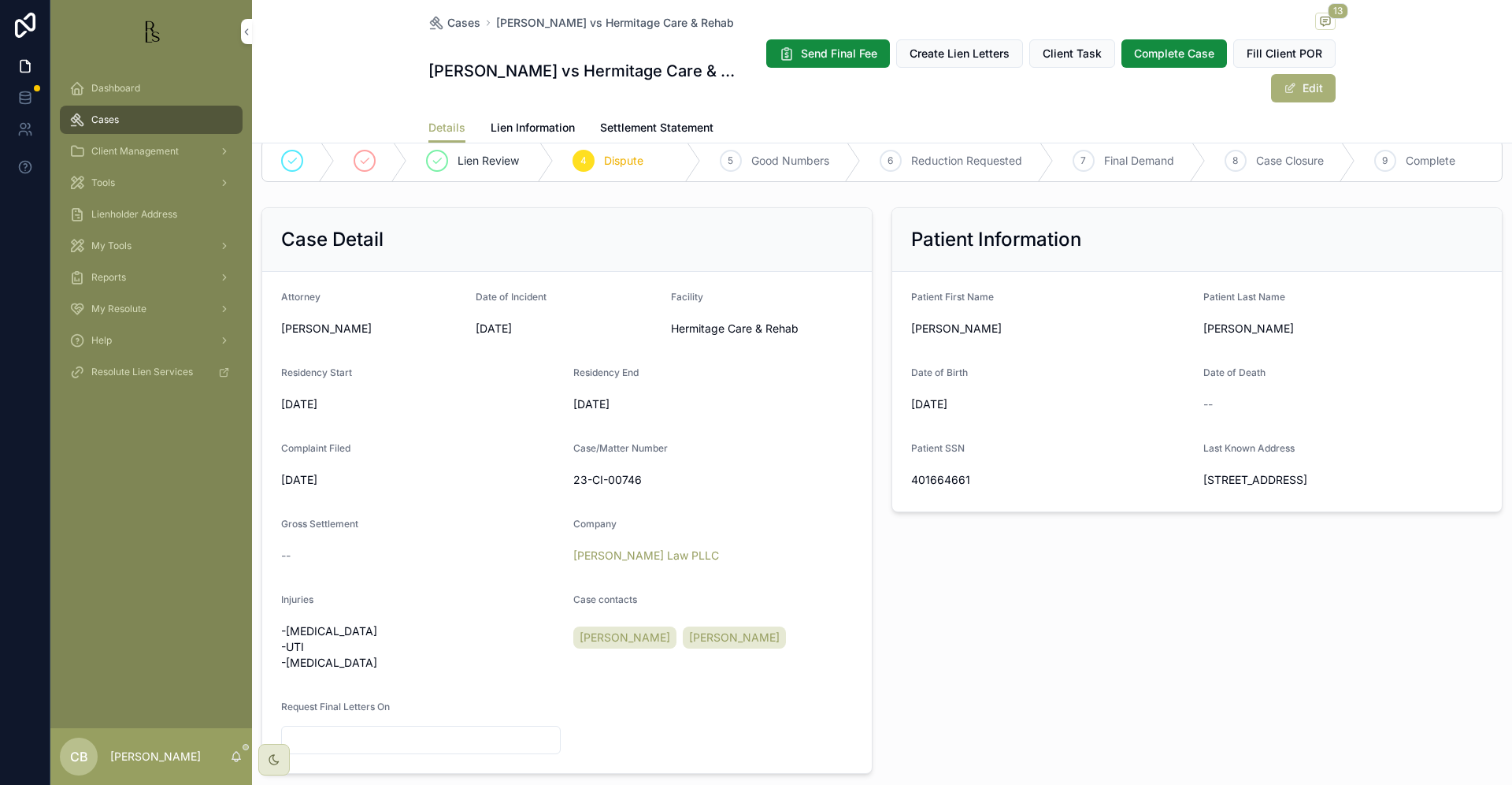
click at [436, 126] on span "Details" at bounding box center [447, 128] width 37 height 16
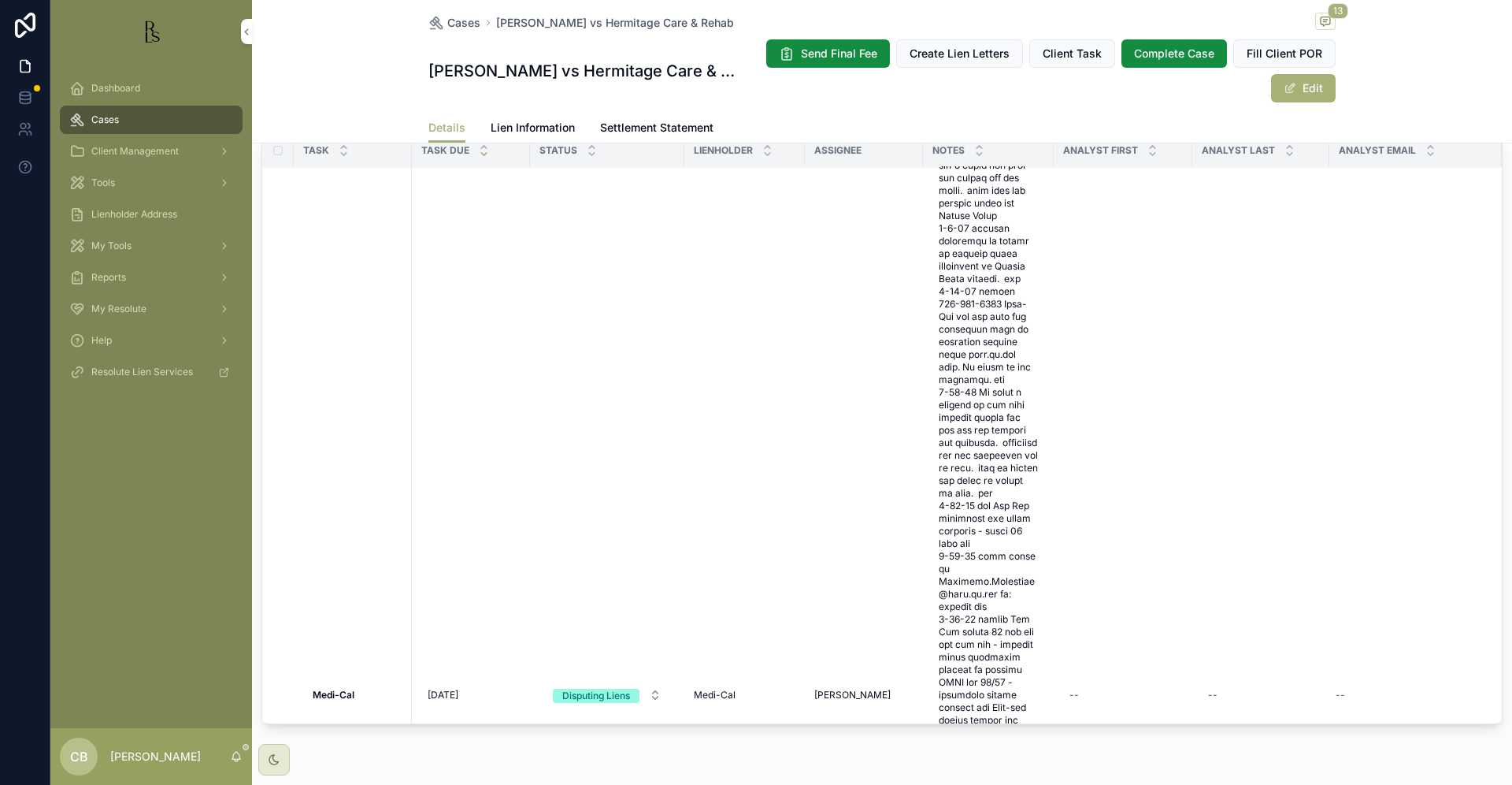
scroll to position [182, 0]
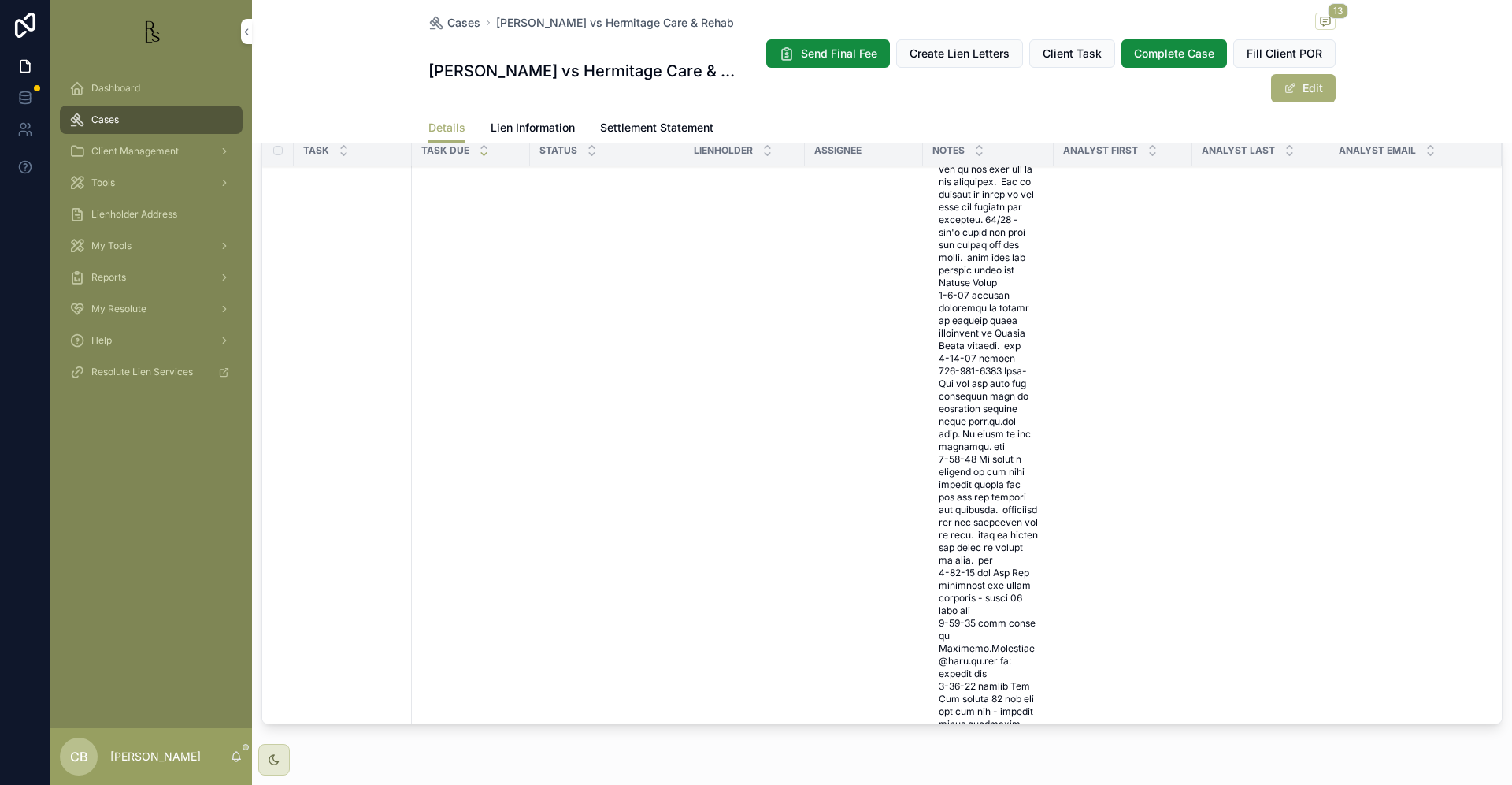
click at [515, 126] on span "Lien Information" at bounding box center [533, 128] width 85 height 16
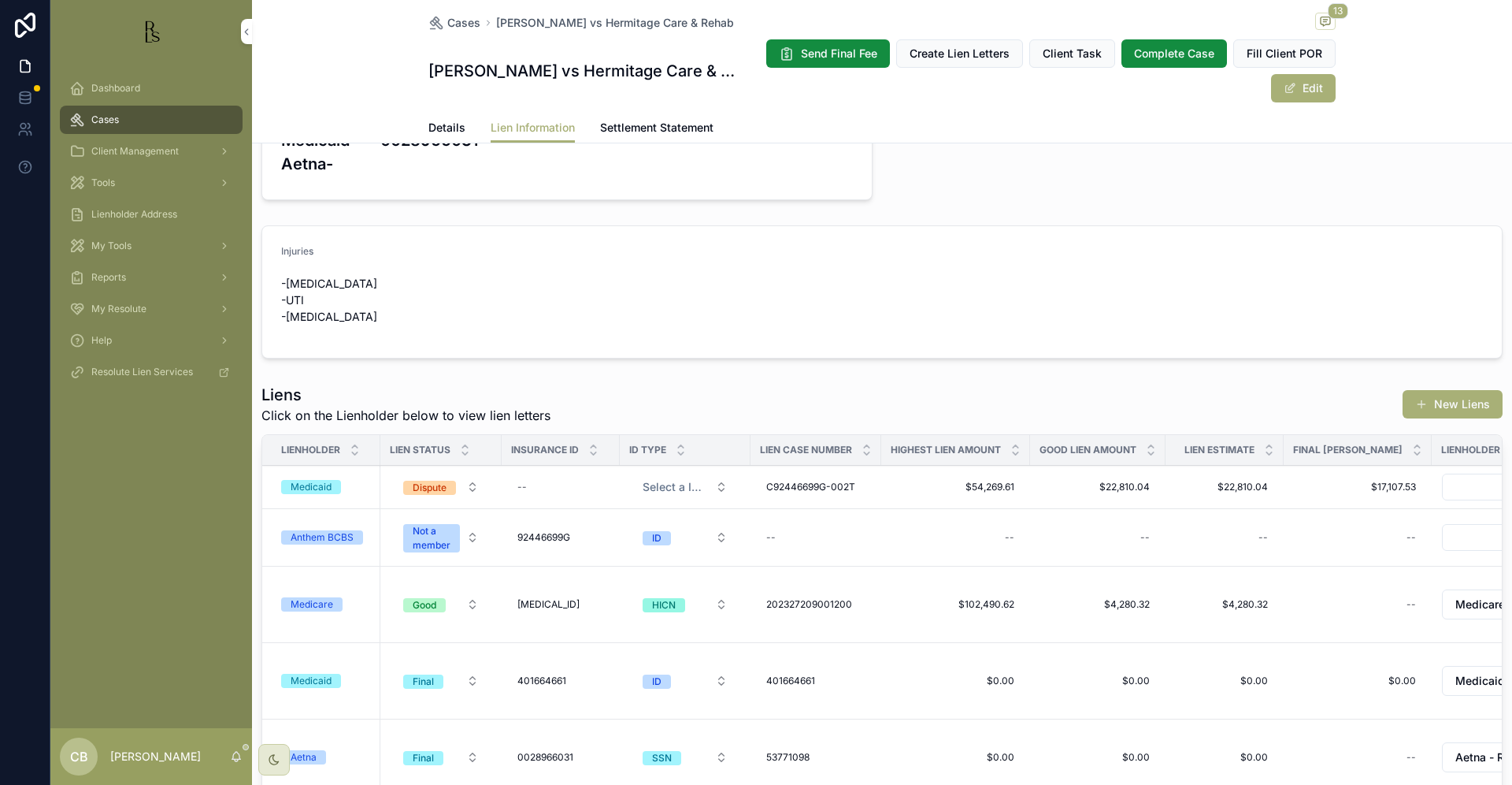
scroll to position [281, 0]
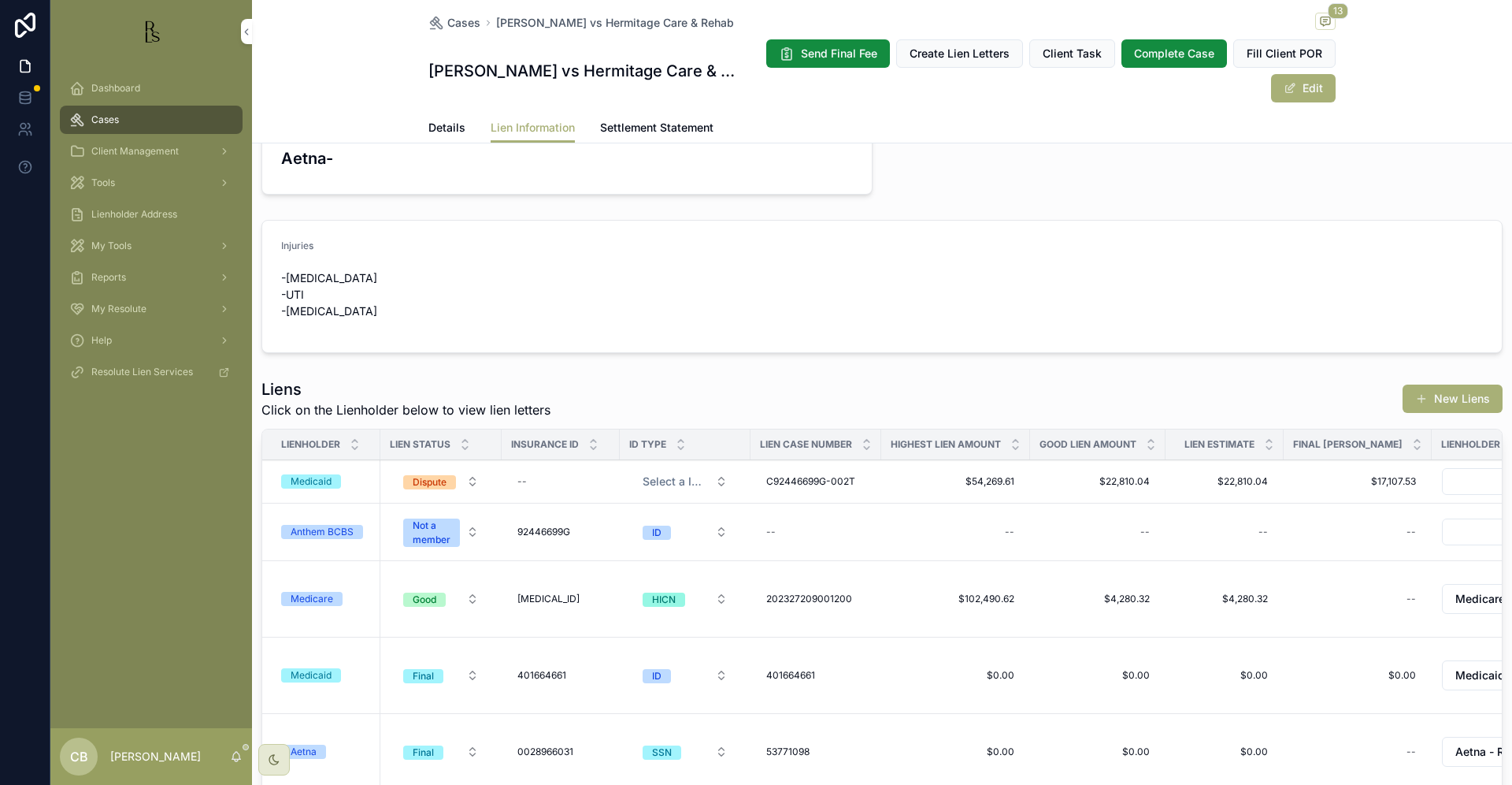
click at [320, 480] on div "Medicaid" at bounding box center [311, 481] width 41 height 14
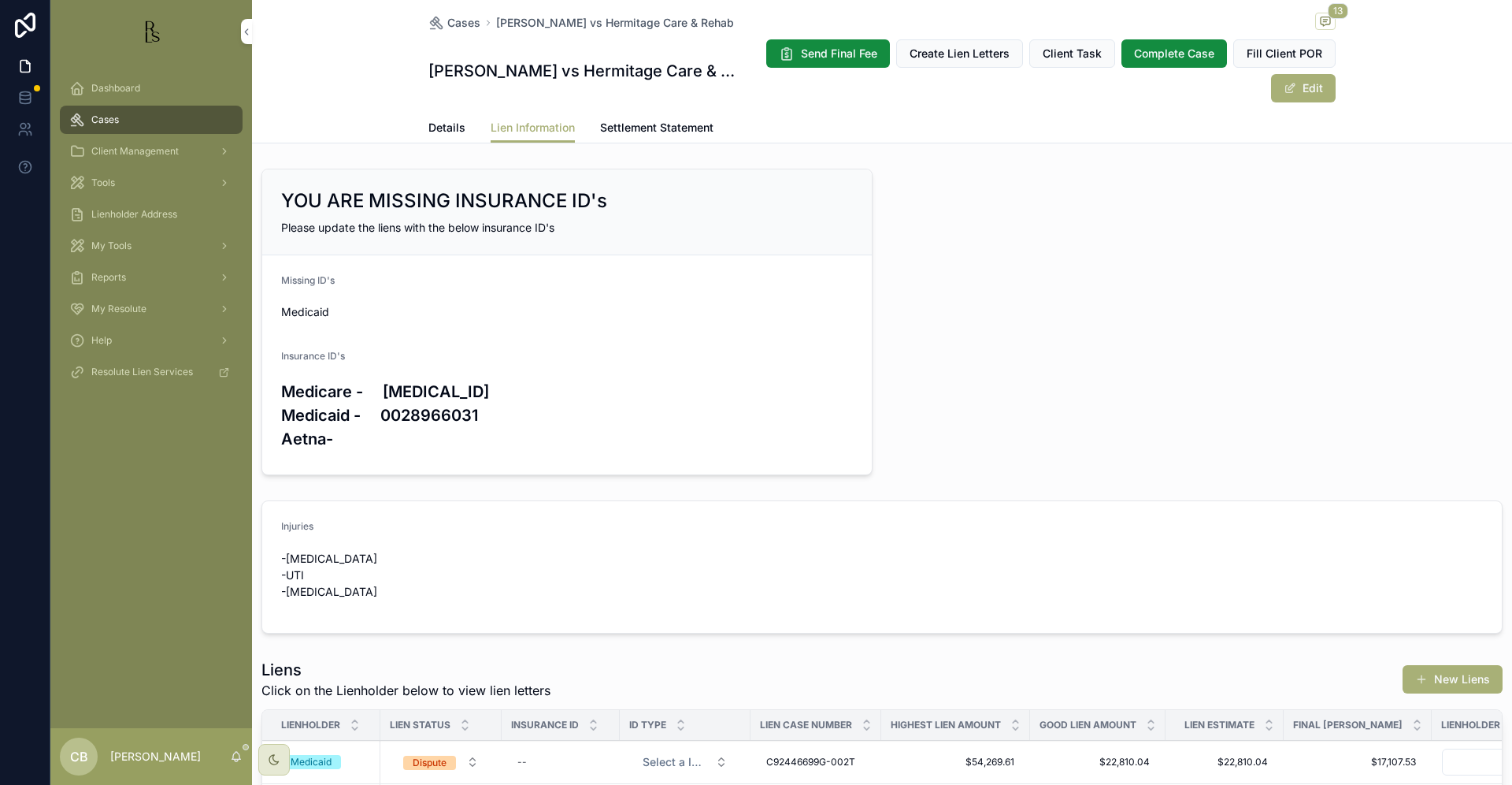
click at [645, 129] on span "Settlement Statement" at bounding box center [656, 128] width 113 height 16
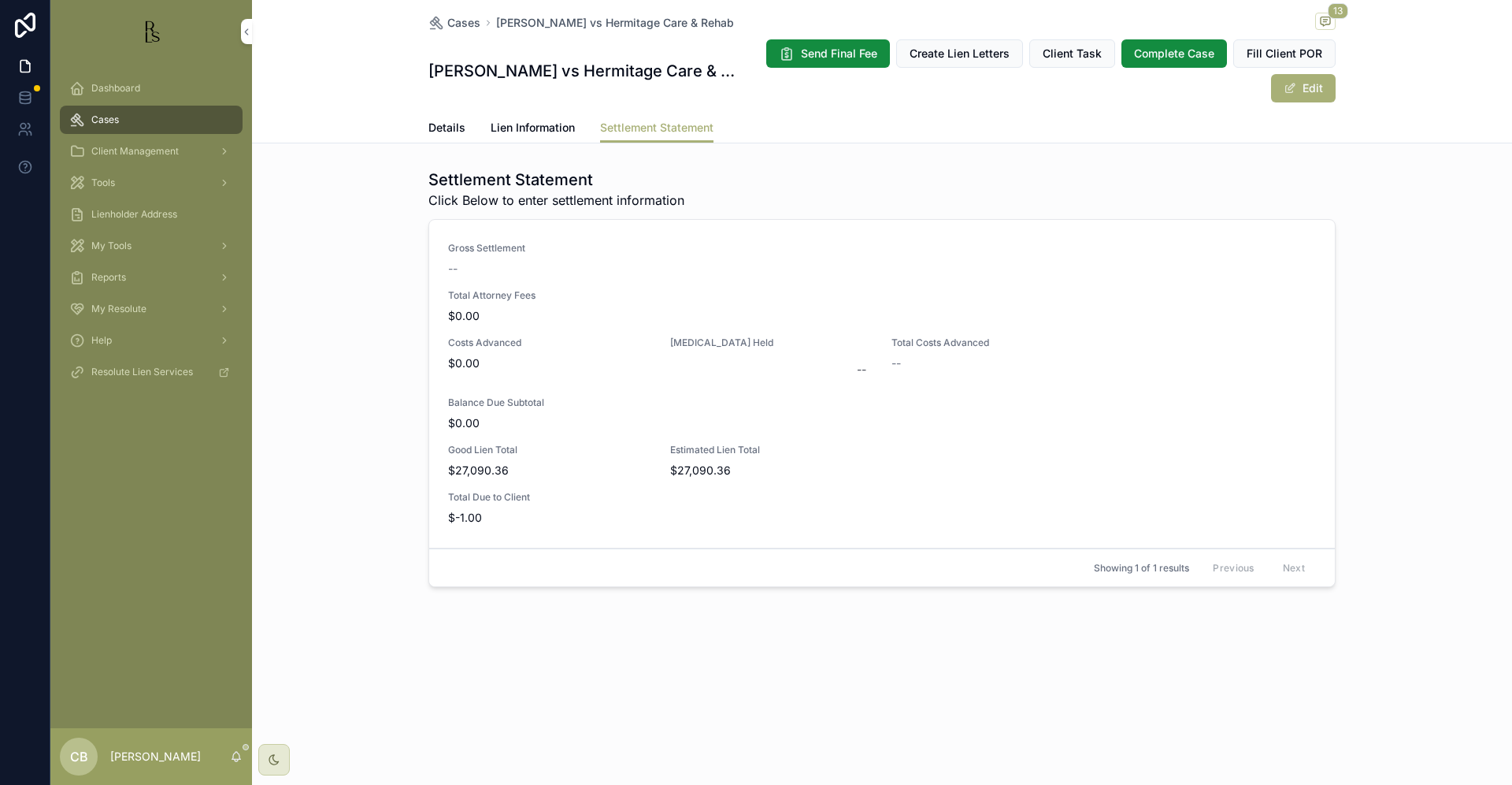
click at [447, 126] on span "Details" at bounding box center [447, 128] width 37 height 16
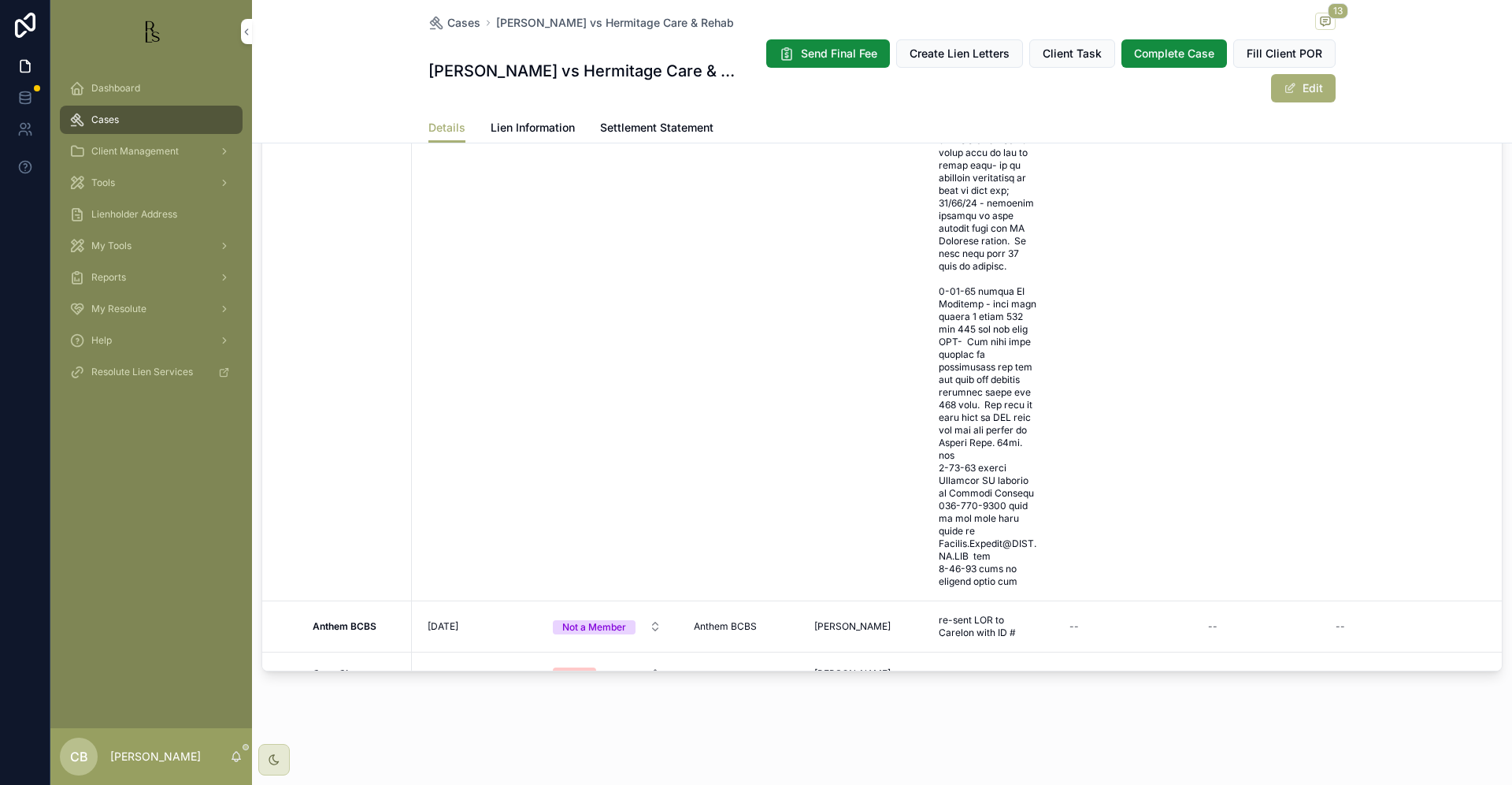
scroll to position [952, 0]
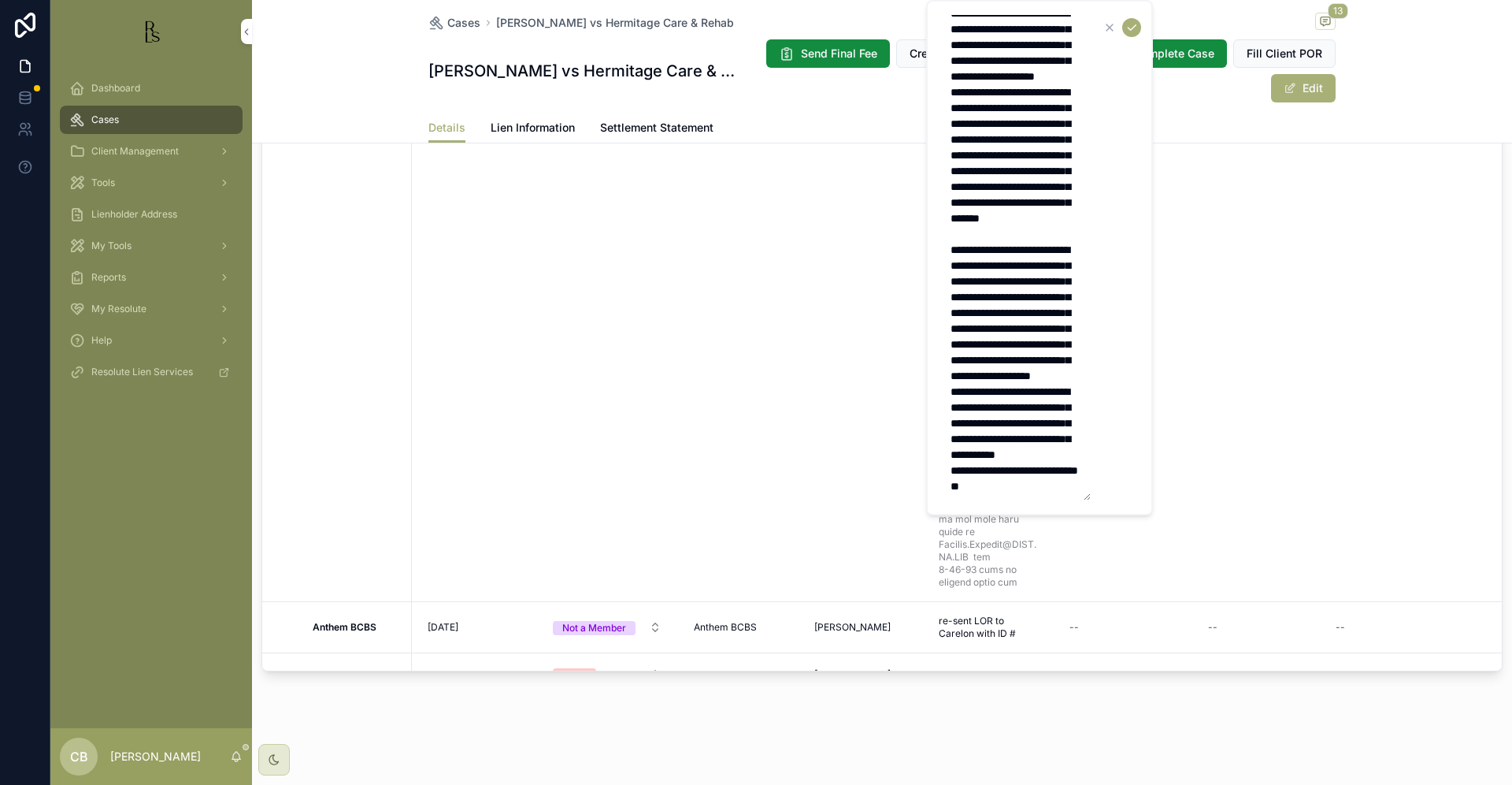
scroll to position [0, 0]
click at [1055, 471] on textarea "scrollable content" at bounding box center [1016, 258] width 149 height 485
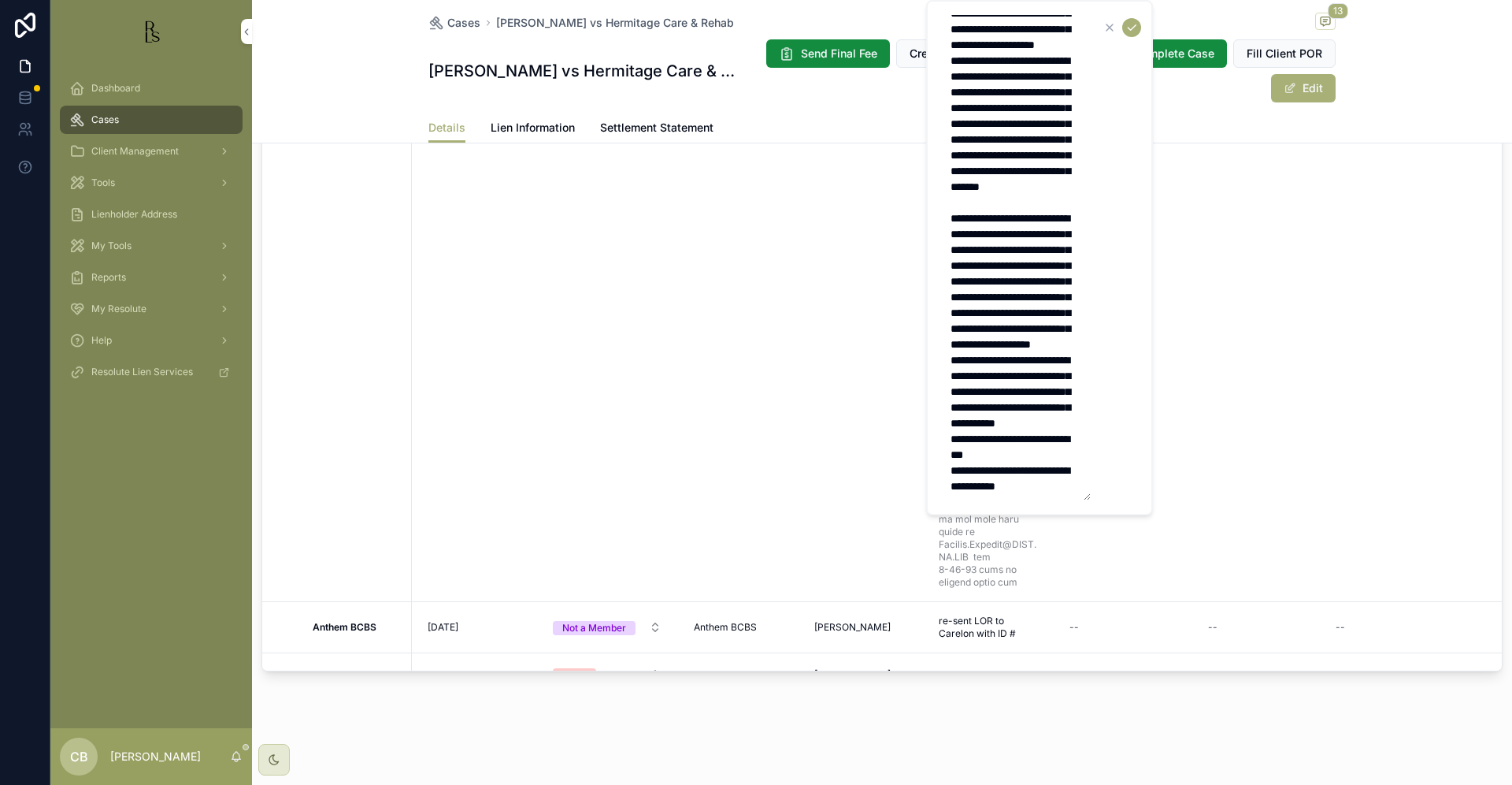
type textarea "**********"
click at [1136, 28] on icon "scrollable content" at bounding box center [1132, 27] width 12 height 12
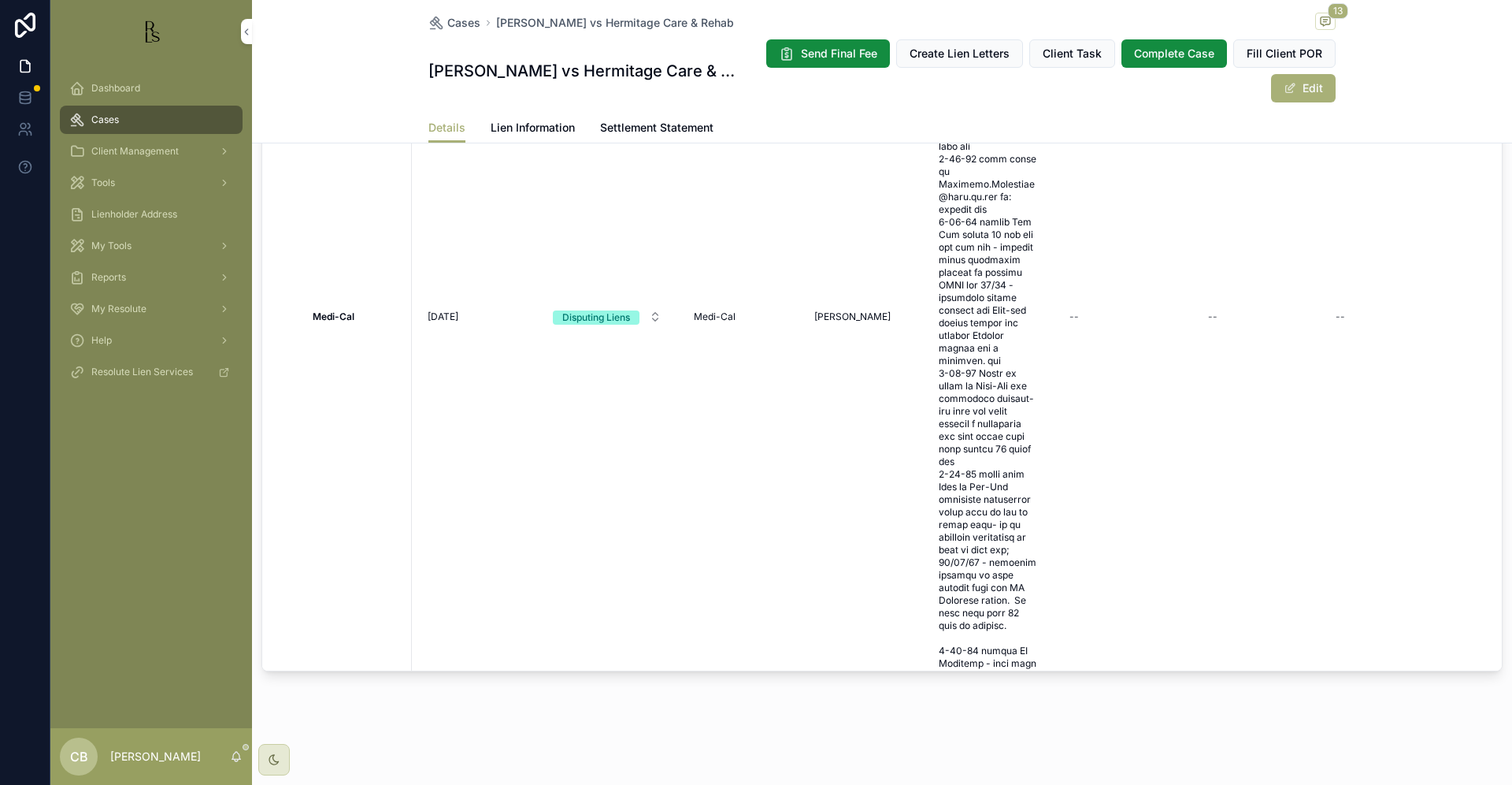
scroll to position [590, 0]
click at [453, 313] on span "[DATE]" at bounding box center [443, 319] width 30 height 12
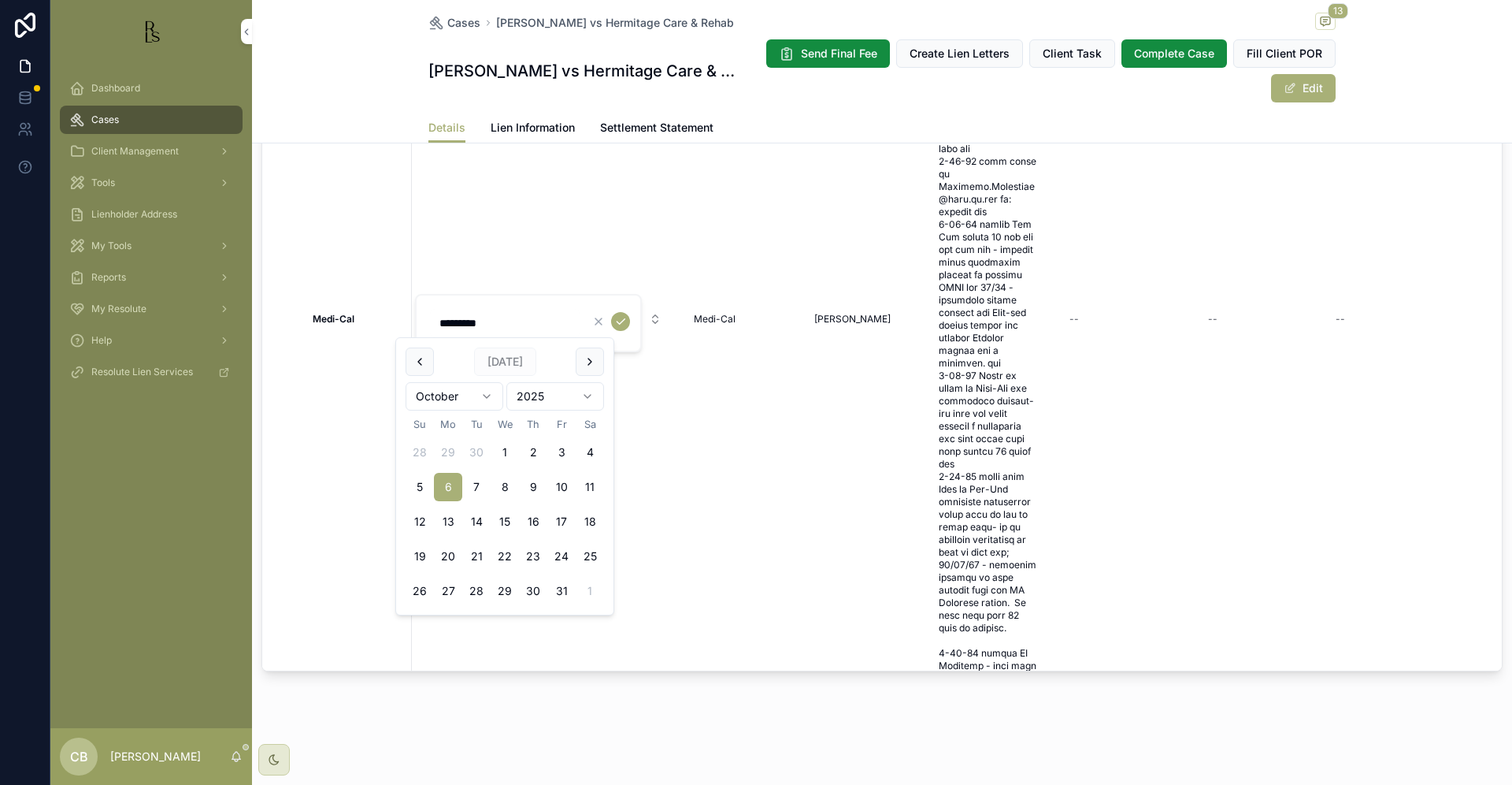
click at [448, 525] on button "13" at bounding box center [448, 521] width 29 height 29
type input "**********"
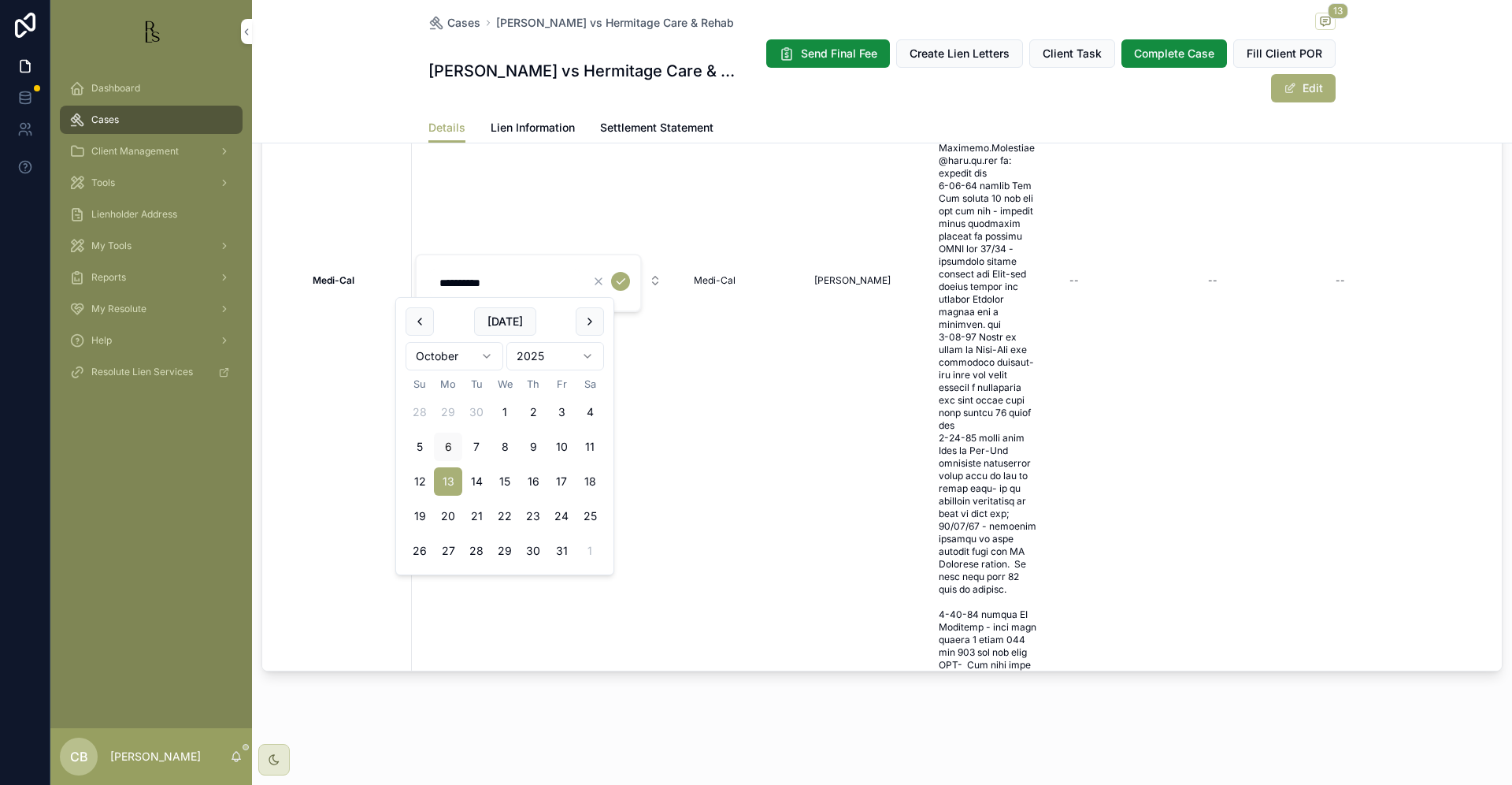
scroll to position [632, 0]
click at [619, 274] on icon "scrollable content" at bounding box center [620, 279] width 12 height 12
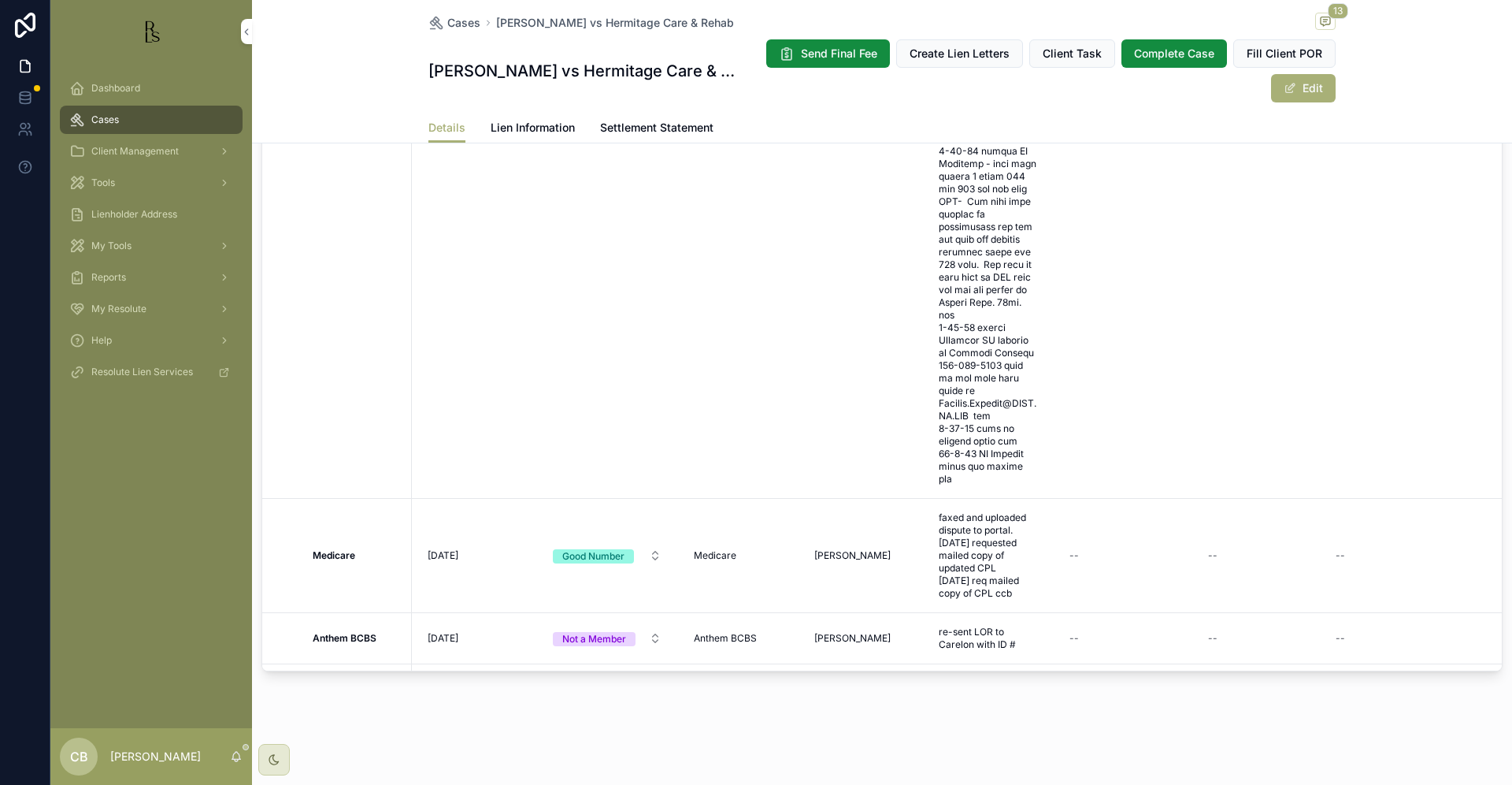
scroll to position [976, 0]
click at [108, 181] on span "Tools" at bounding box center [103, 183] width 24 height 12
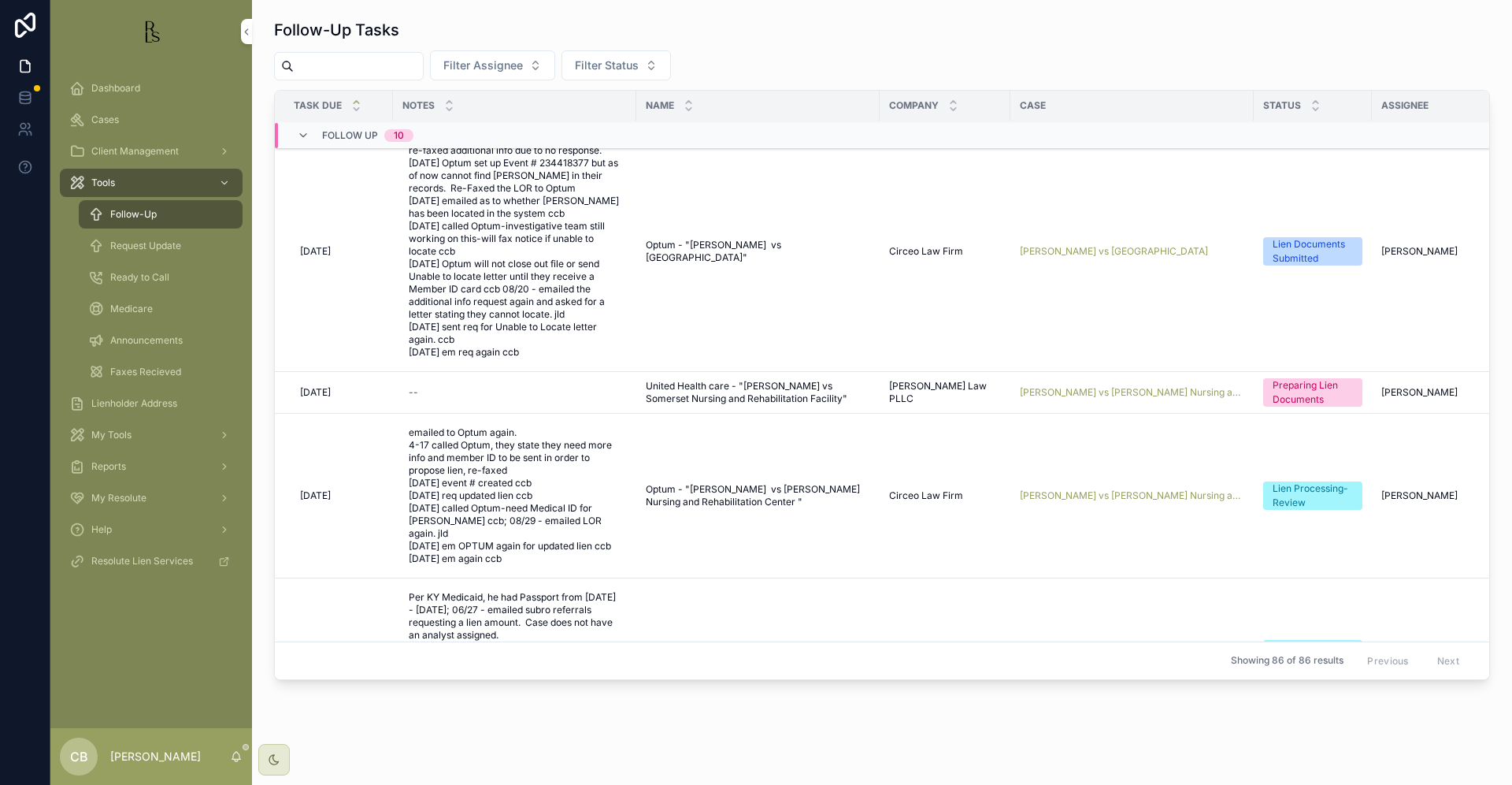
scroll to position [245, 0]
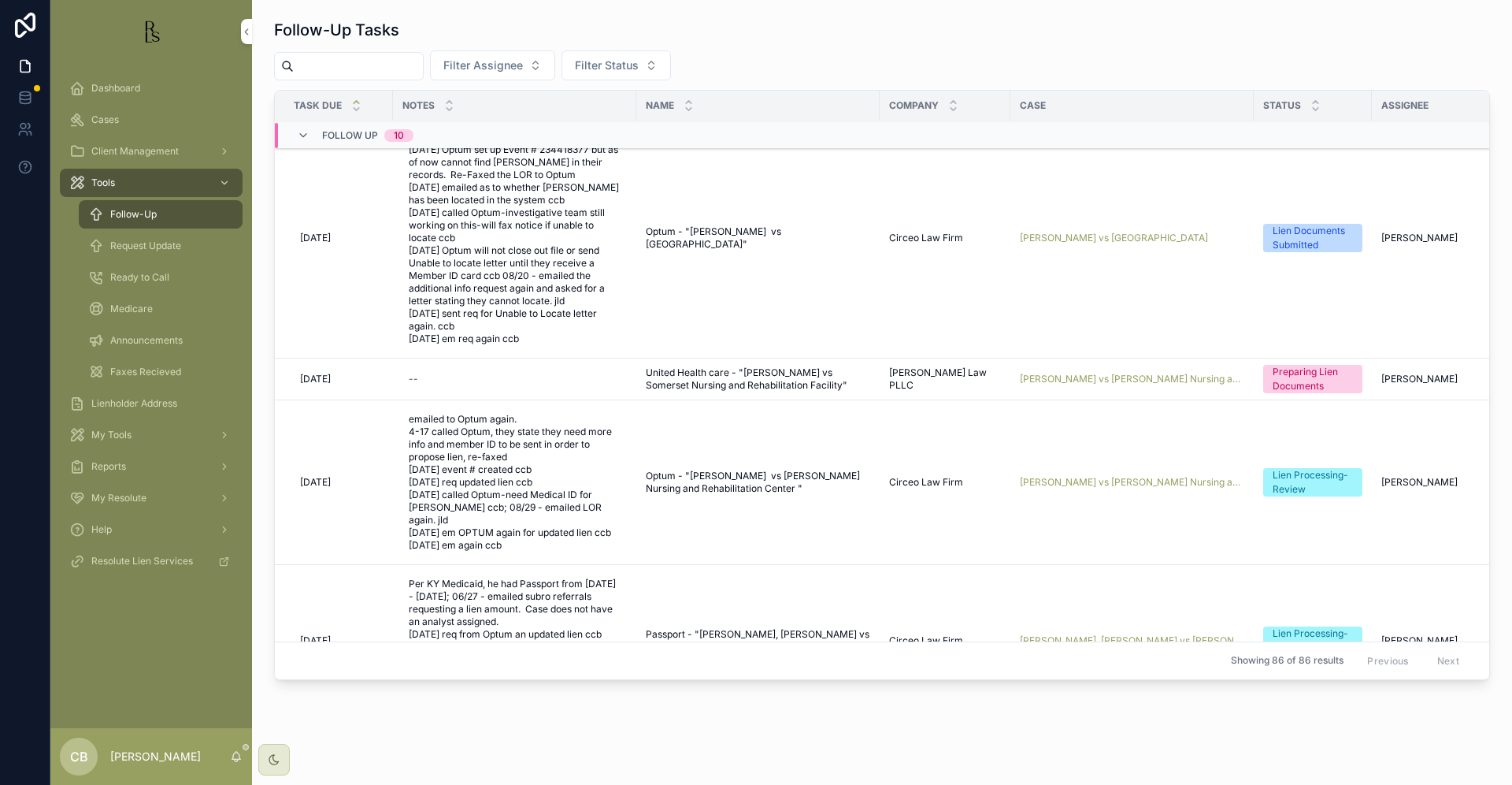
click at [1128, 476] on span "[PERSON_NAME] vs [PERSON_NAME] Nursing and Rehabilitation Center" at bounding box center [1133, 481] width 224 height 12
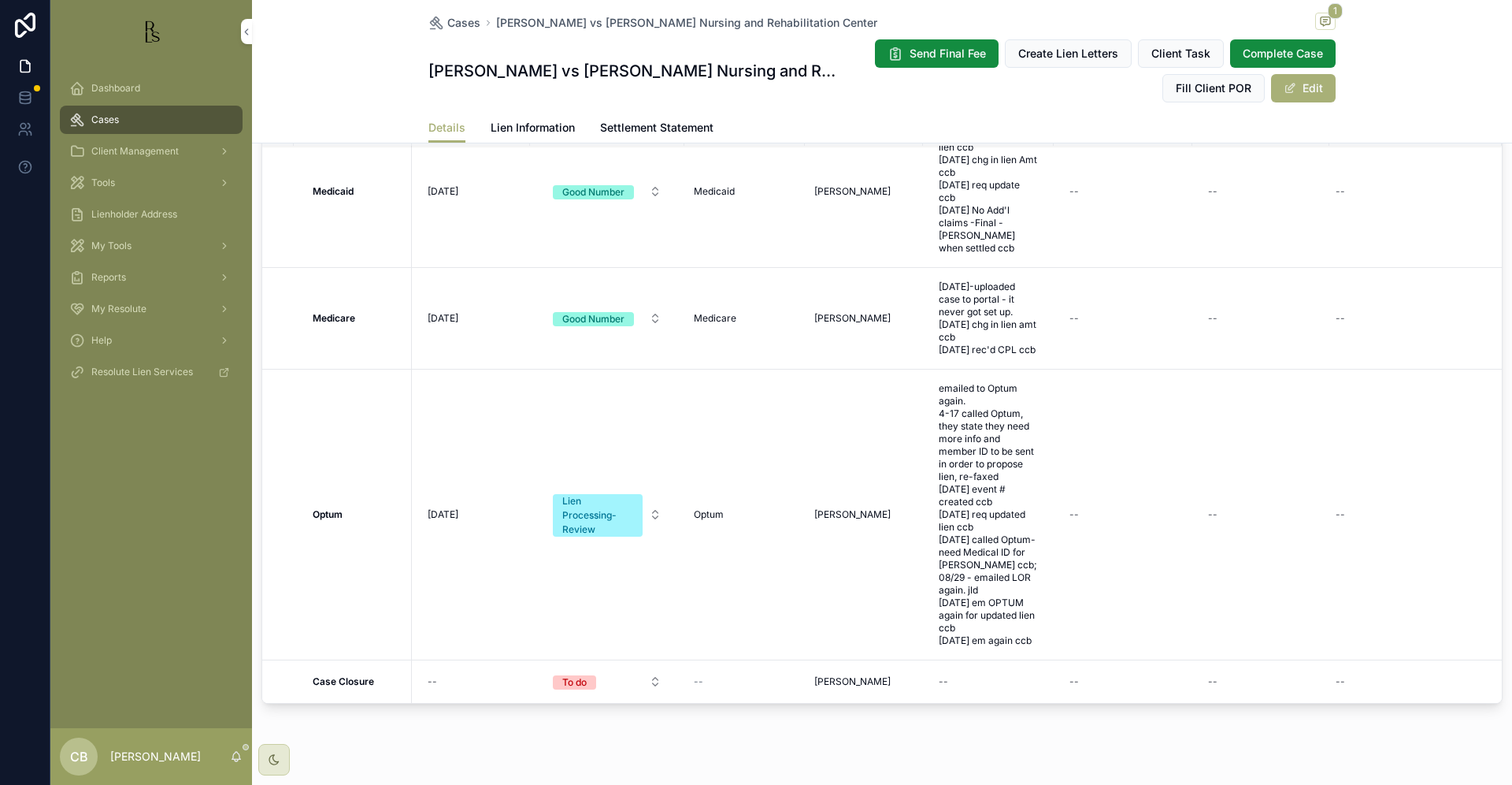
scroll to position [56, 0]
click at [518, 125] on span "Lien Information" at bounding box center [533, 128] width 85 height 16
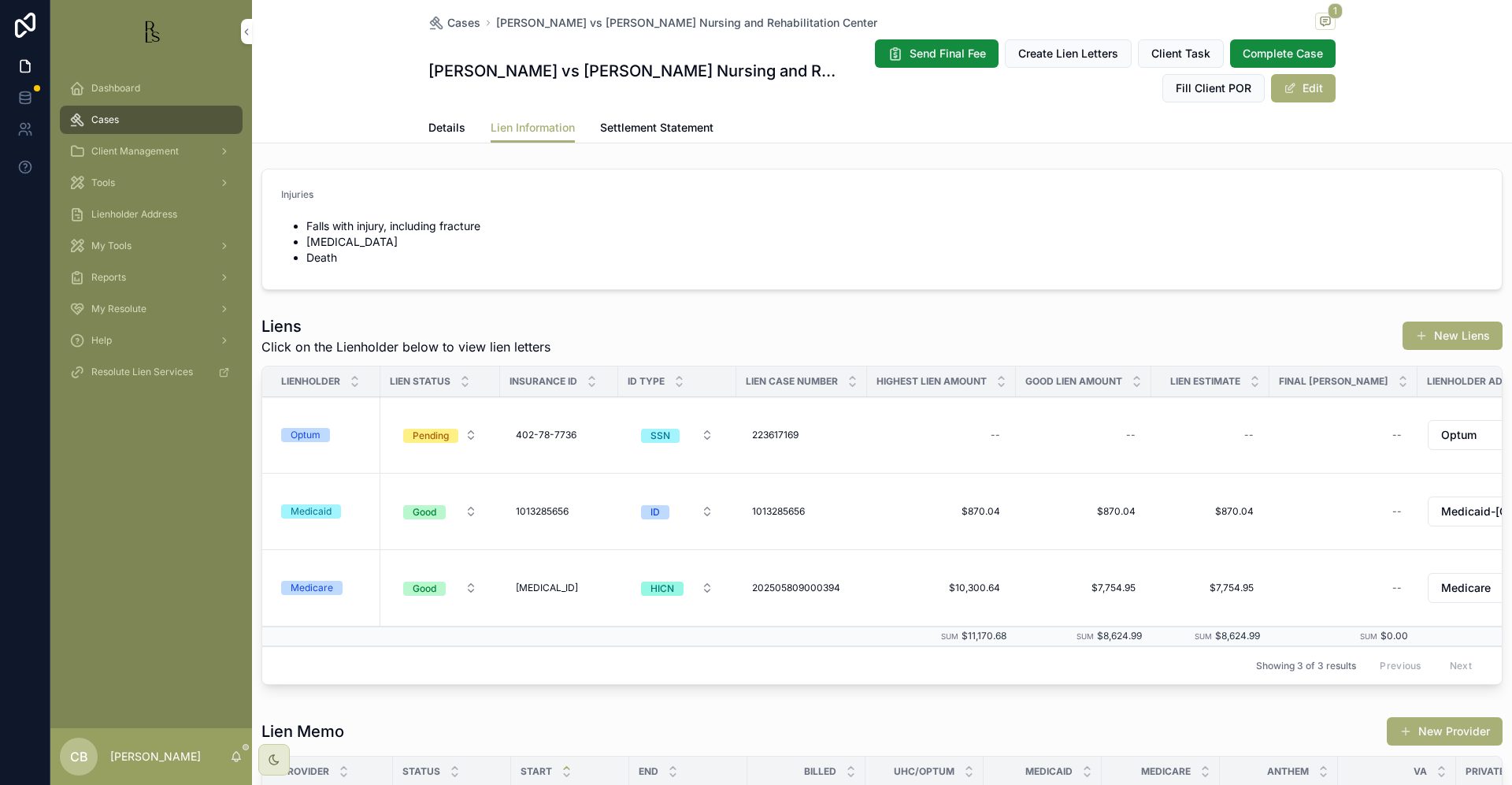
click at [301, 430] on div "Optum" at bounding box center [305, 435] width 29 height 14
click at [435, 125] on span "Details" at bounding box center [447, 128] width 37 height 16
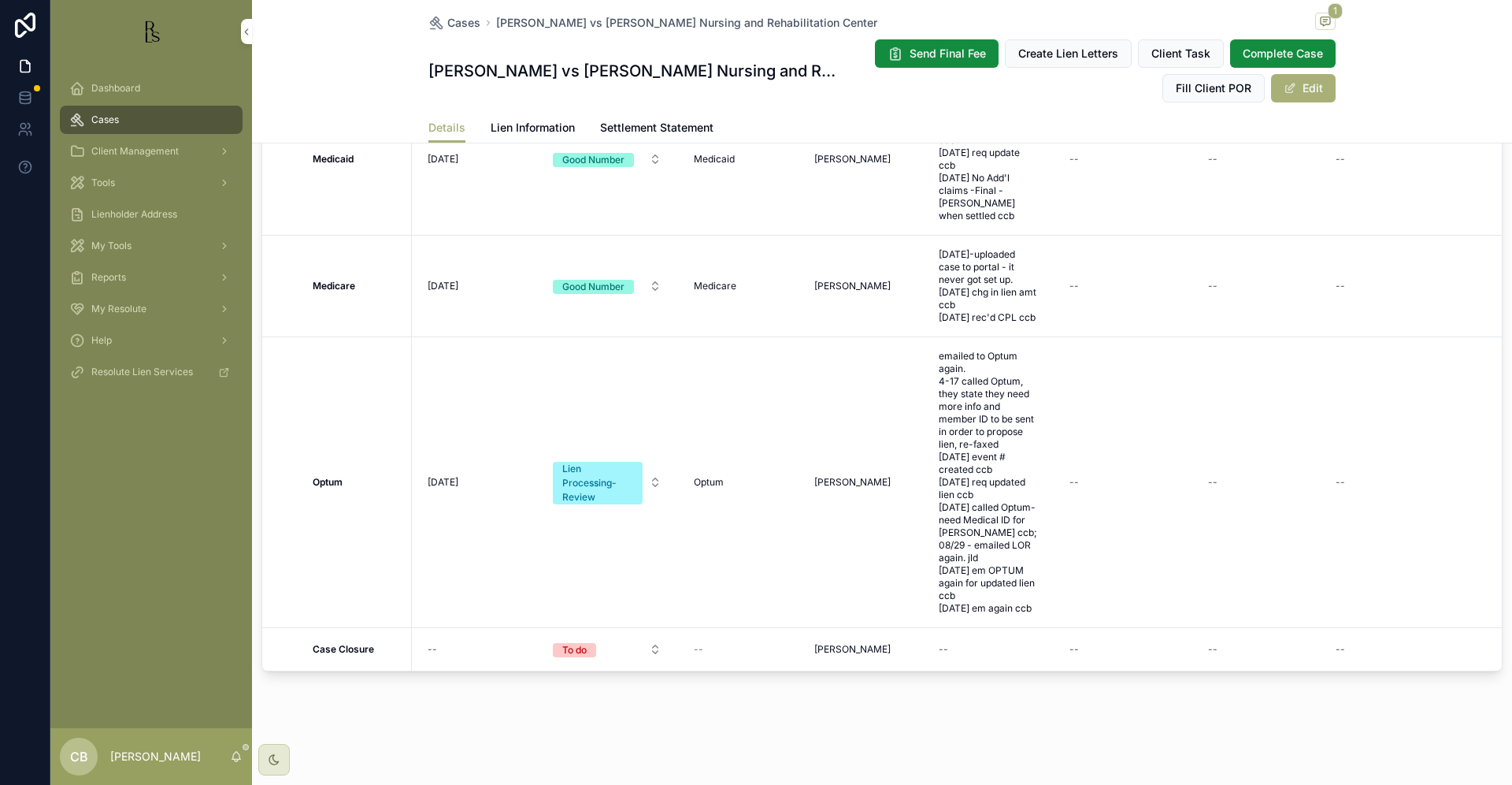
scroll to position [1366, 0]
click at [967, 610] on span "emailed to Optum again. 4-17 called Optum, they state they need more info and m…" at bounding box center [988, 482] width 99 height 265
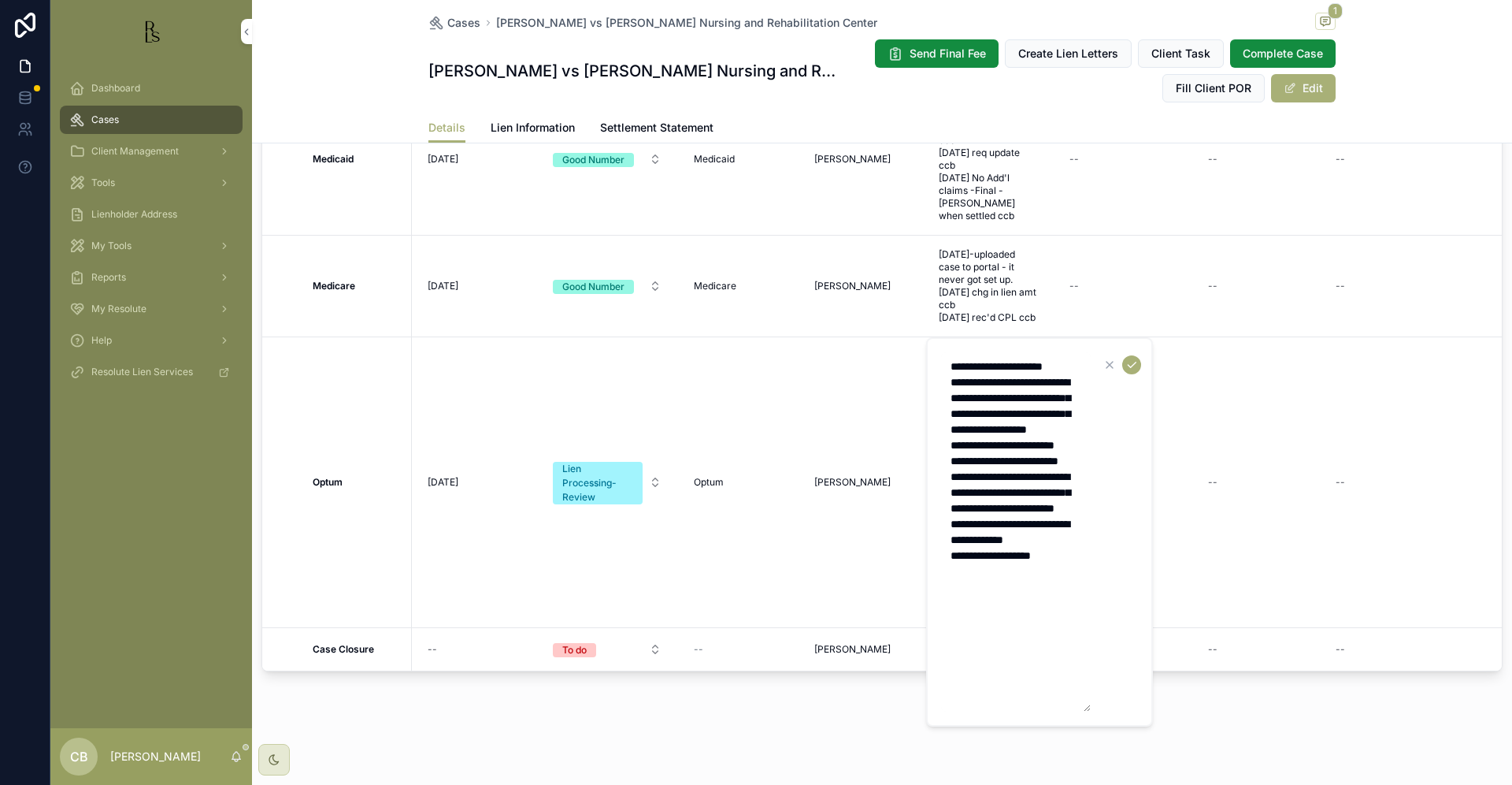
click at [1080, 632] on textarea "**********" at bounding box center [1016, 532] width 149 height 360
type textarea "**********"
click at [1133, 364] on icon "scrollable content" at bounding box center [1132, 364] width 12 height 12
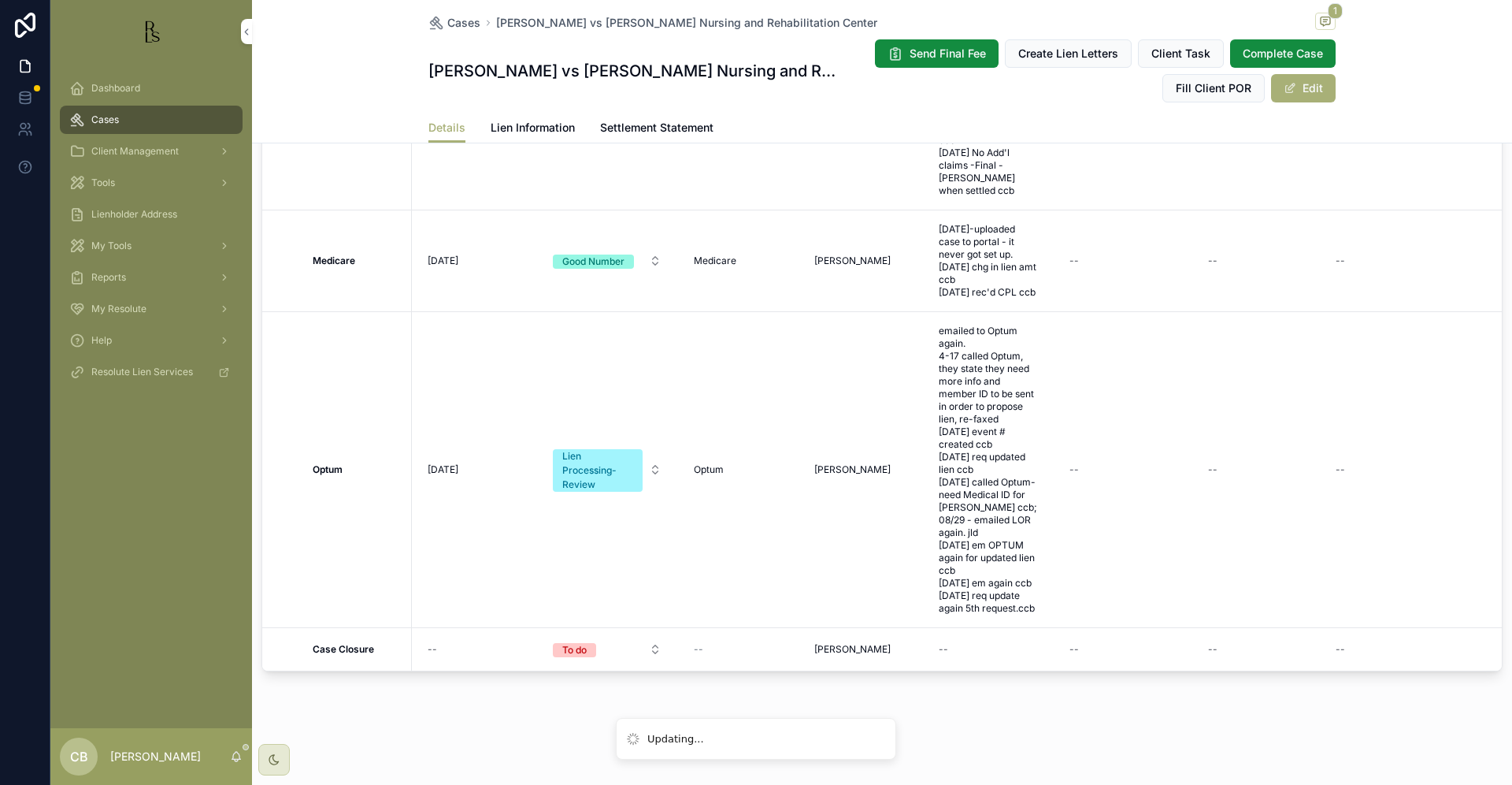
scroll to position [52, 0]
click at [452, 480] on span "[DATE]" at bounding box center [443, 472] width 30 height 12
click at [452, 489] on div "*********" at bounding box center [529, 514] width 227 height 58
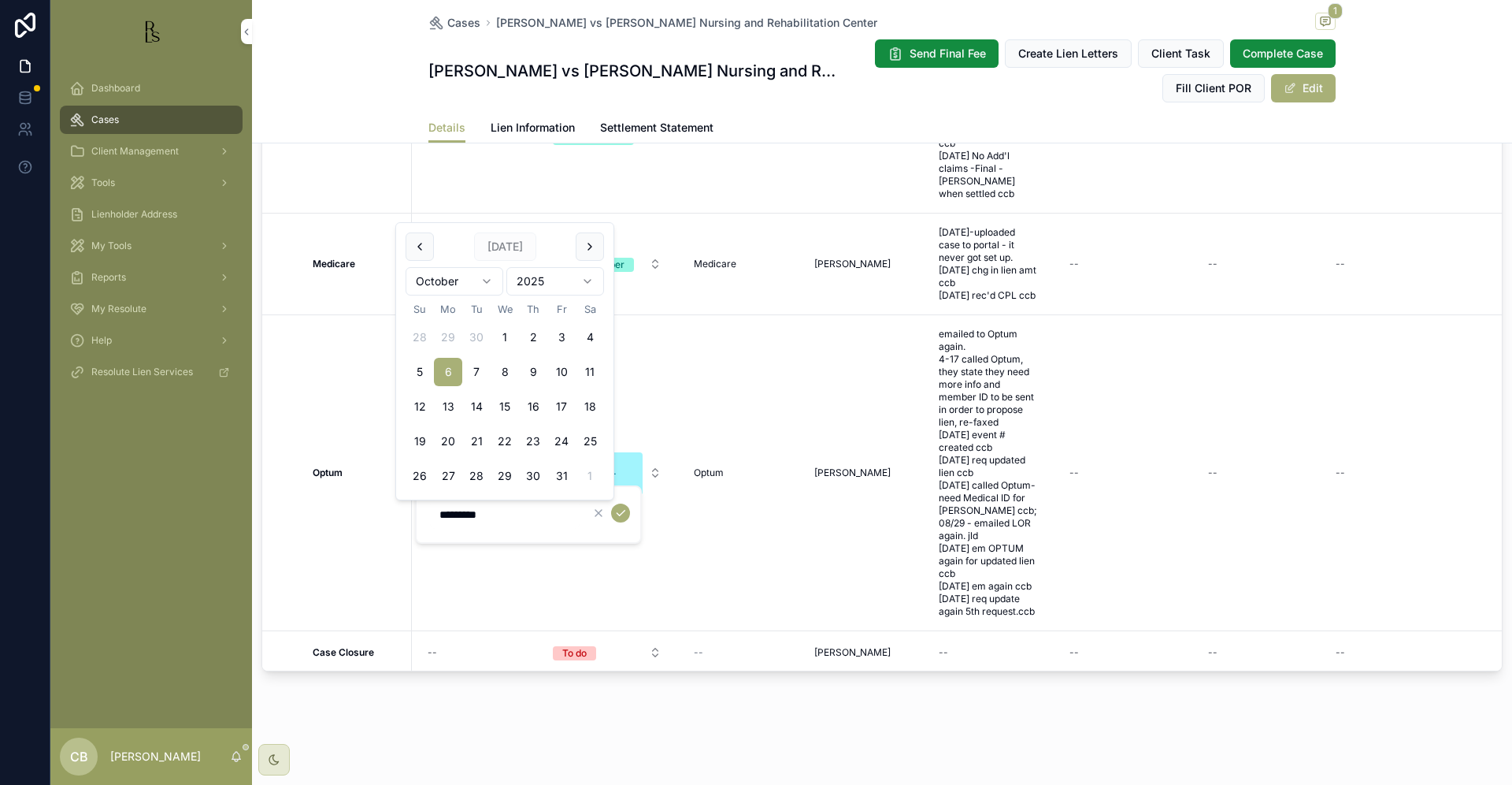
click at [511, 511] on input "*********" at bounding box center [504, 514] width 149 height 22
click at [444, 402] on button "13" at bounding box center [448, 407] width 29 height 29
type input "**********"
click at [622, 511] on icon "scrollable content" at bounding box center [620, 513] width 12 height 12
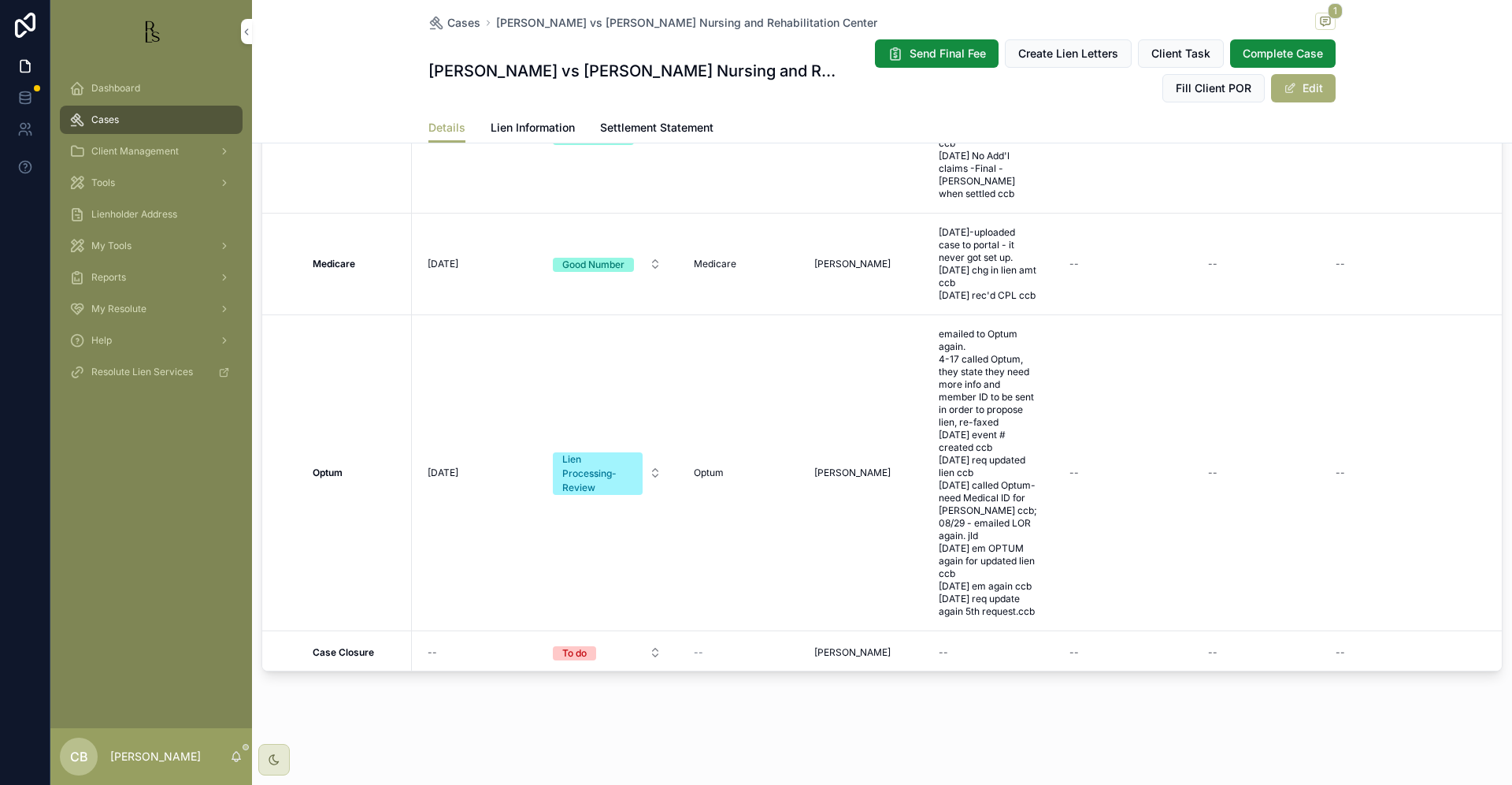
click at [103, 181] on span "Tools" at bounding box center [103, 183] width 24 height 12
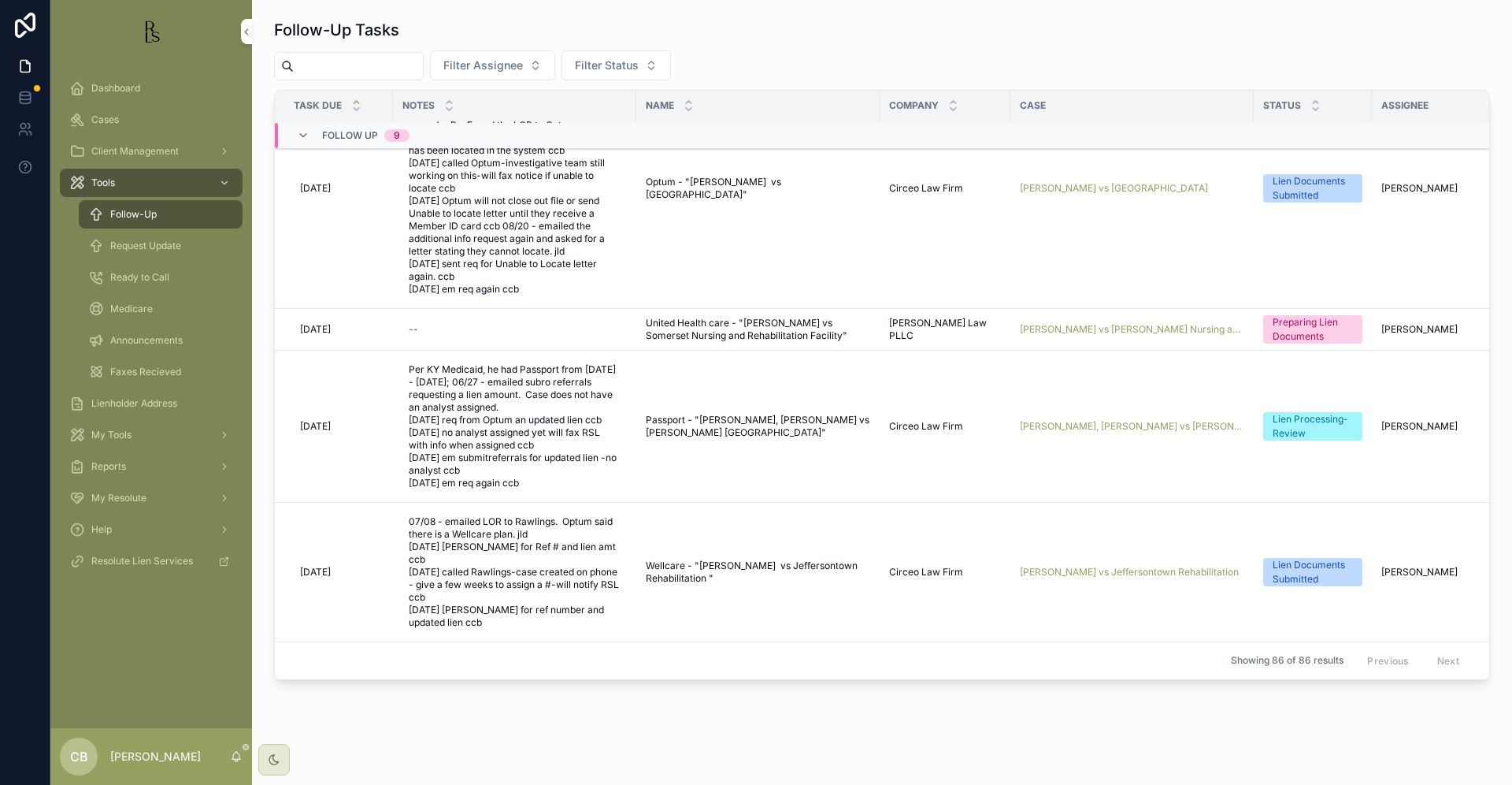
scroll to position [296, 0]
click at [1109, 419] on span "[PERSON_NAME], [PERSON_NAME] vs [PERSON_NAME] [GEOGRAPHIC_DATA]" at bounding box center [1133, 424] width 224 height 12
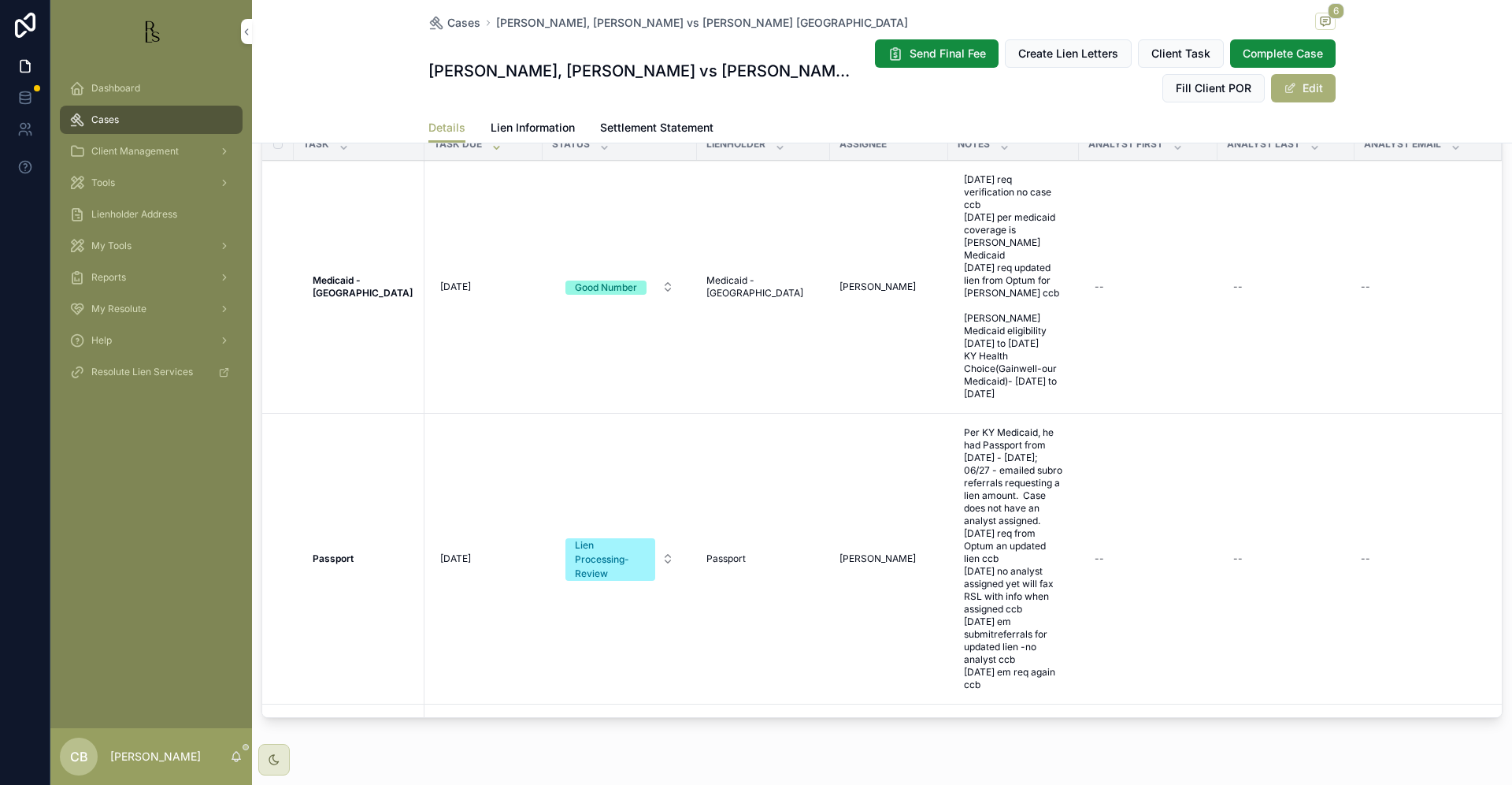
click at [524, 118] on link "Lien Information" at bounding box center [533, 128] width 85 height 31
